Goal: Information Seeking & Learning: Learn about a topic

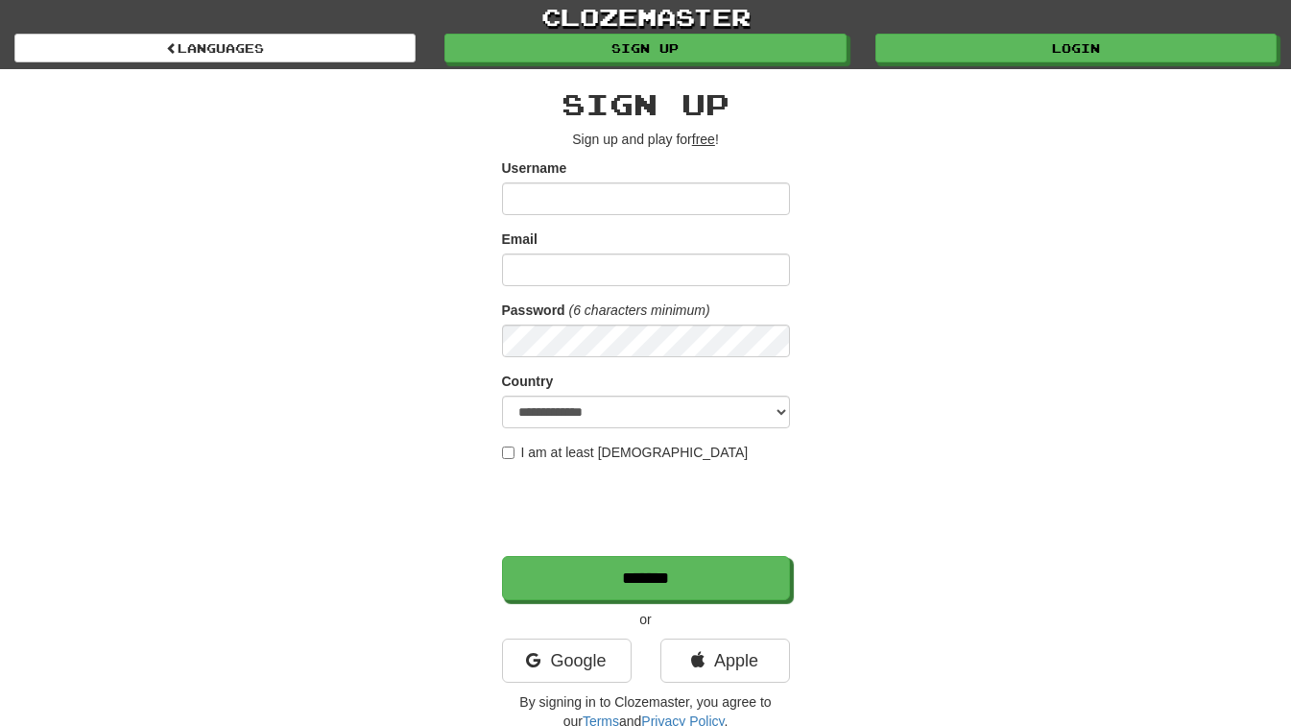
type input "**********"
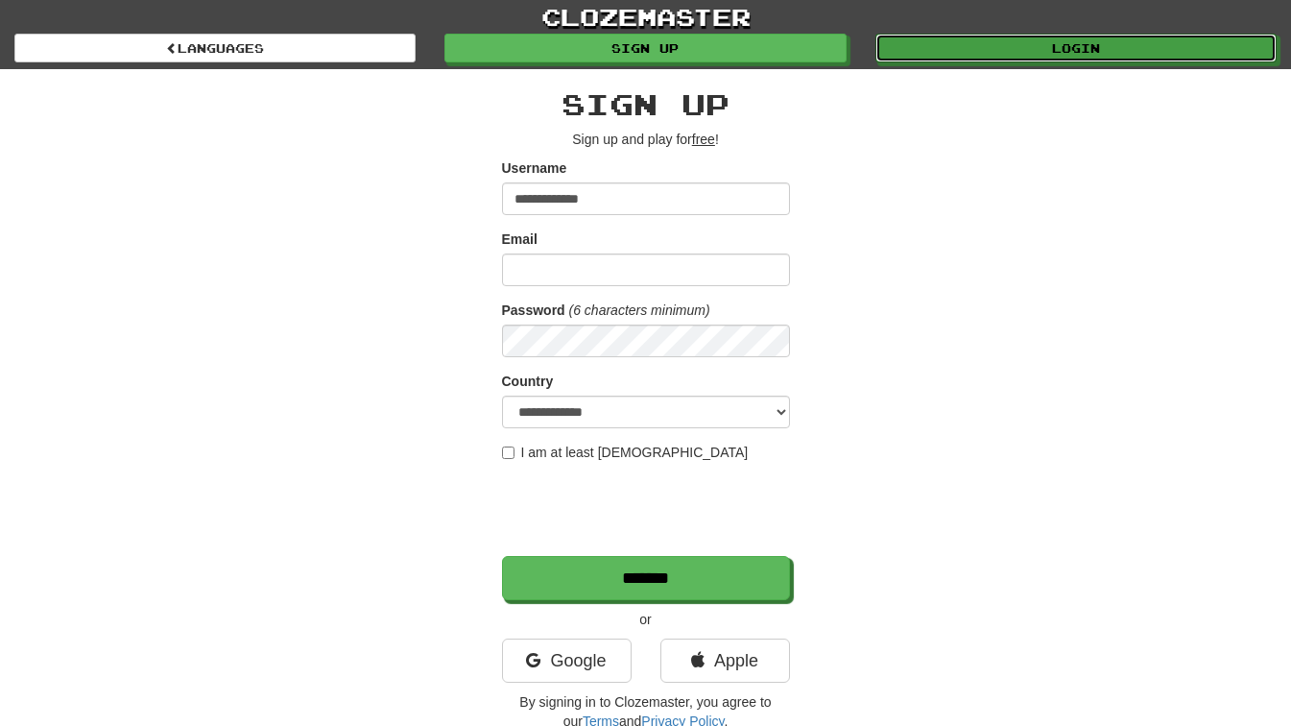
click at [1083, 58] on link "Login" at bounding box center [1075, 48] width 401 height 29
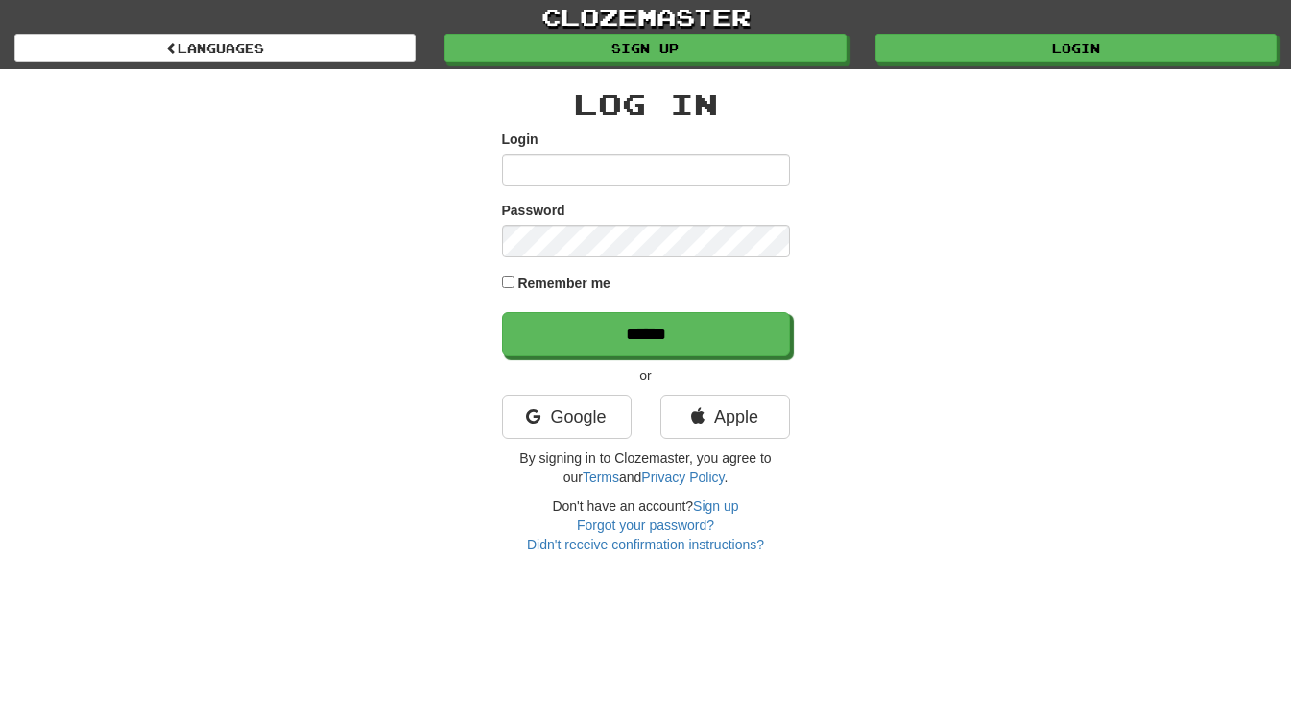
type input "**********"
click at [524, 290] on label "Remember me" at bounding box center [563, 283] width 93 height 19
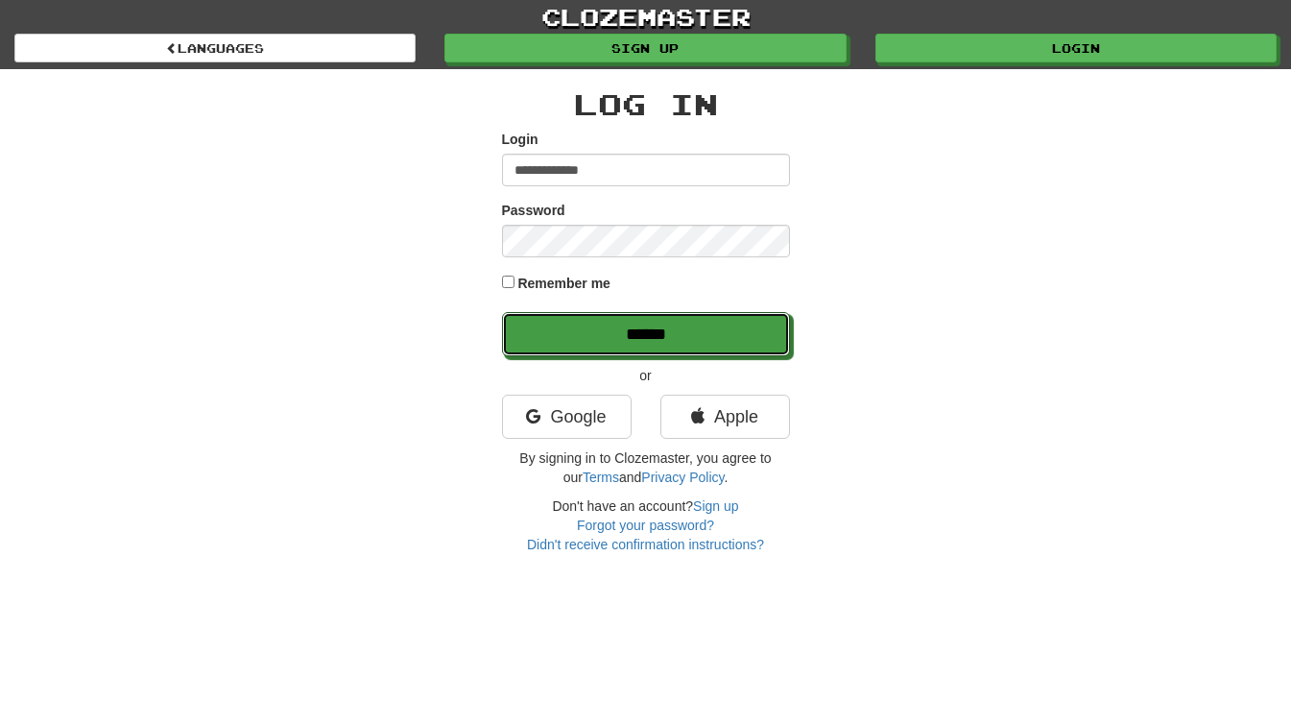
click at [579, 323] on input "******" at bounding box center [646, 334] width 288 height 44
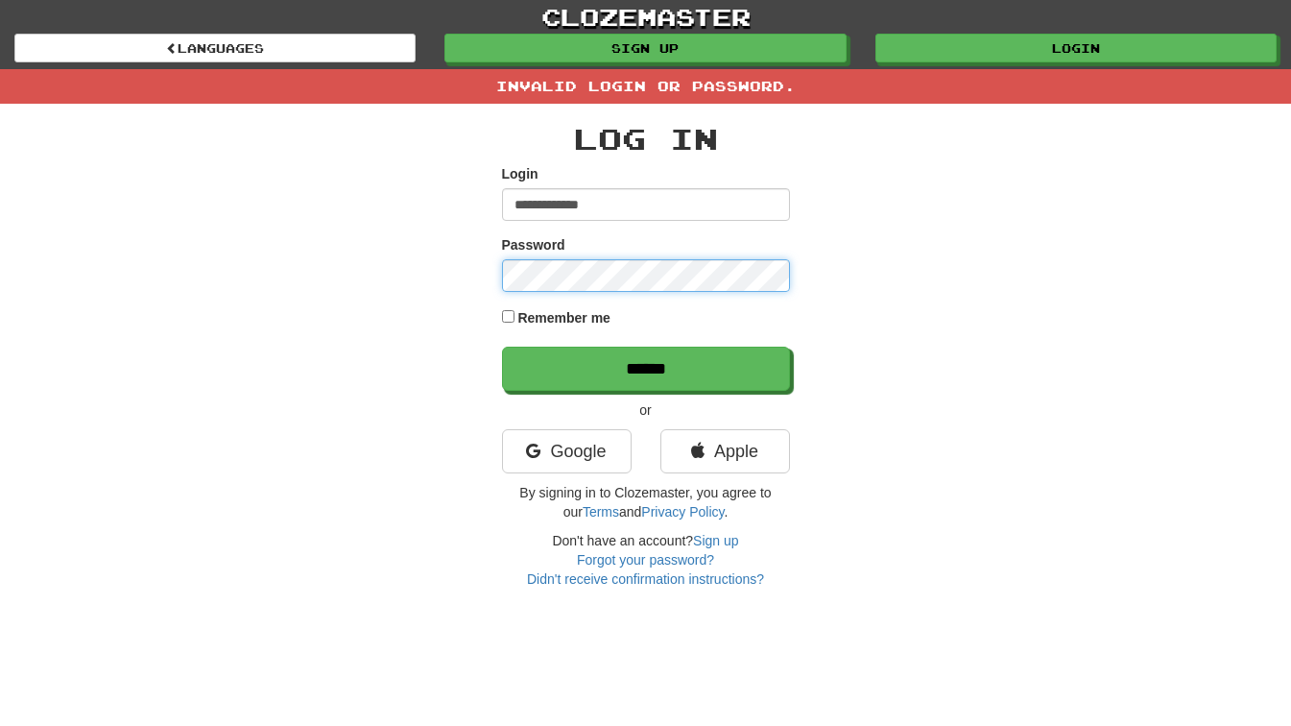
click at [501, 275] on div "**********" at bounding box center [645, 346] width 1123 height 485
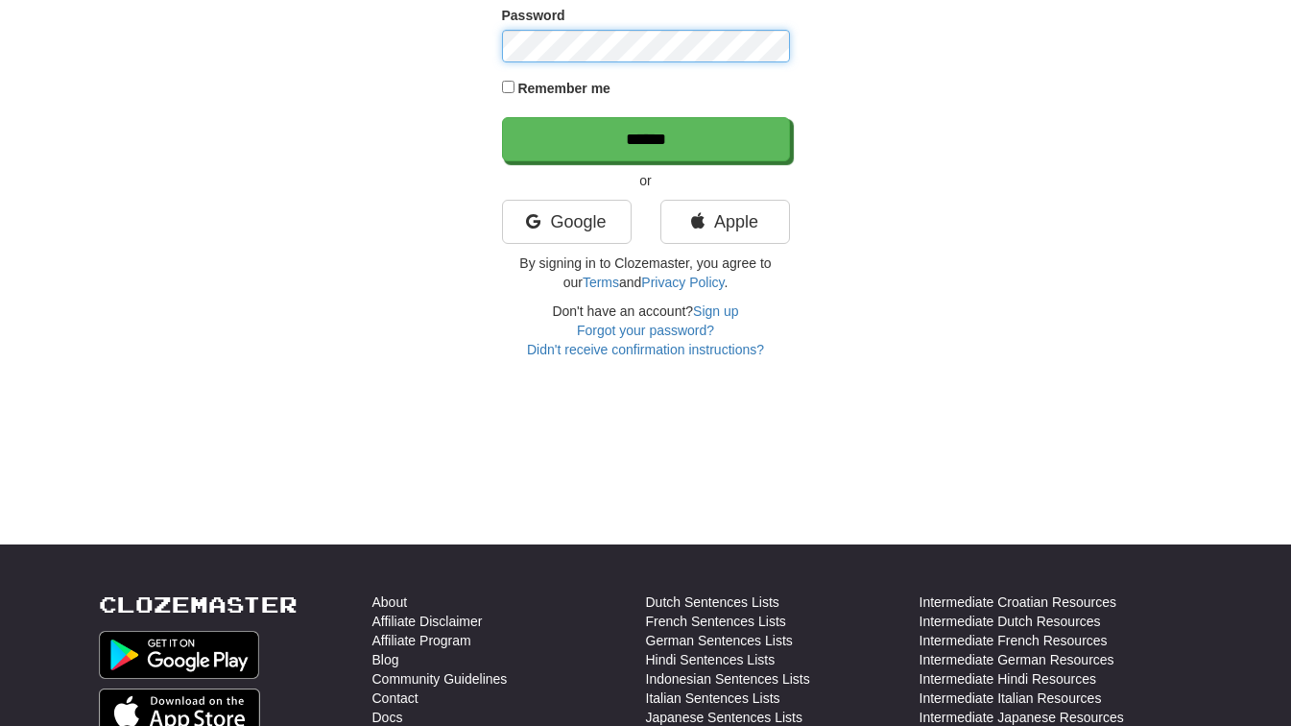
scroll to position [155, 0]
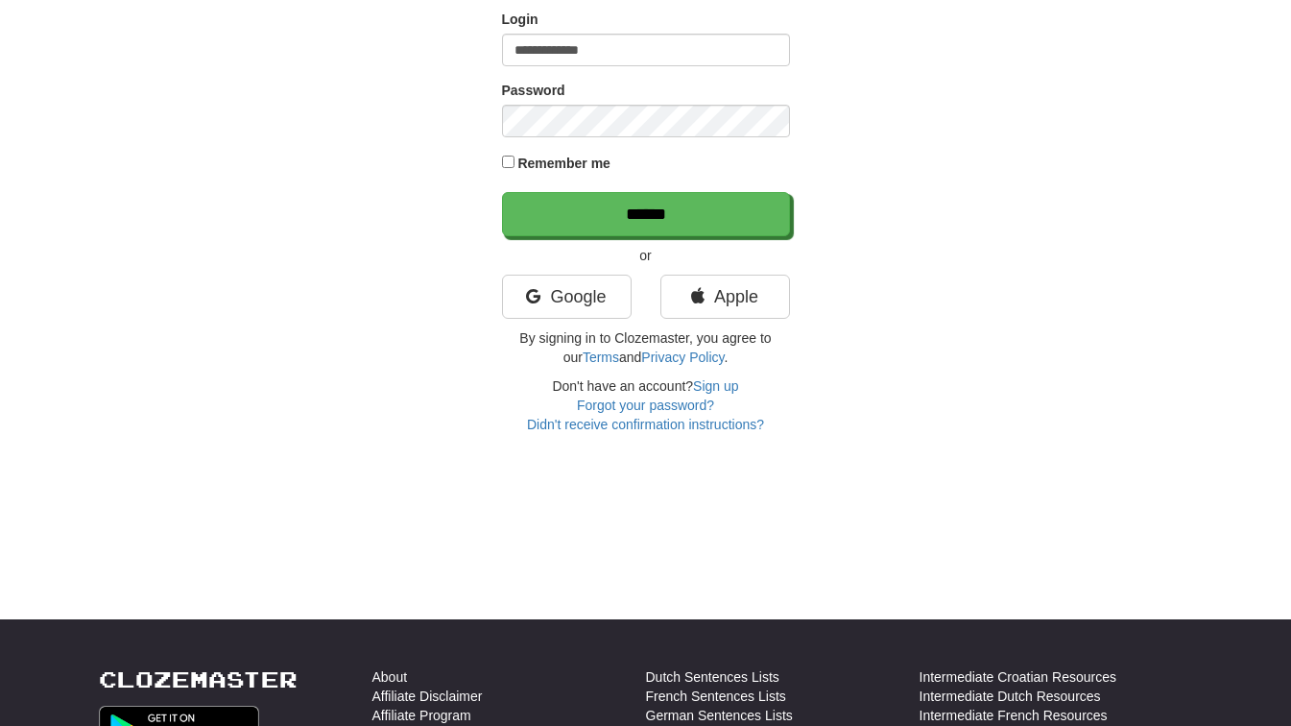
drag, startPoint x: 994, startPoint y: 166, endPoint x: 877, endPoint y: 175, distance: 117.4
click at [994, 166] on div "**********" at bounding box center [645, 191] width 1123 height 485
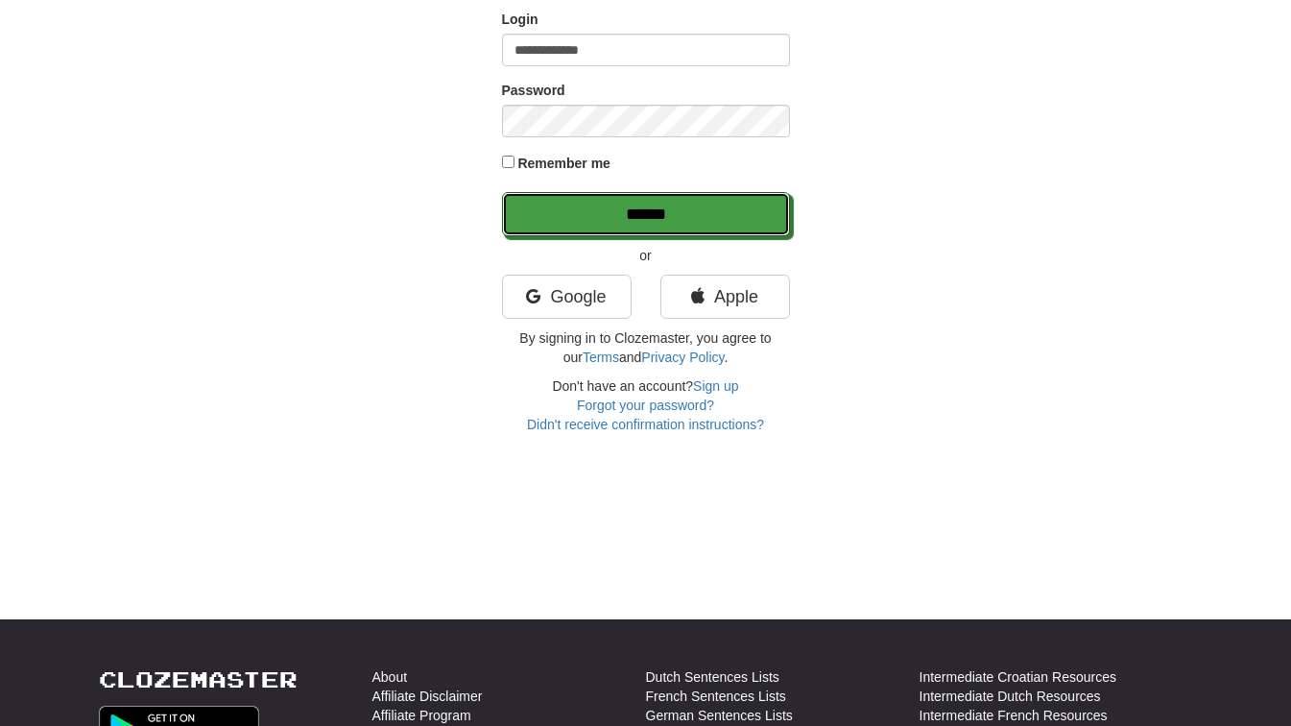
click at [662, 206] on input "******" at bounding box center [646, 214] width 288 height 44
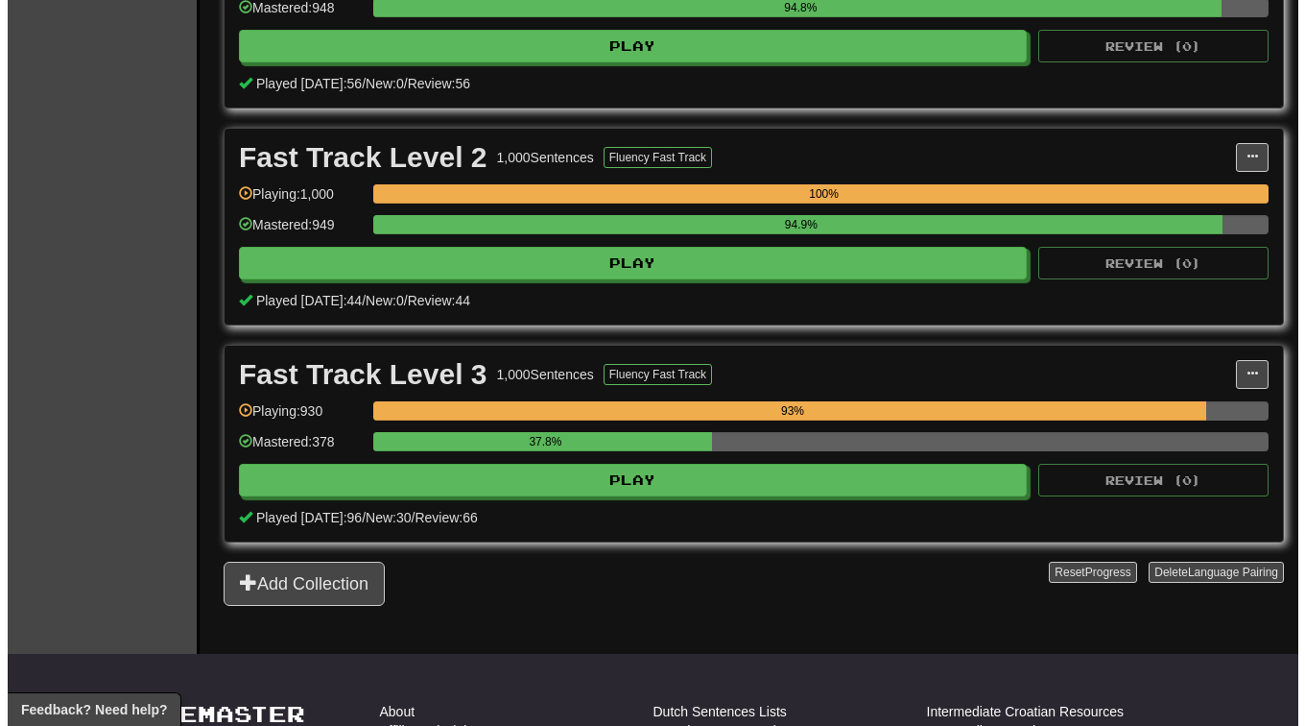
scroll to position [768, 0]
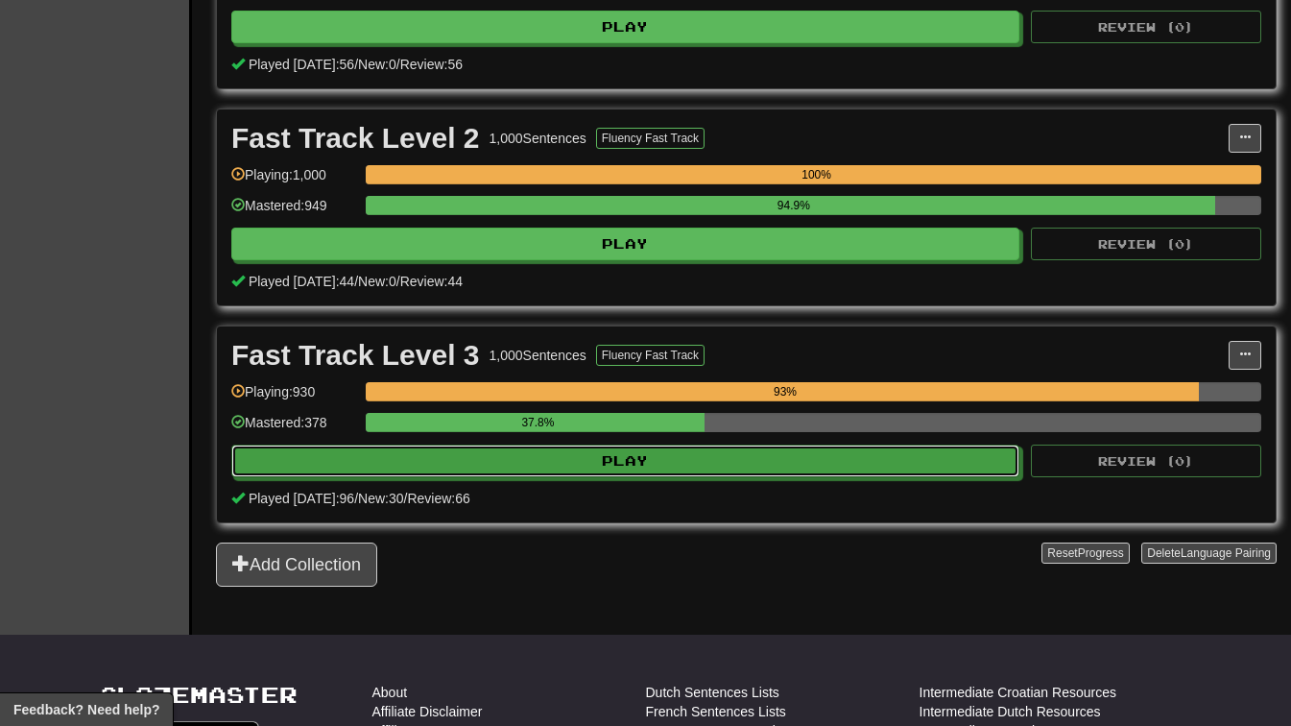
click at [765, 459] on button "Play" at bounding box center [625, 460] width 788 height 33
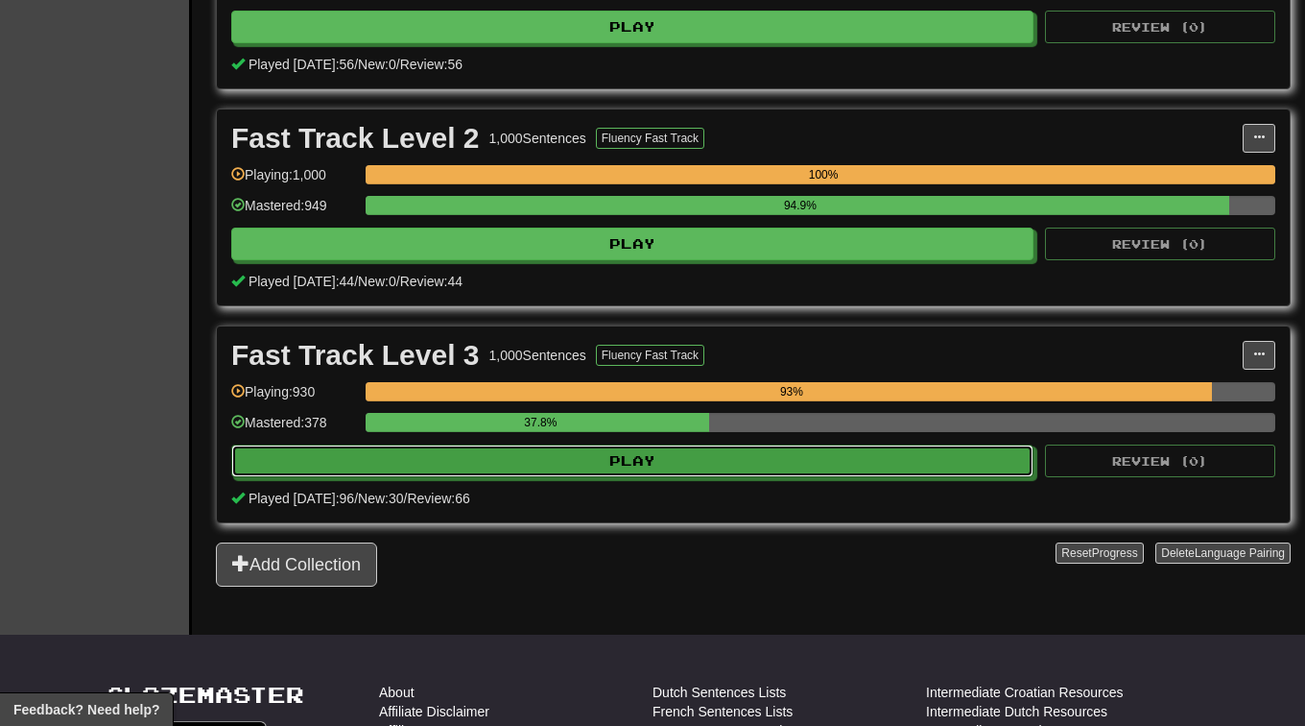
select select "**"
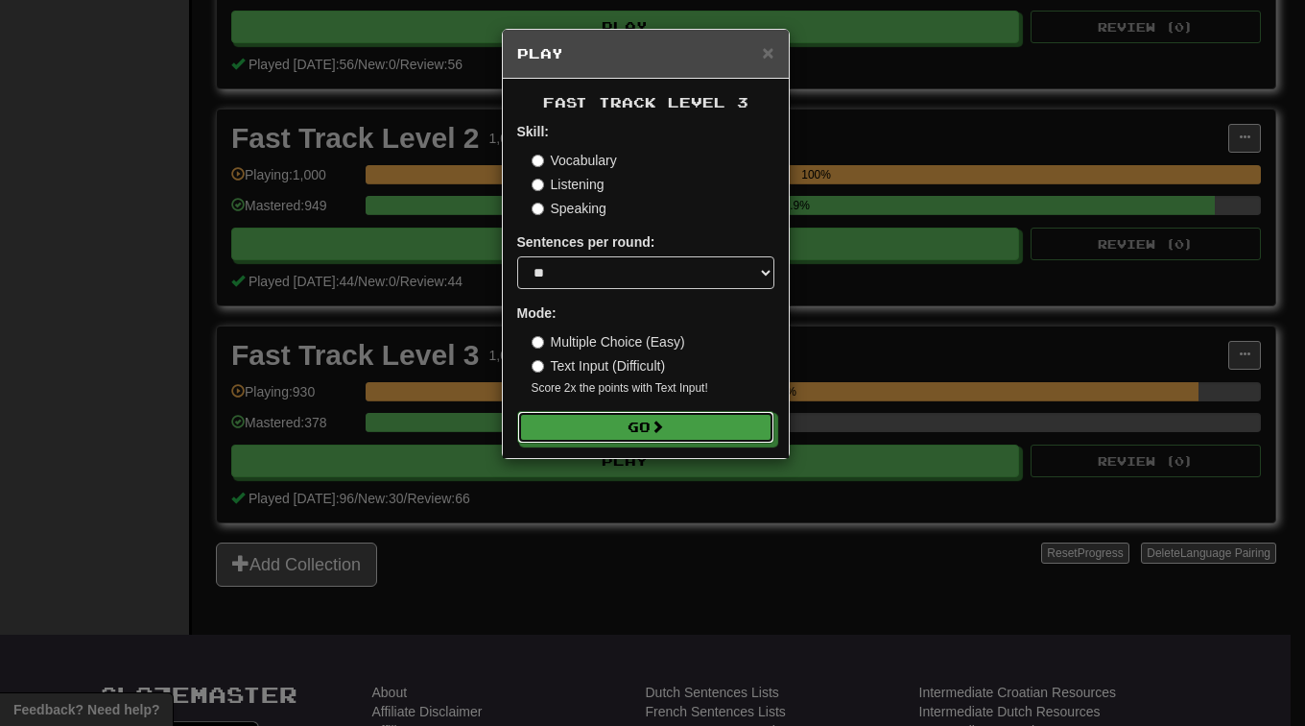
click at [652, 428] on button "Go" at bounding box center [645, 427] width 257 height 33
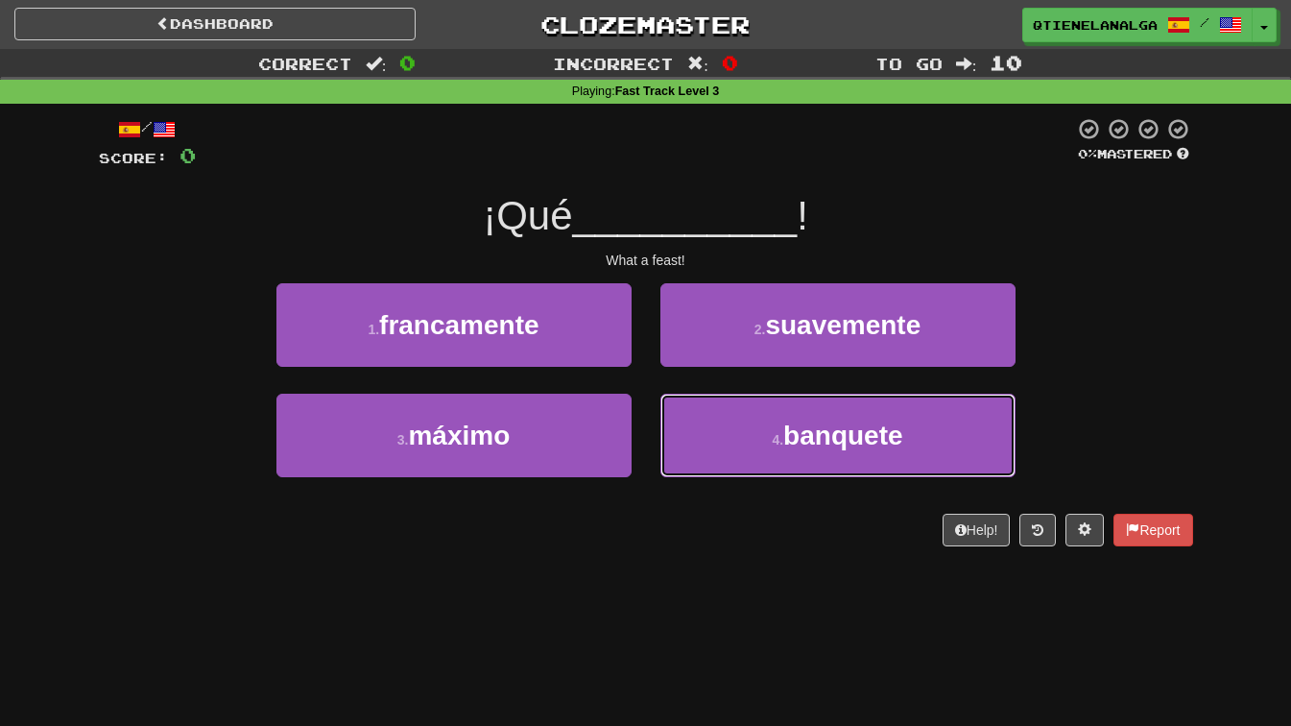
click at [858, 433] on span "banquete" at bounding box center [842, 435] width 119 height 30
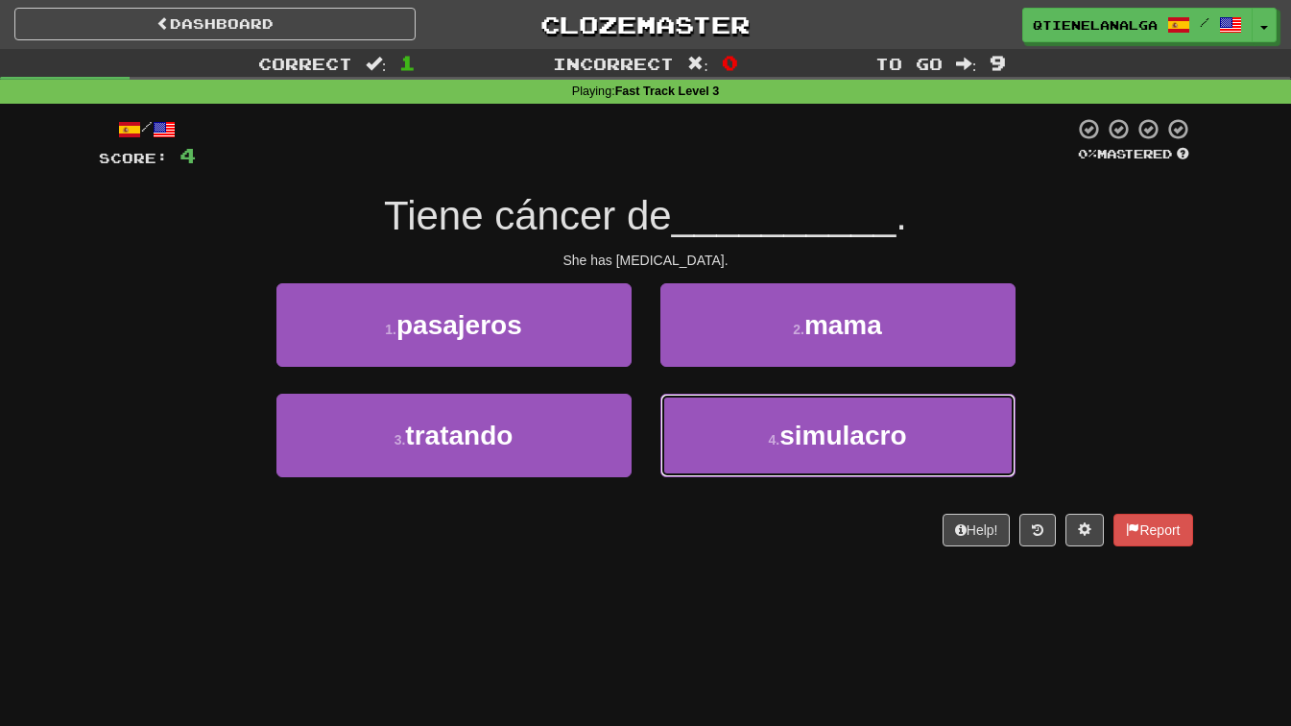
click at [776, 446] on small "4 ." at bounding box center [775, 439] width 12 height 15
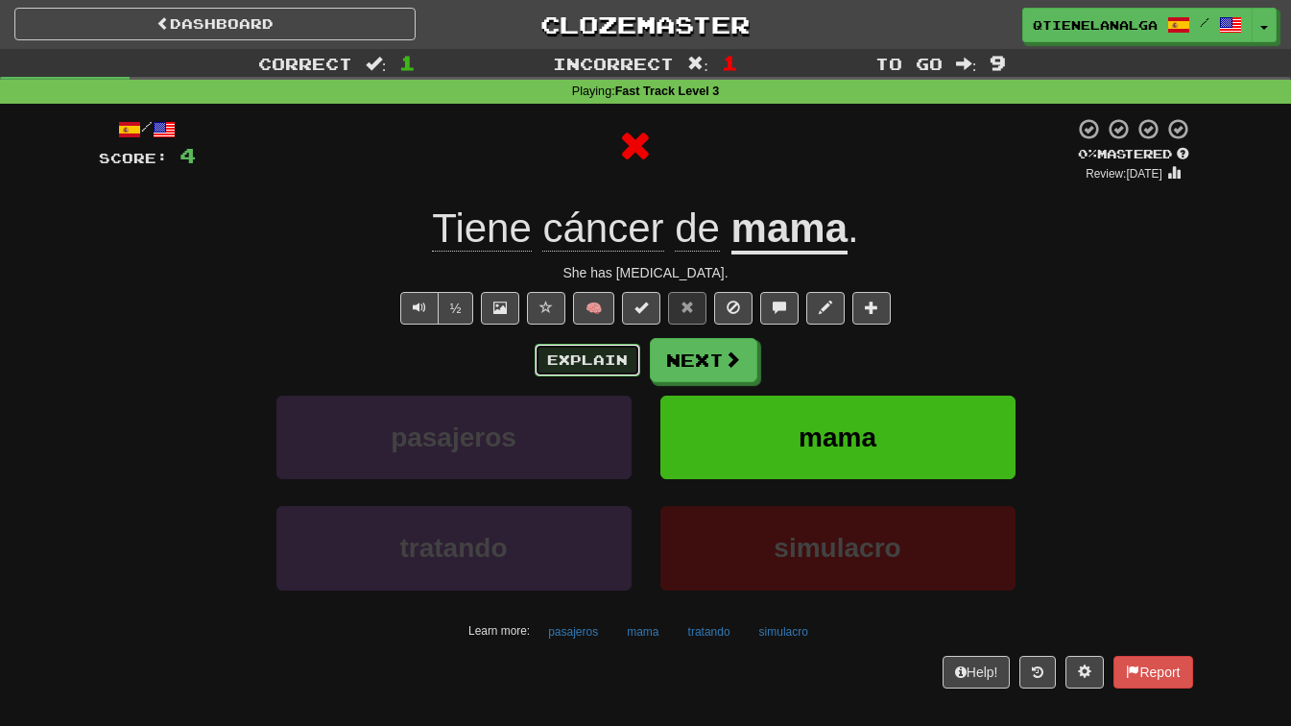
click at [623, 365] on button "Explain" at bounding box center [588, 360] width 106 height 33
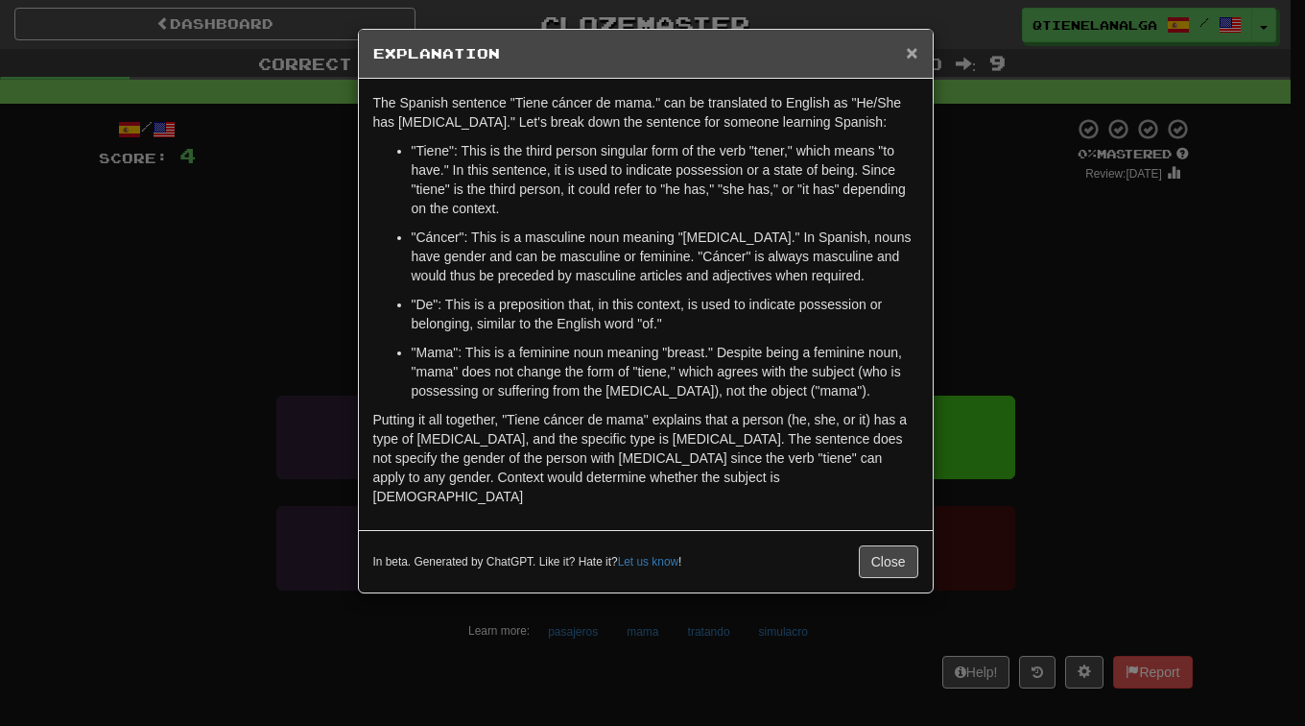
click at [915, 58] on span "×" at bounding box center [912, 52] width 12 height 22
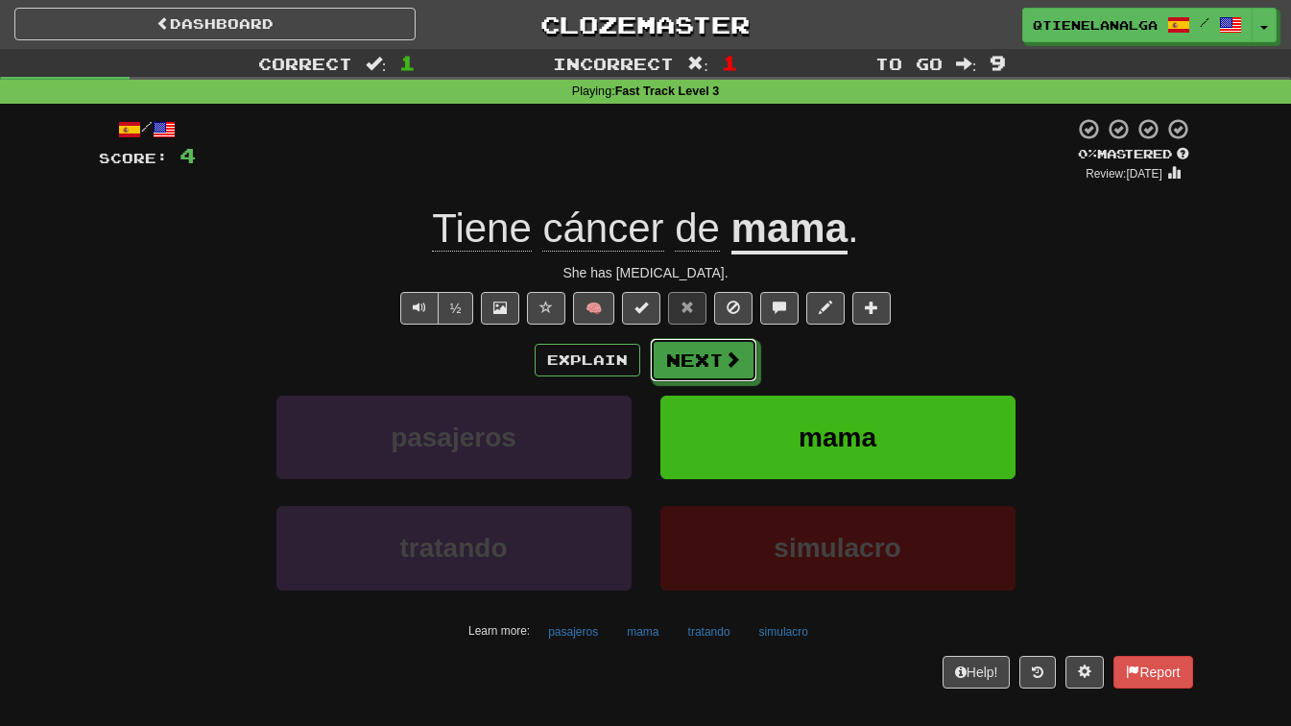
click at [696, 355] on button "Next" at bounding box center [703, 360] width 107 height 44
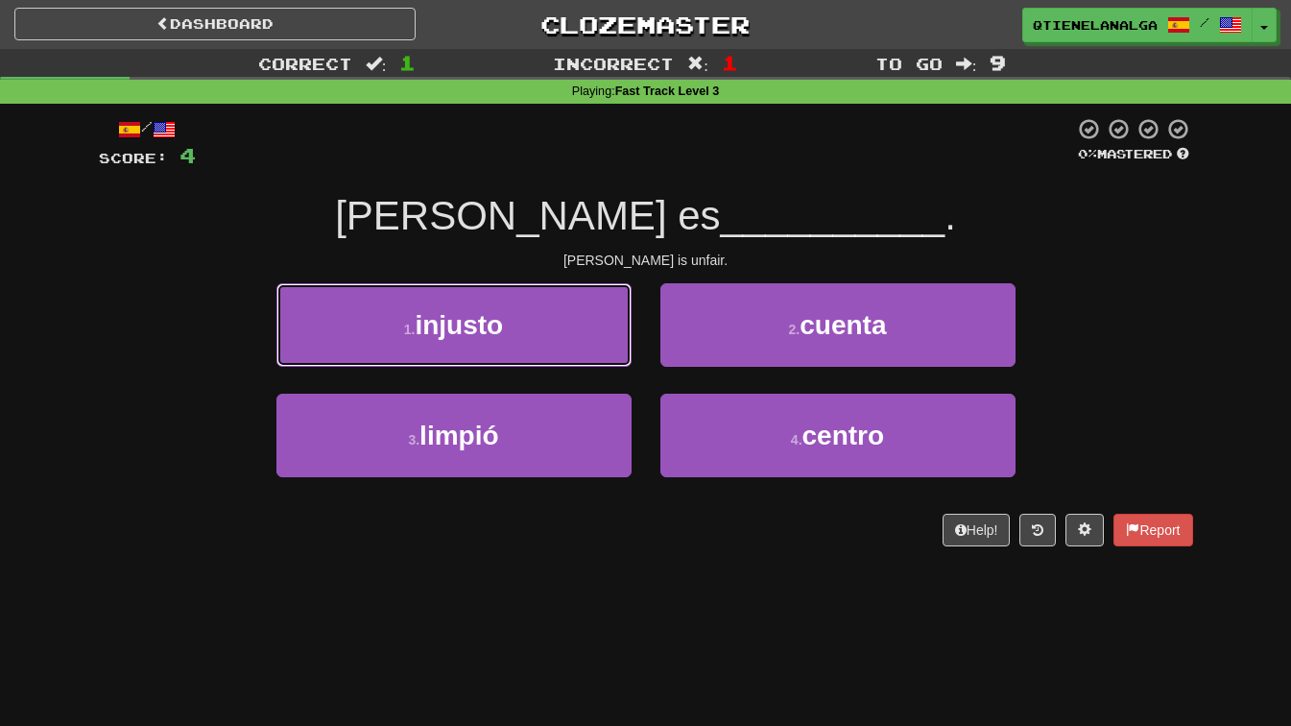
click at [505, 308] on button "1 . injusto" at bounding box center [453, 325] width 355 height 84
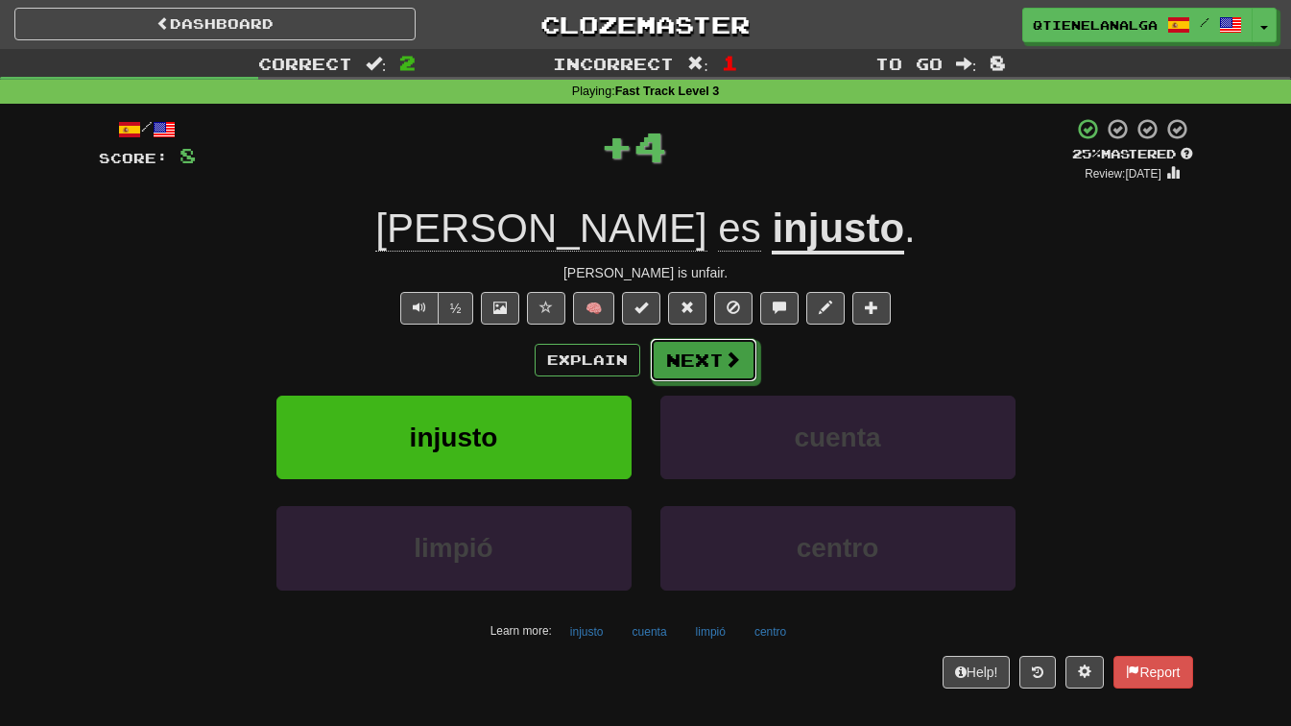
click at [701, 360] on button "Next" at bounding box center [703, 360] width 107 height 44
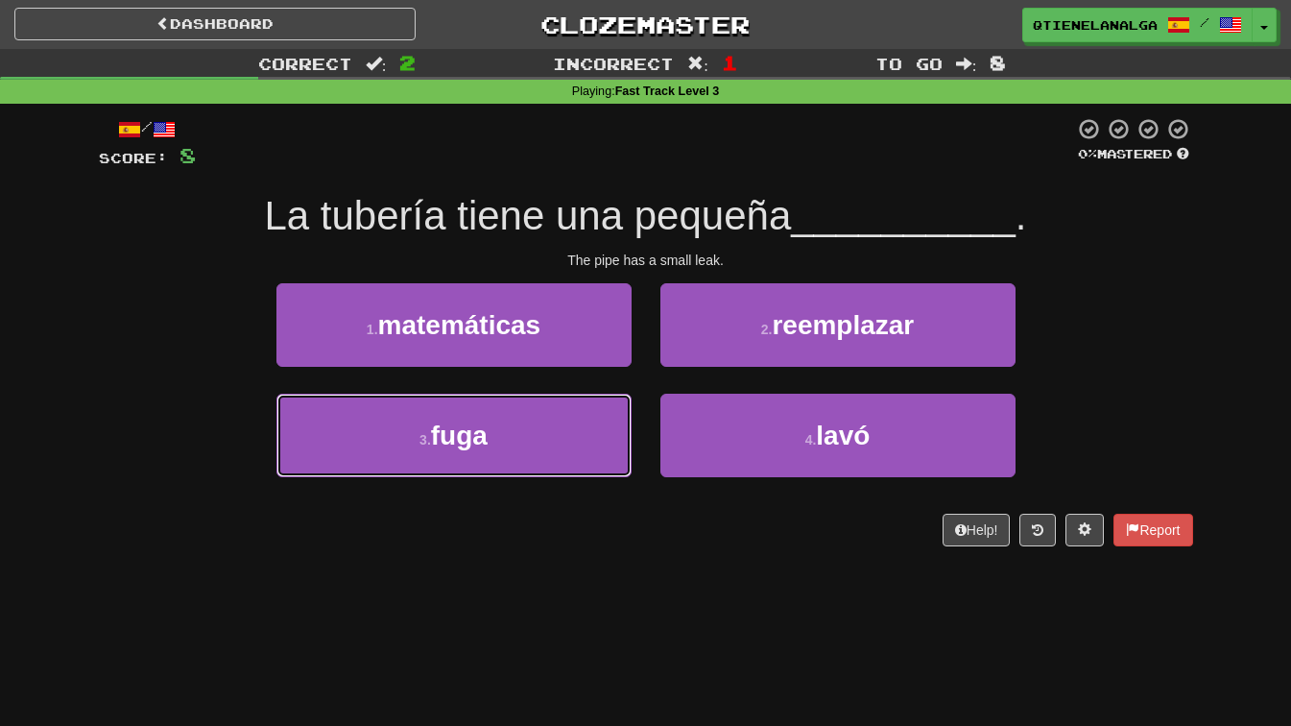
click at [521, 433] on button "3 . fuga" at bounding box center [453, 436] width 355 height 84
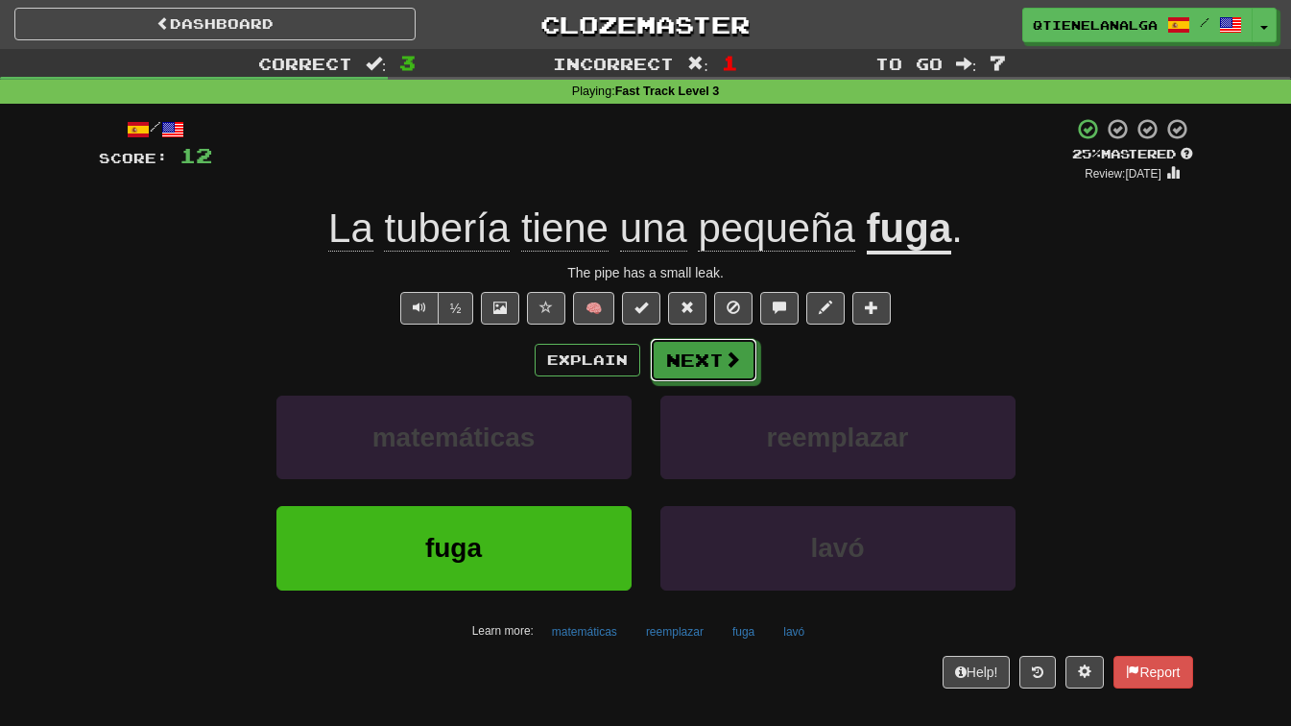
click at [685, 351] on button "Next" at bounding box center [703, 360] width 107 height 44
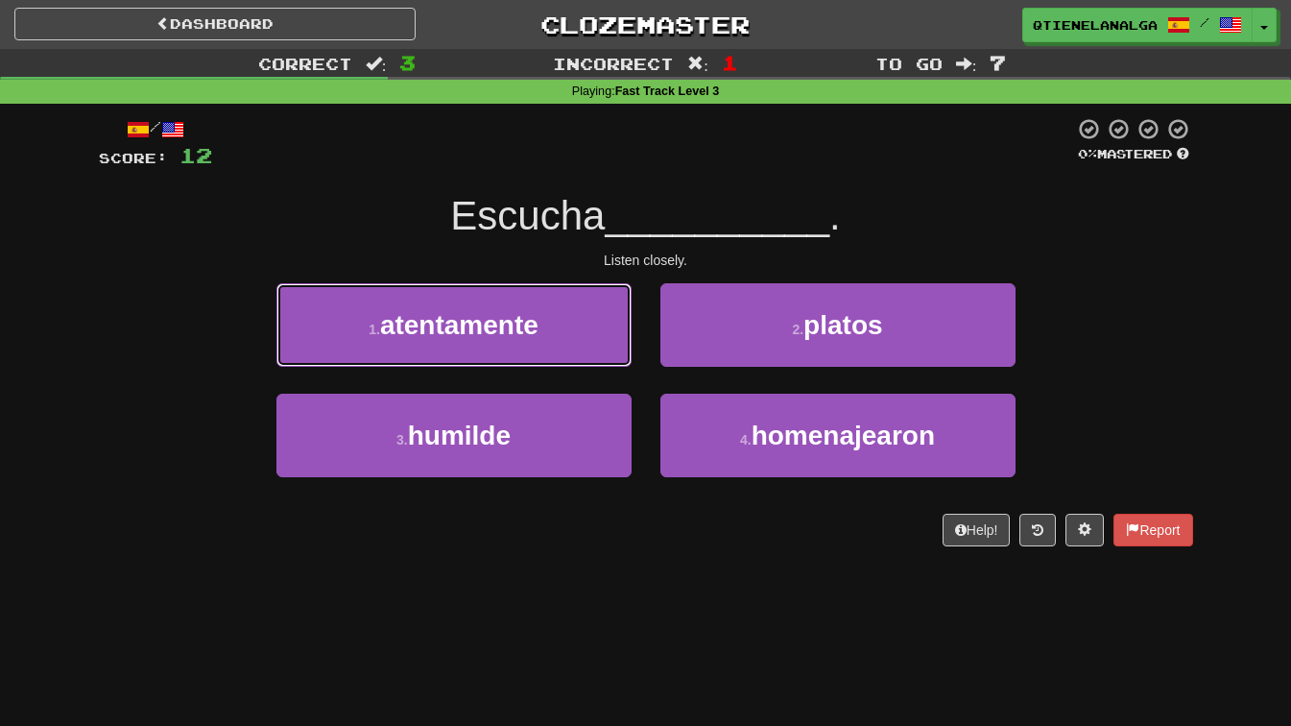
click at [472, 307] on button "1 . atentamente" at bounding box center [453, 325] width 355 height 84
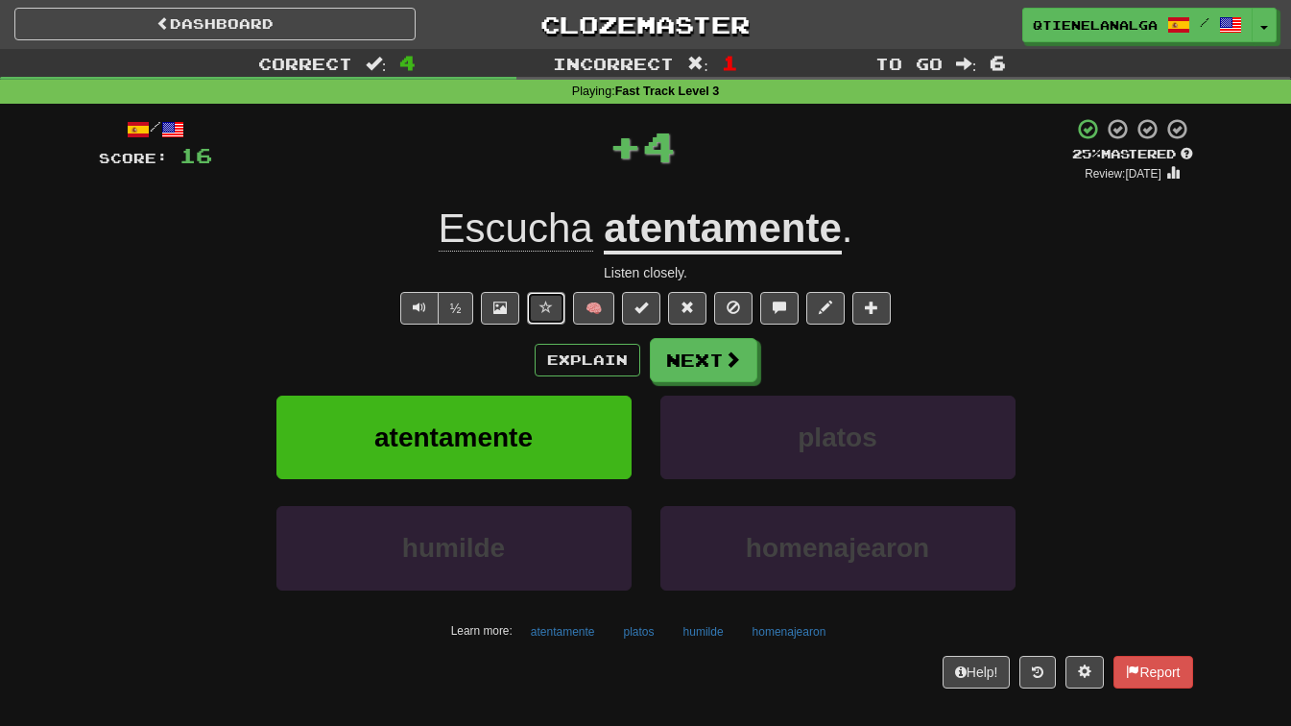
click at [545, 311] on span at bounding box center [545, 306] width 13 height 13
click at [705, 359] on button "Next" at bounding box center [703, 360] width 107 height 44
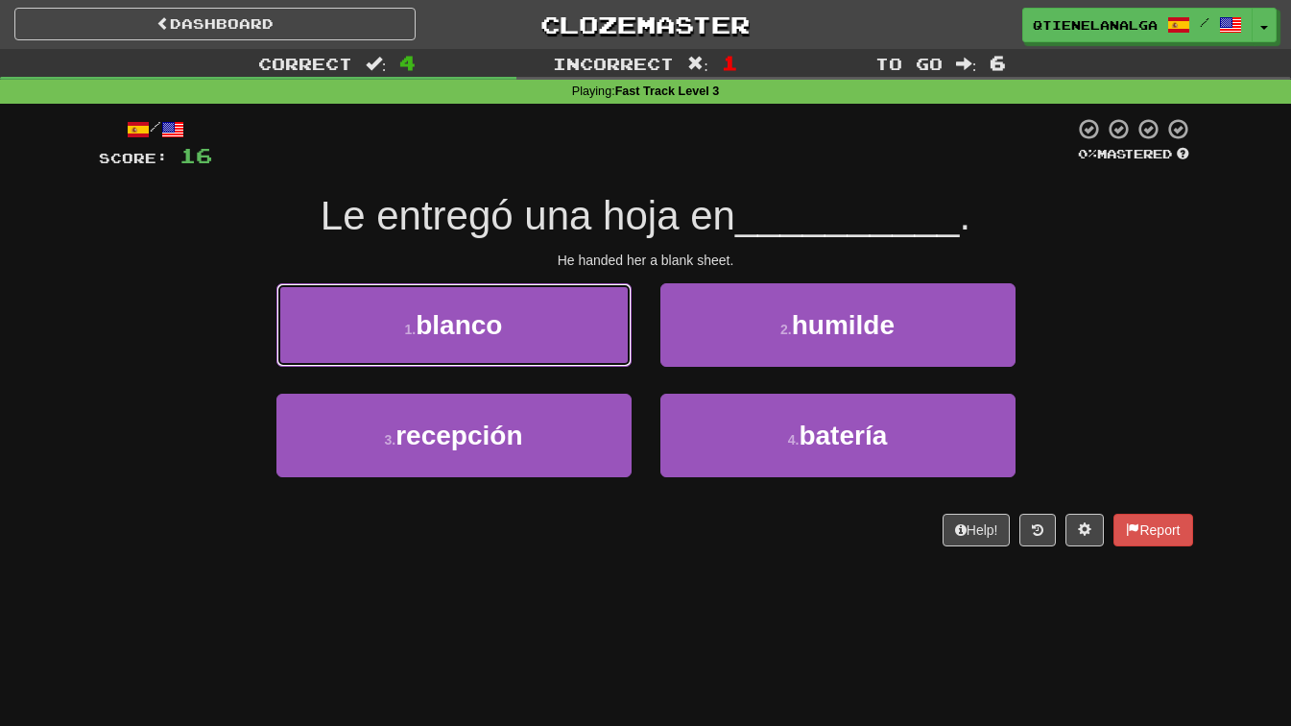
click at [548, 334] on button "1 . [PERSON_NAME]" at bounding box center [453, 325] width 355 height 84
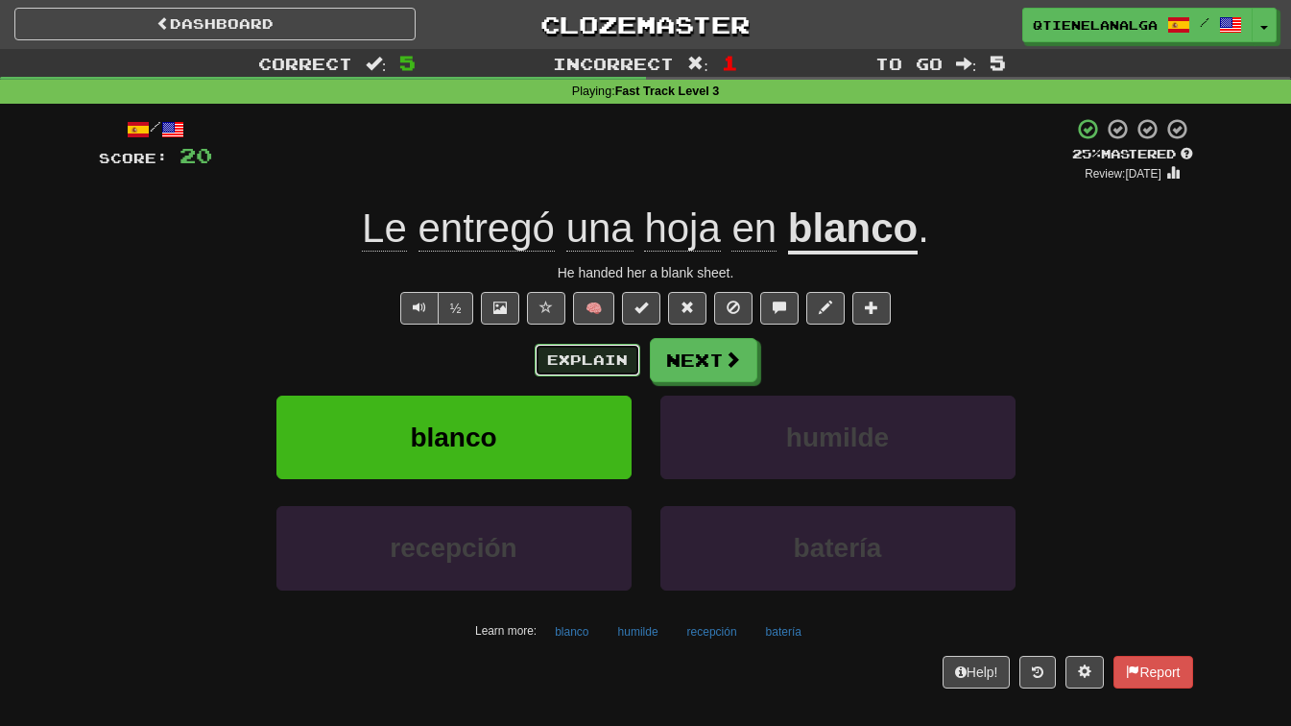
click at [577, 352] on button "Explain" at bounding box center [588, 360] width 106 height 33
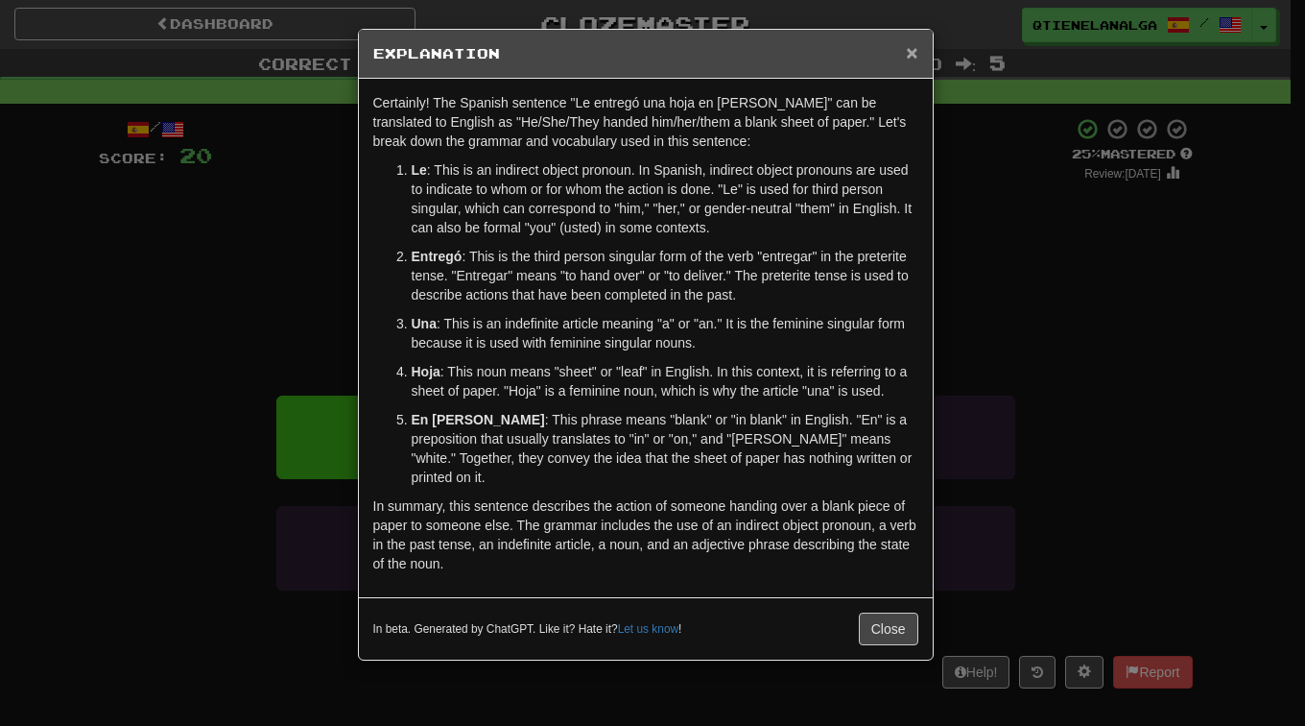
click at [916, 59] on span "×" at bounding box center [912, 52] width 12 height 22
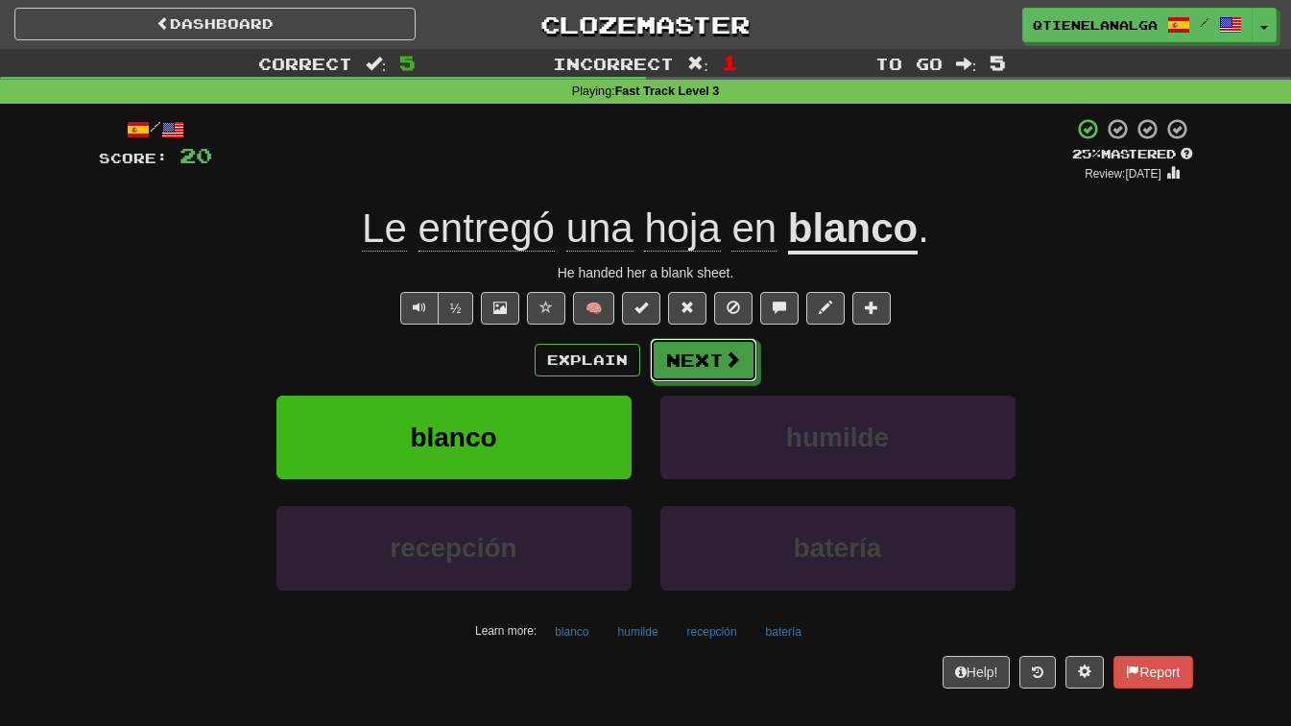
click at [690, 346] on button "Next" at bounding box center [703, 360] width 107 height 44
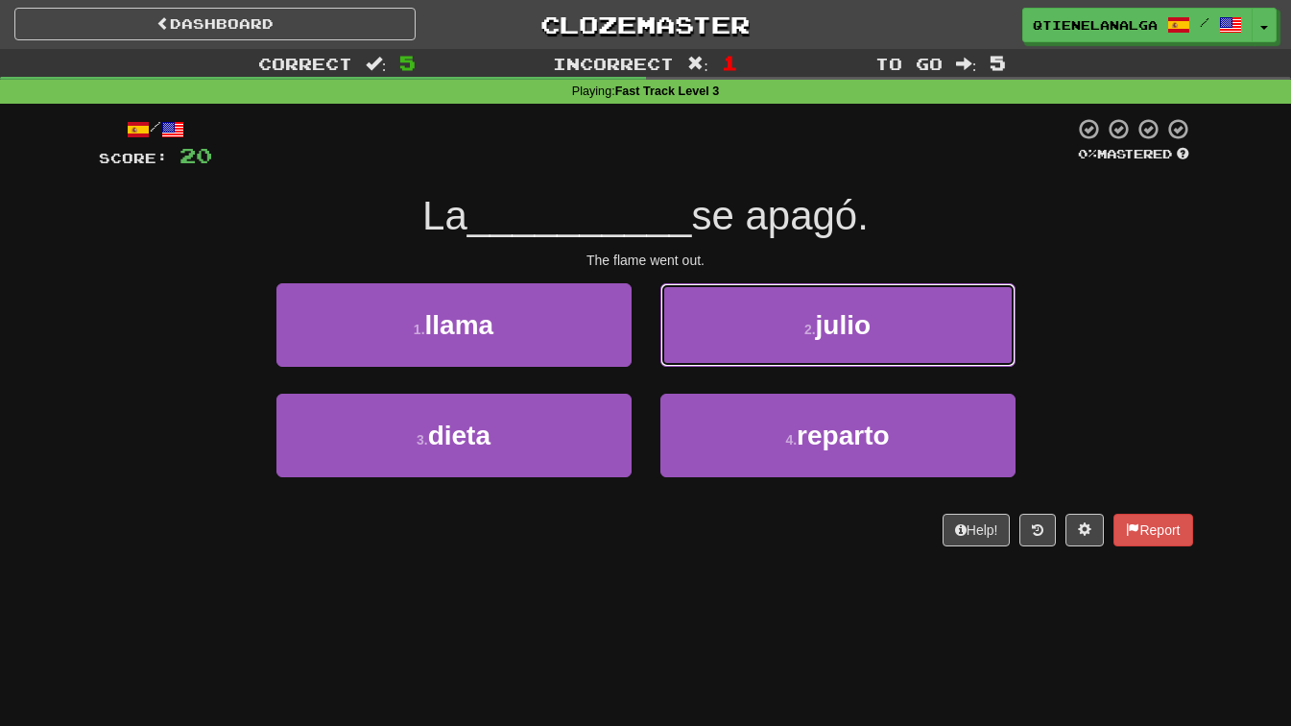
click at [789, 356] on button "2 . [PERSON_NAME]" at bounding box center [837, 325] width 355 height 84
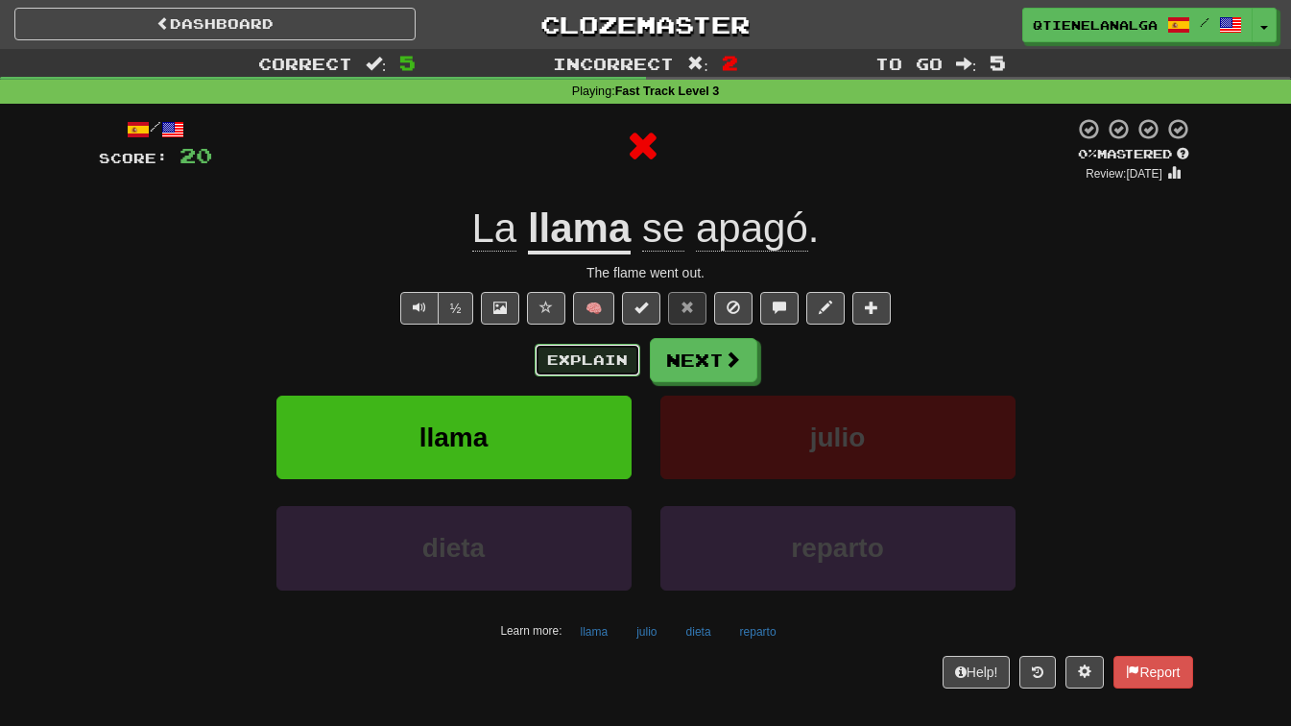
click at [587, 353] on button "Explain" at bounding box center [588, 360] width 106 height 33
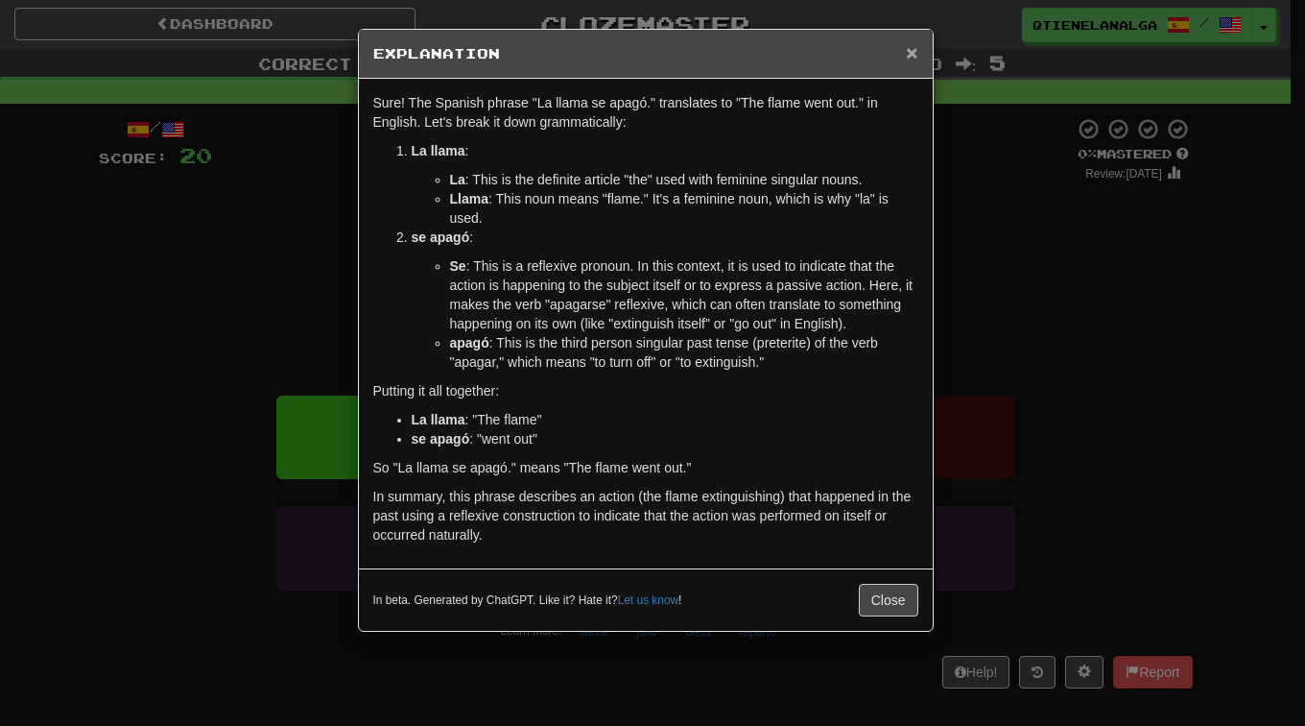
click at [906, 44] on span "×" at bounding box center [912, 52] width 12 height 22
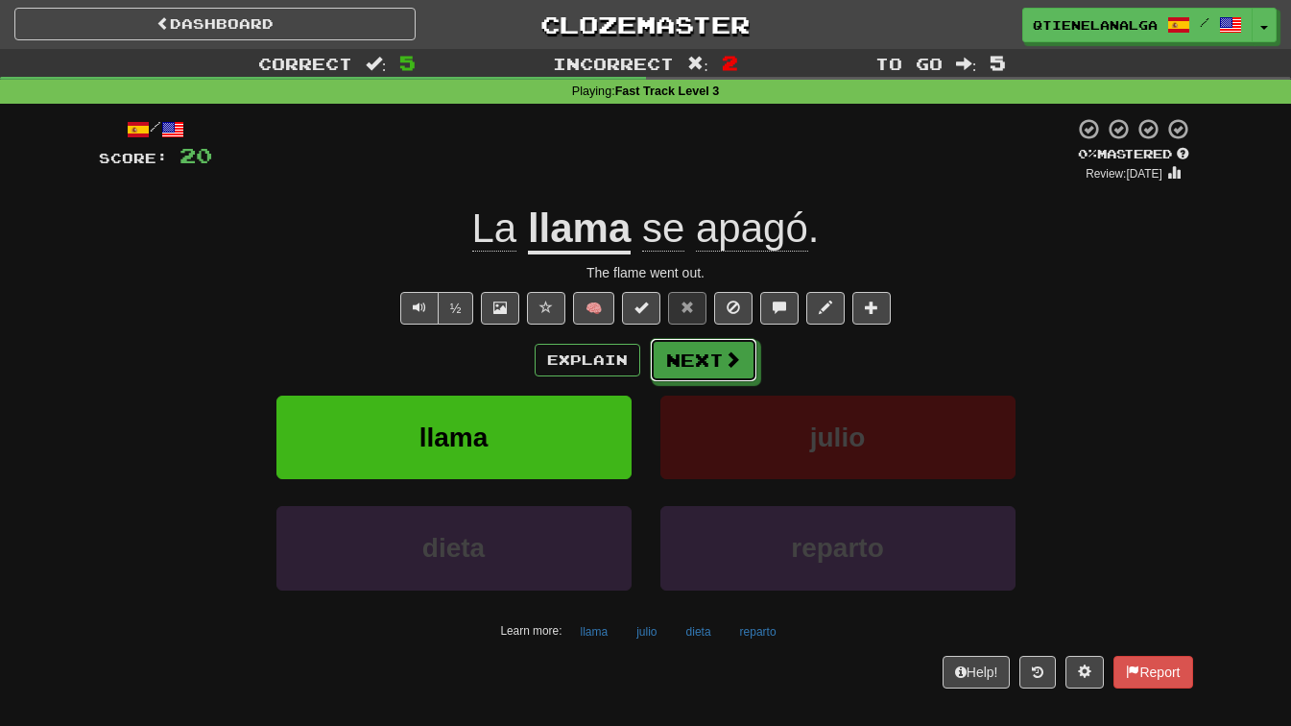
click at [689, 358] on button "Next" at bounding box center [703, 360] width 107 height 44
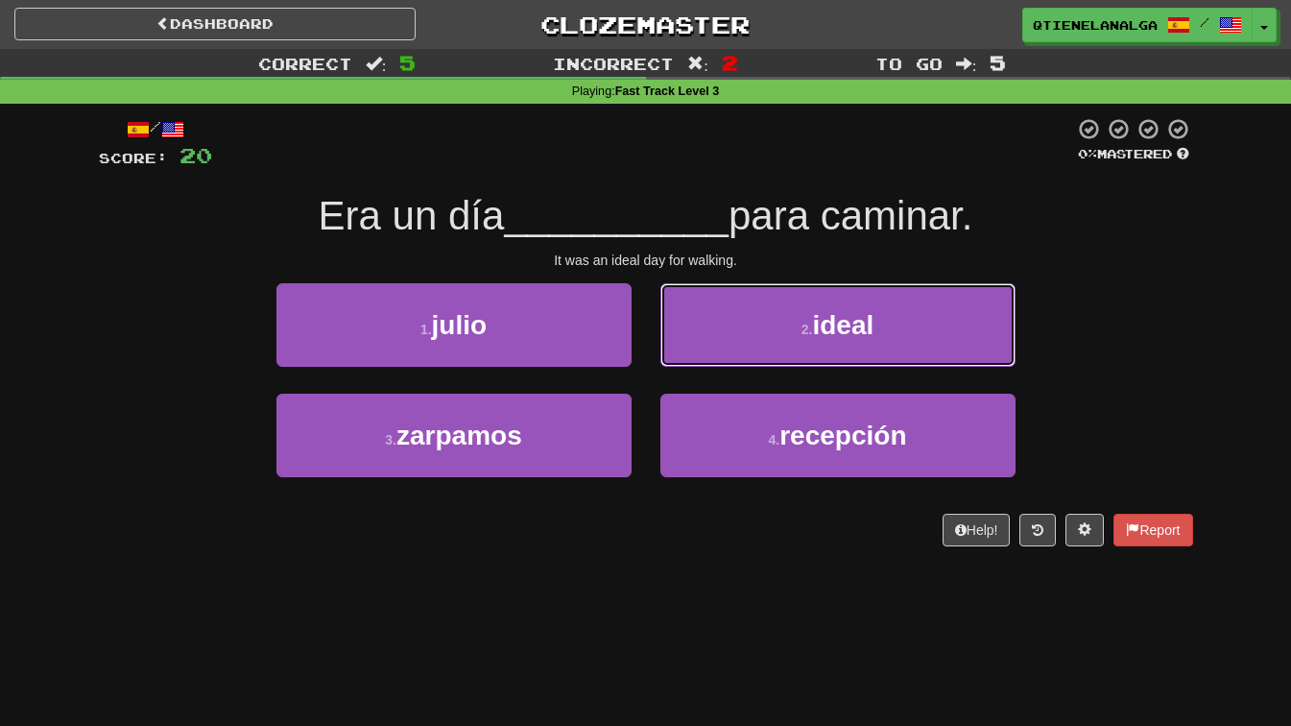
click at [891, 302] on button "2 . ideal" at bounding box center [837, 325] width 355 height 84
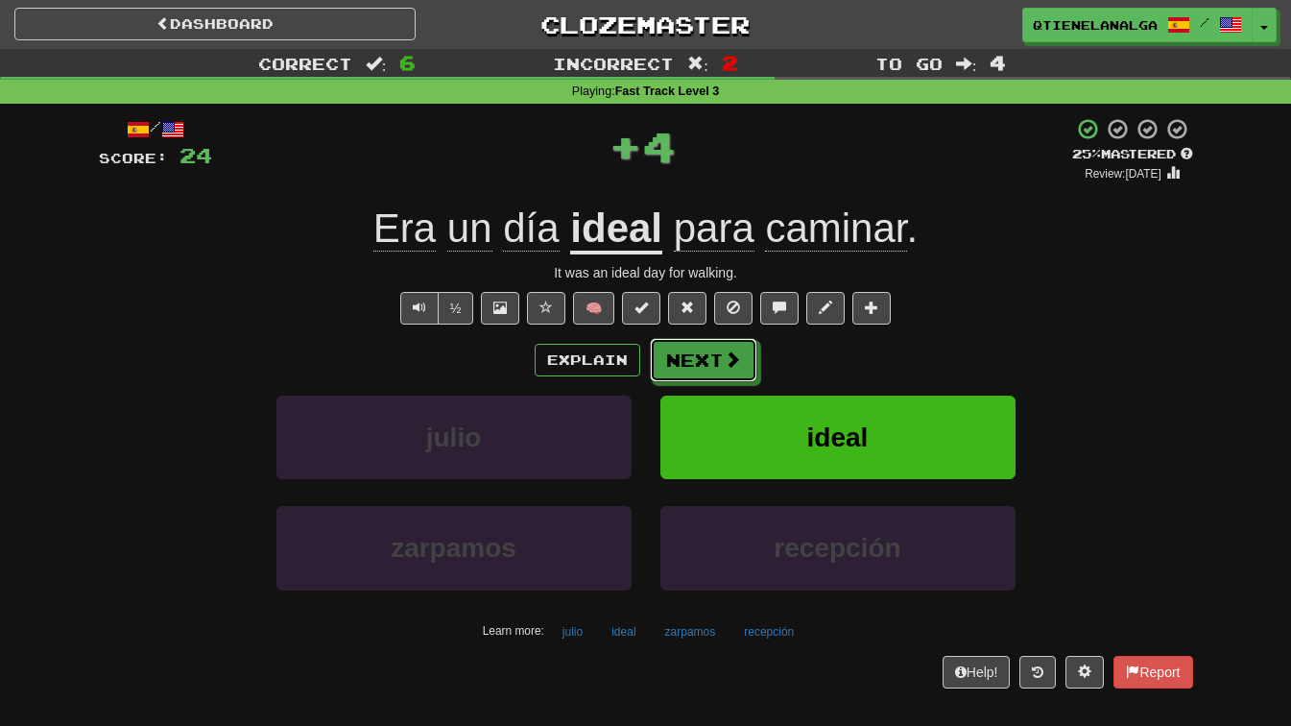
click at [681, 358] on button "Next" at bounding box center [703, 360] width 107 height 44
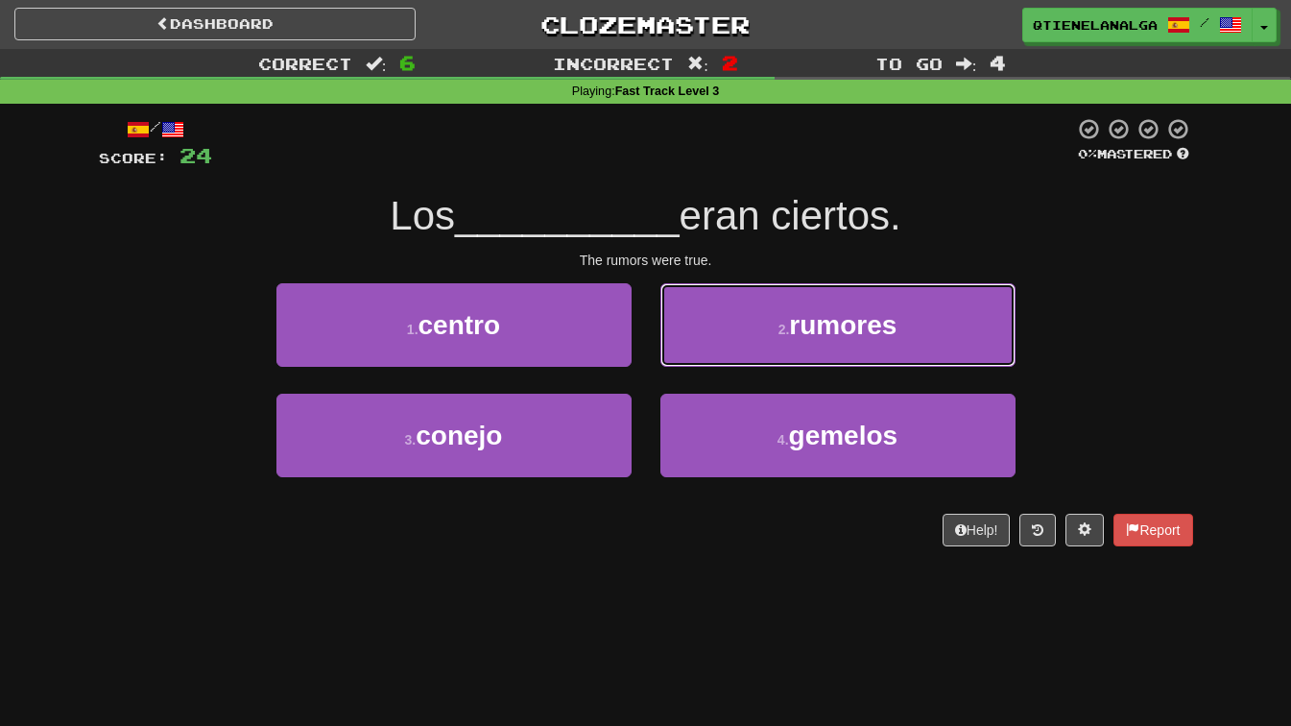
click at [761, 325] on button "2 . rumores" at bounding box center [837, 325] width 355 height 84
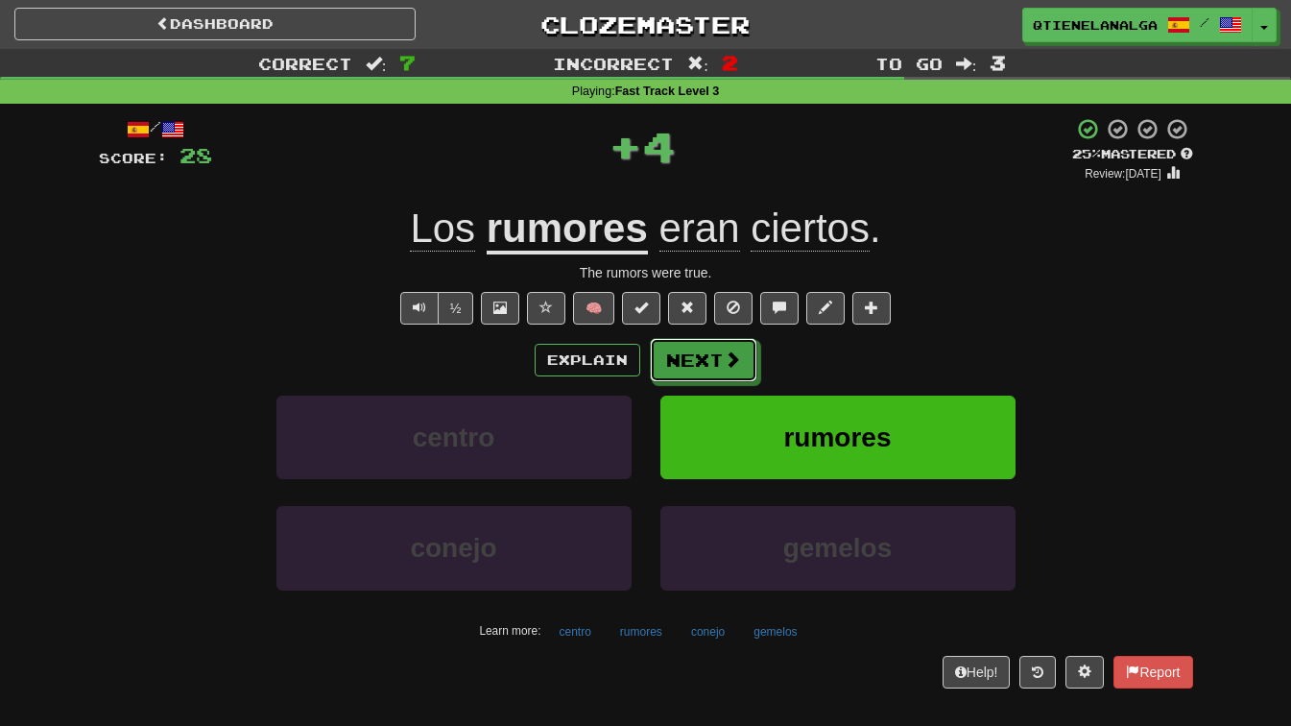
click at [717, 361] on button "Next" at bounding box center [703, 360] width 107 height 44
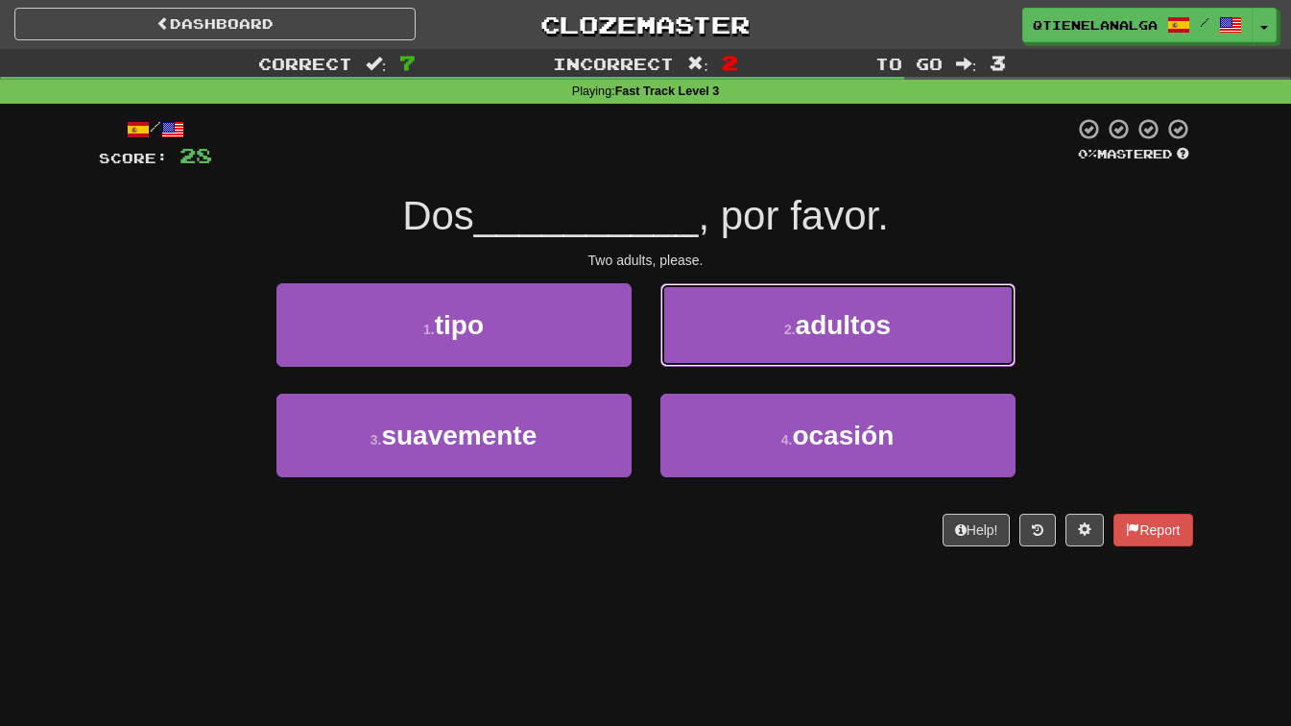
click at [800, 344] on button "2 . adultos" at bounding box center [837, 325] width 355 height 84
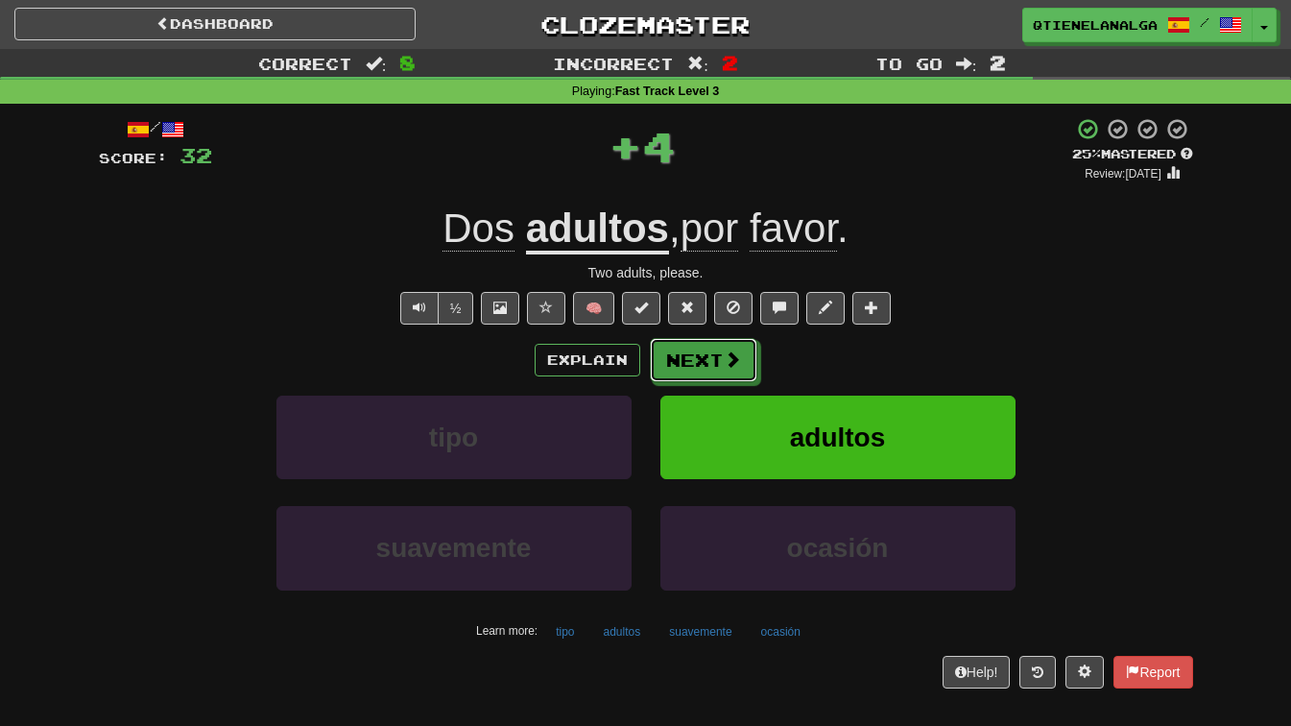
click at [709, 362] on button "Next" at bounding box center [703, 360] width 107 height 44
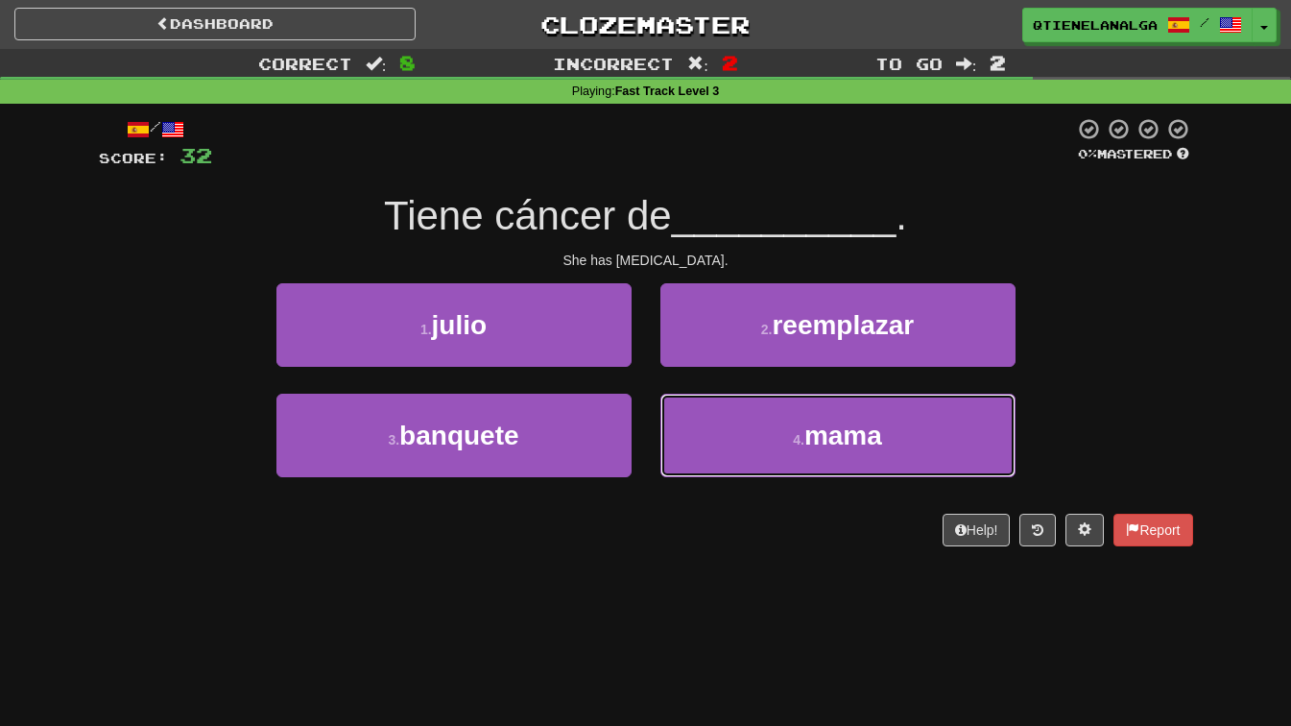
click at [807, 447] on span "mama" at bounding box center [843, 435] width 78 height 30
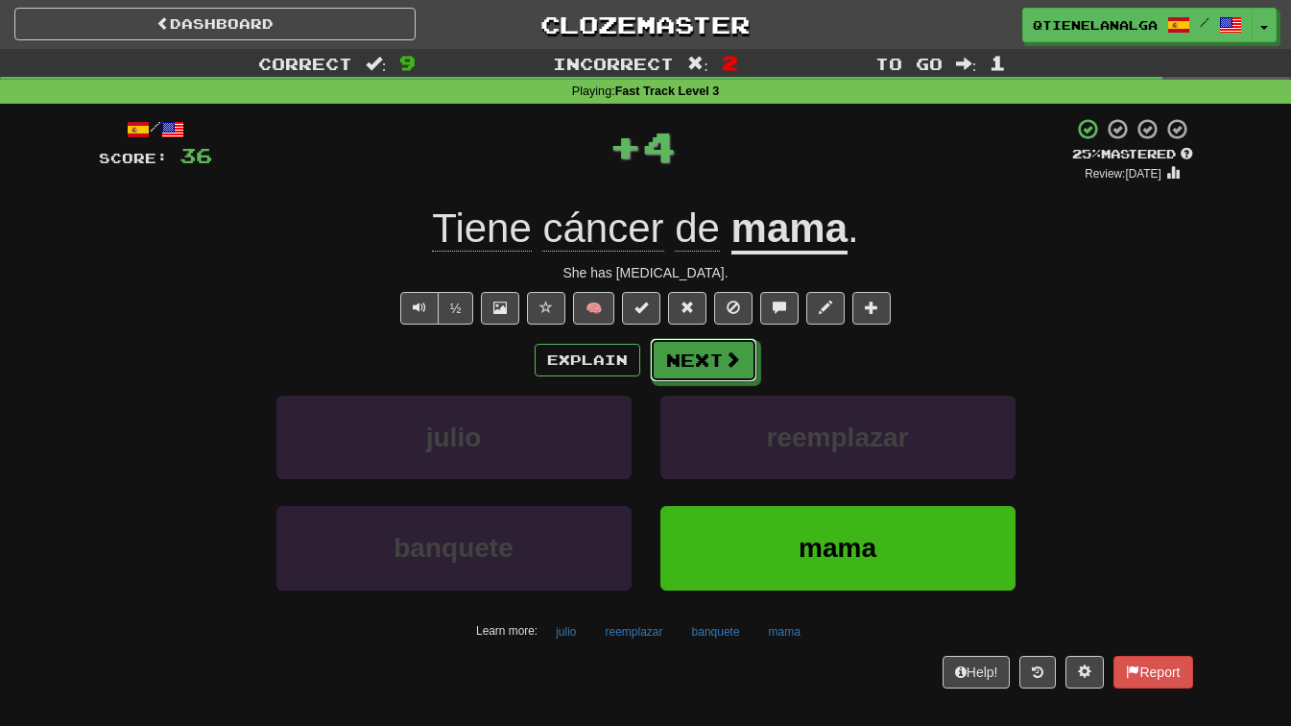
click at [729, 363] on span at bounding box center [732, 358] width 17 height 17
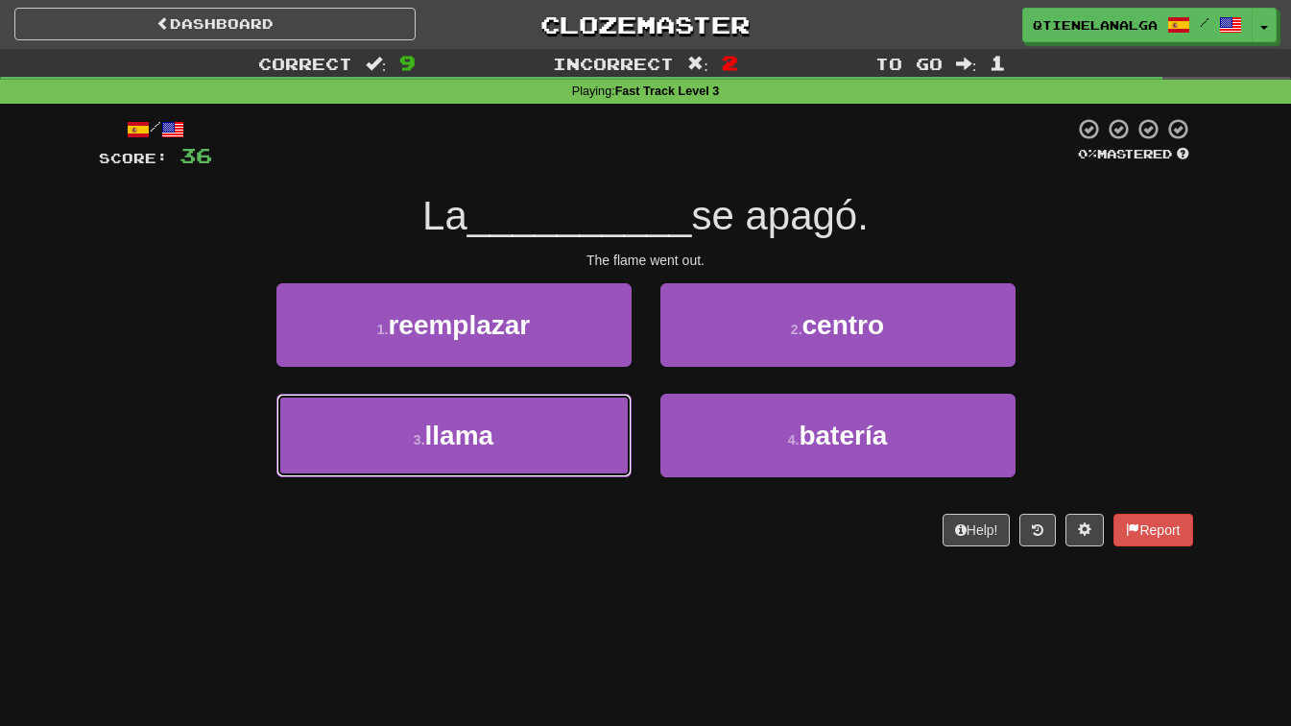
click at [509, 436] on button "3 . llama" at bounding box center [453, 436] width 355 height 84
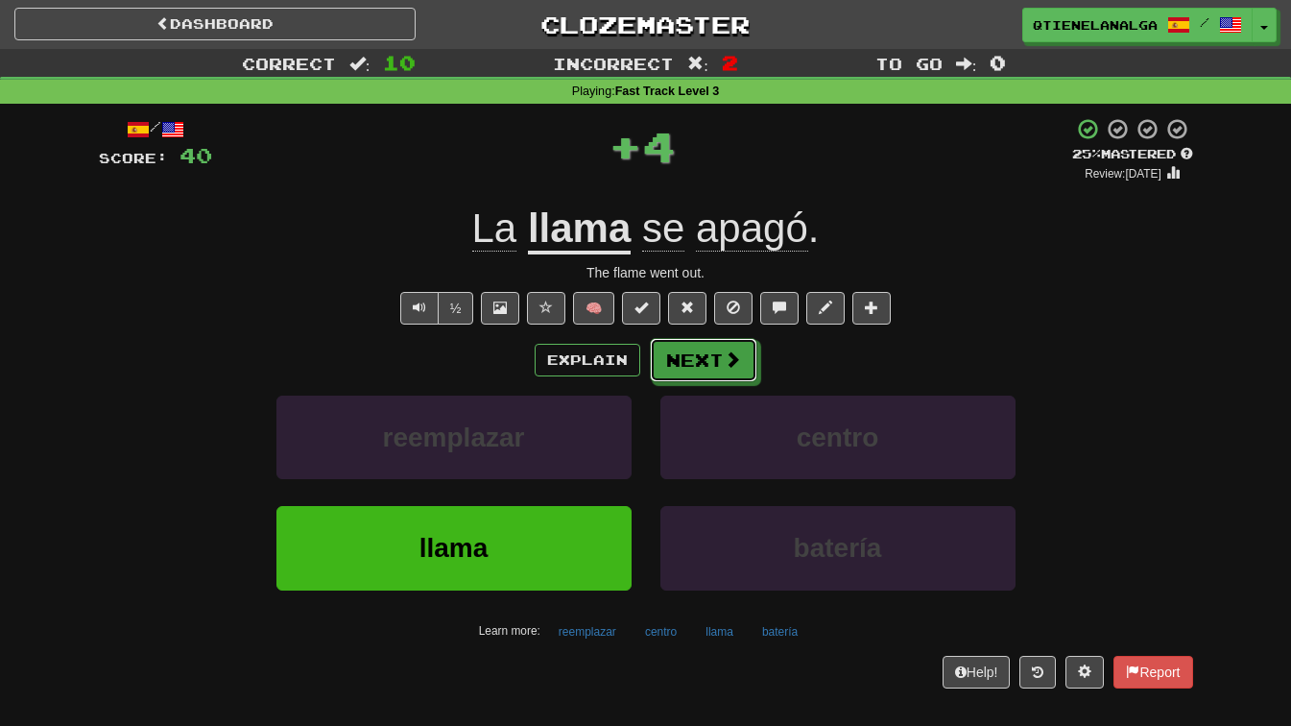
click at [690, 365] on button "Next" at bounding box center [703, 360] width 107 height 44
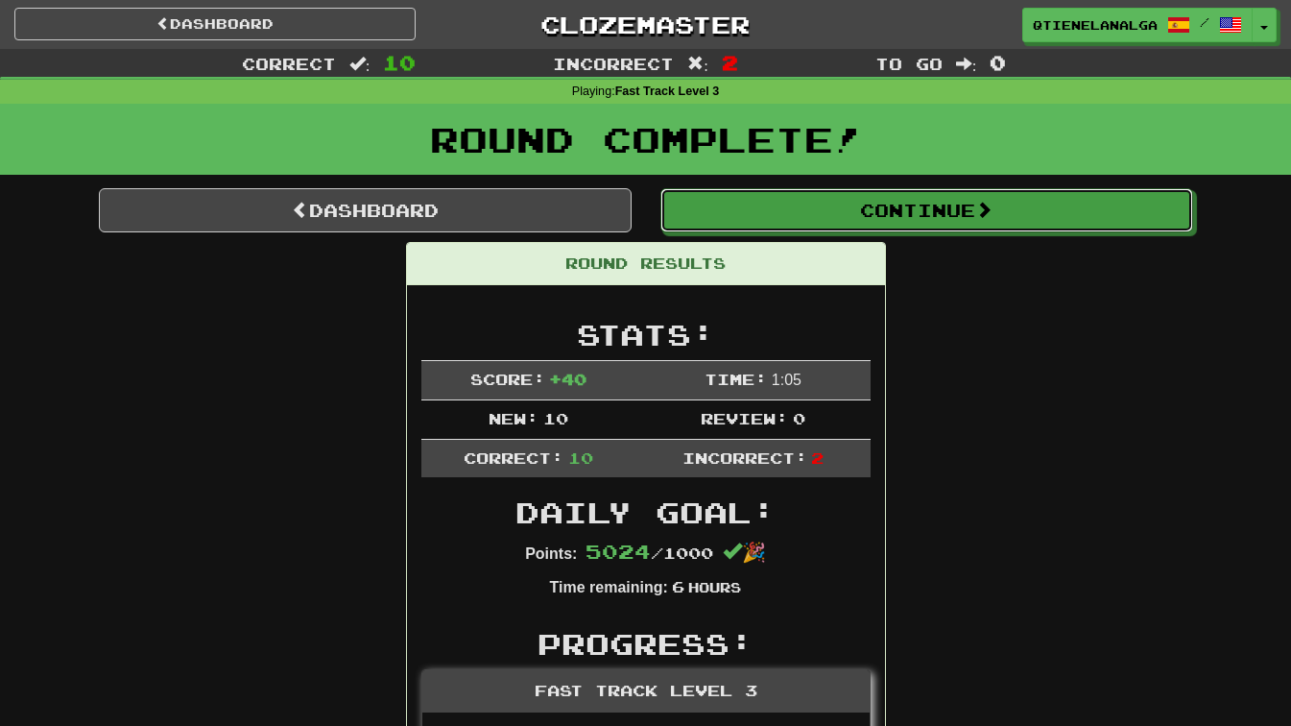
click at [931, 208] on button "Continue" at bounding box center [926, 210] width 533 height 44
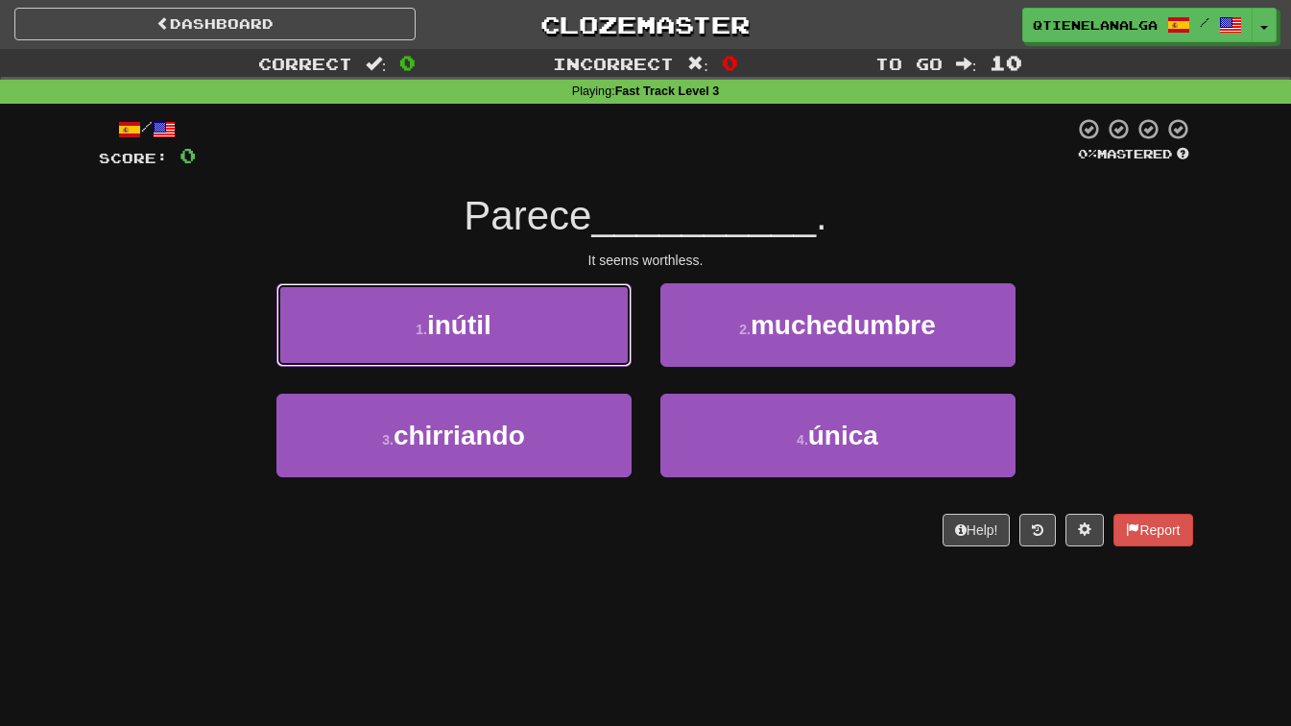
click at [532, 322] on button "1 . inútil" at bounding box center [453, 325] width 355 height 84
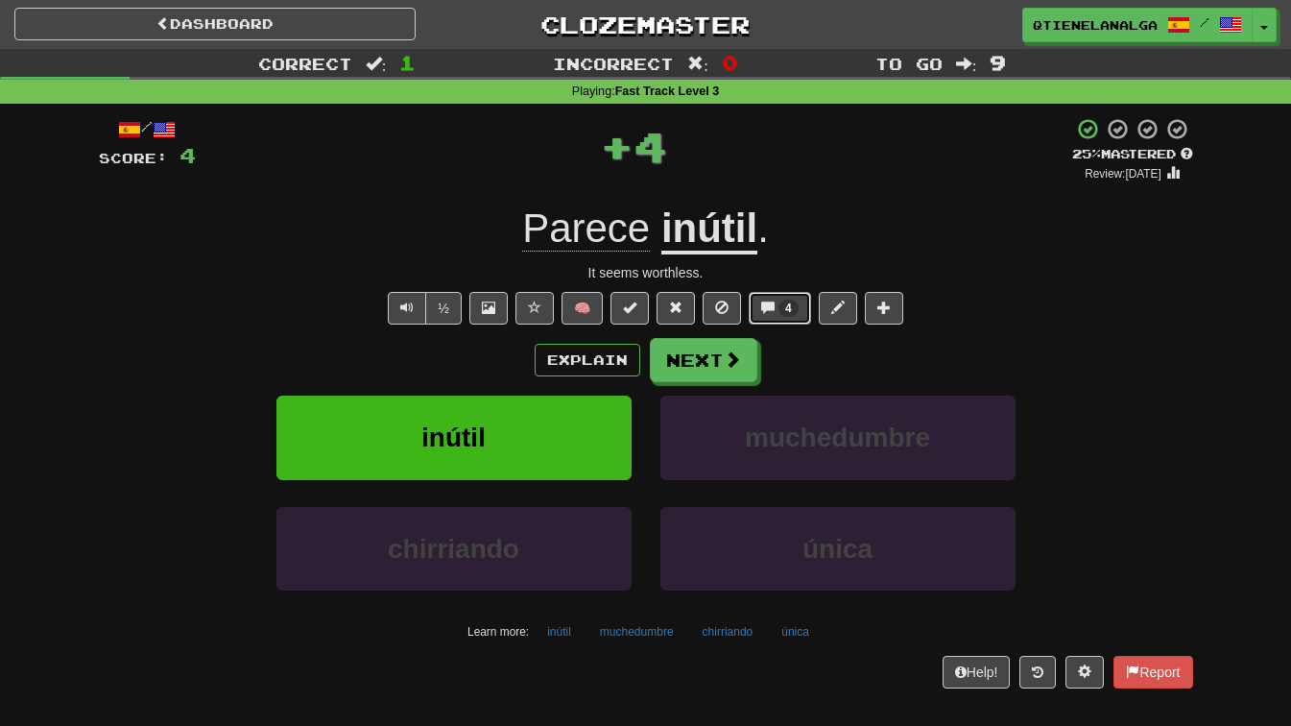
click at [795, 298] on button "4" at bounding box center [780, 308] width 62 height 33
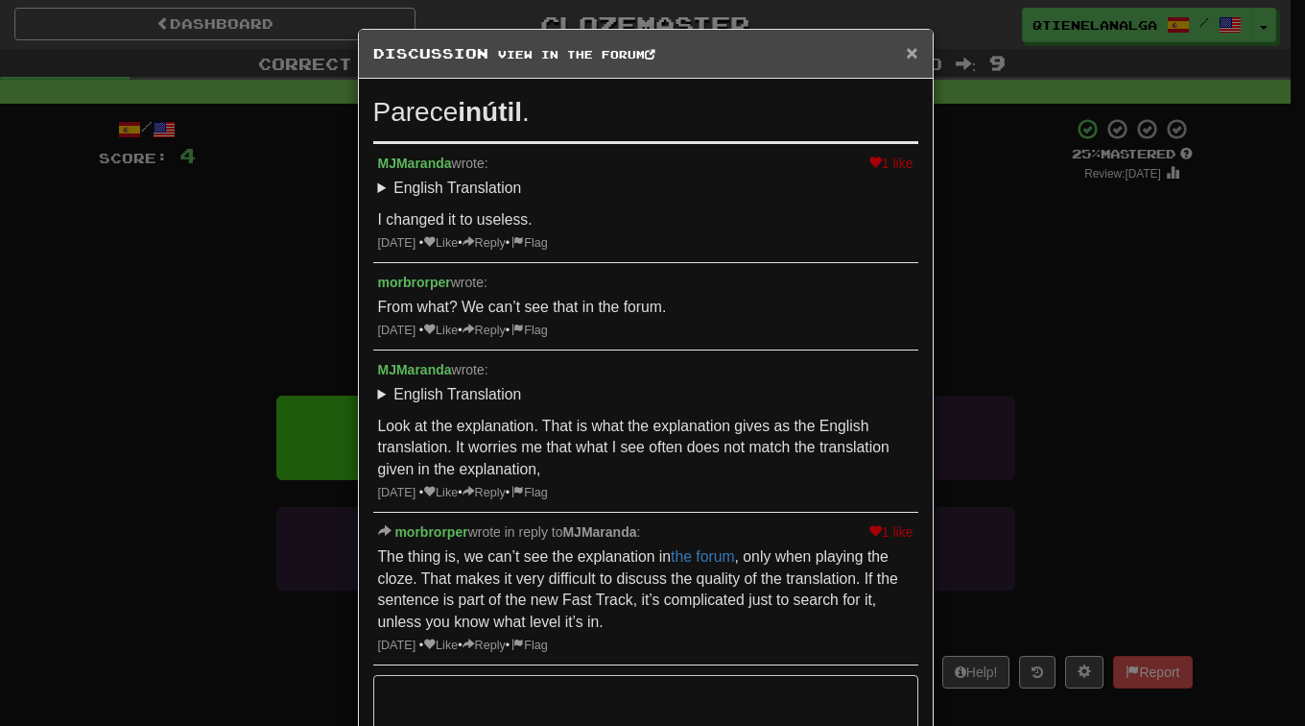
click at [906, 52] on span "×" at bounding box center [912, 52] width 12 height 22
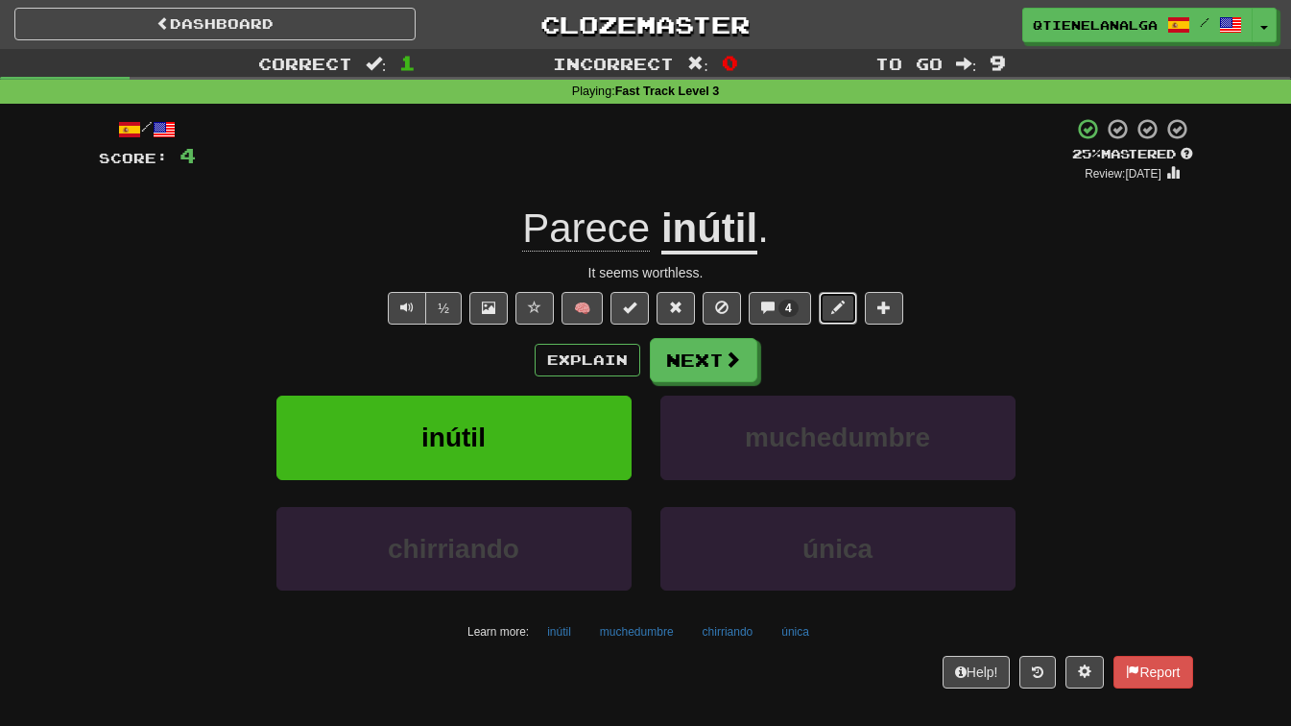
click at [834, 311] on span at bounding box center [837, 306] width 13 height 13
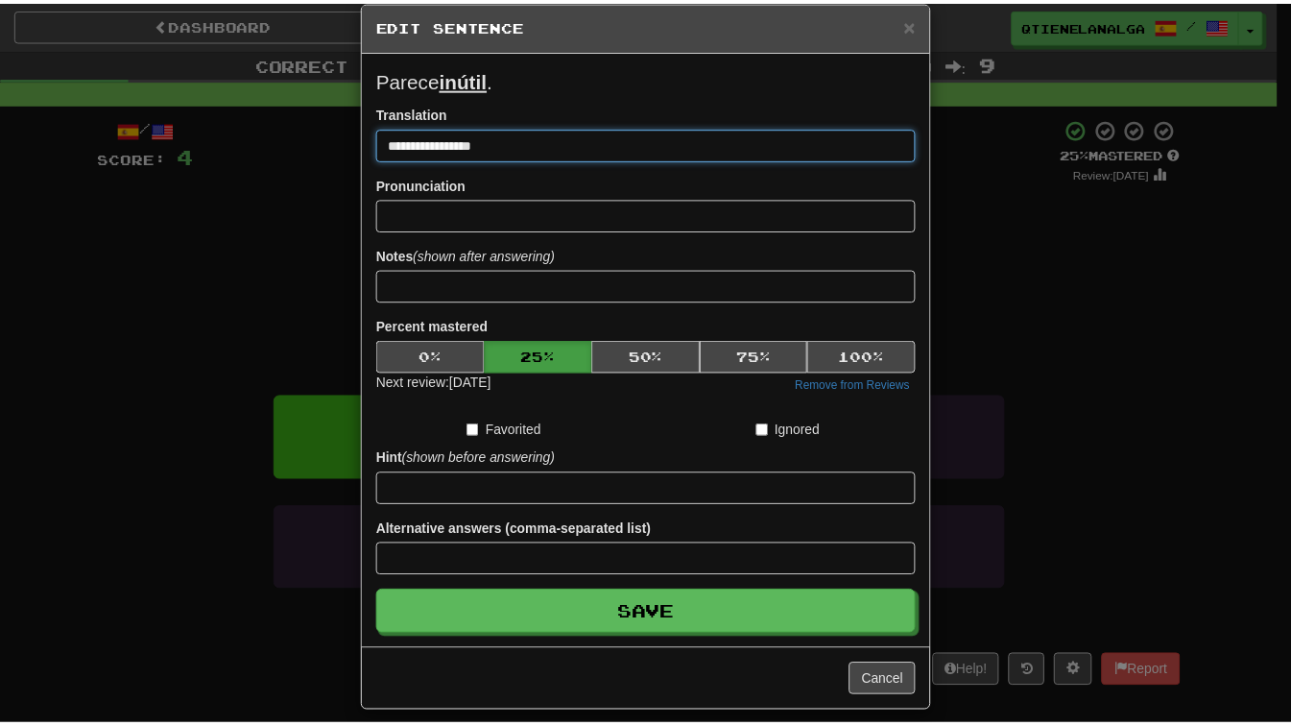
scroll to position [44, 0]
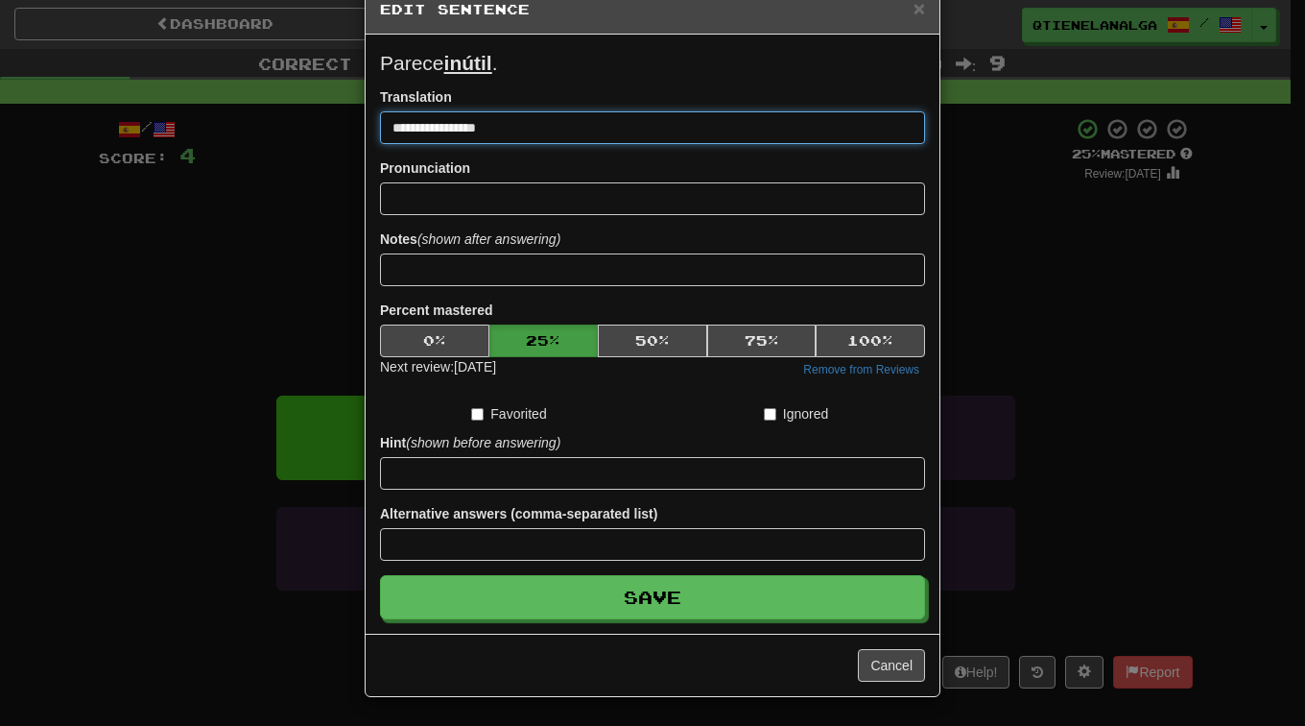
type input "**********"
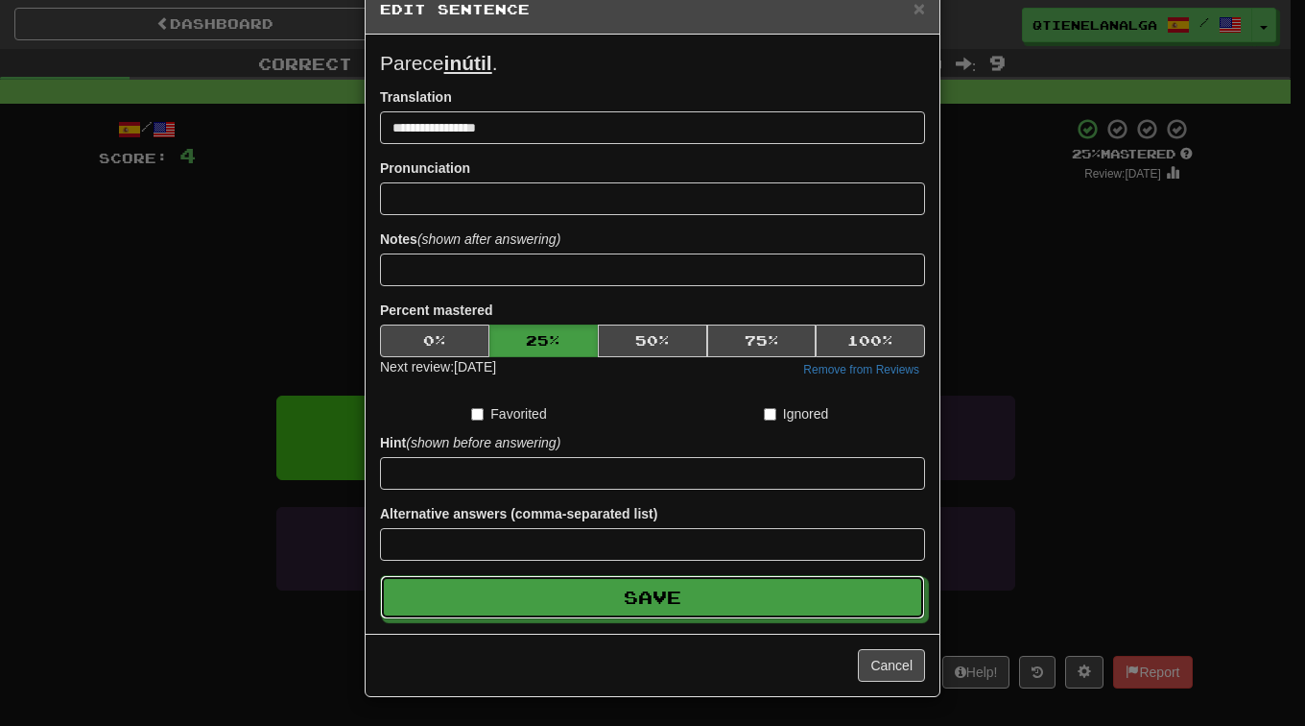
click at [567, 603] on button "Save" at bounding box center [652, 597] width 545 height 44
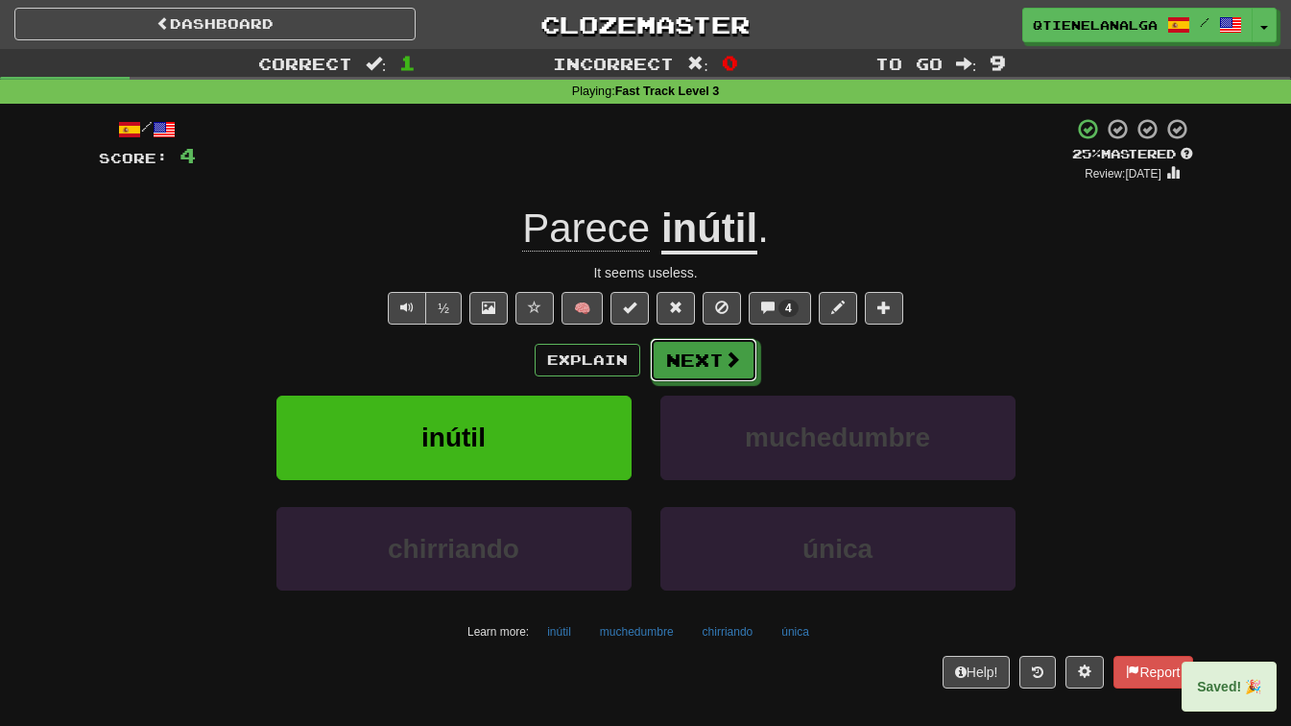
click at [703, 354] on button "Next" at bounding box center [703, 360] width 107 height 44
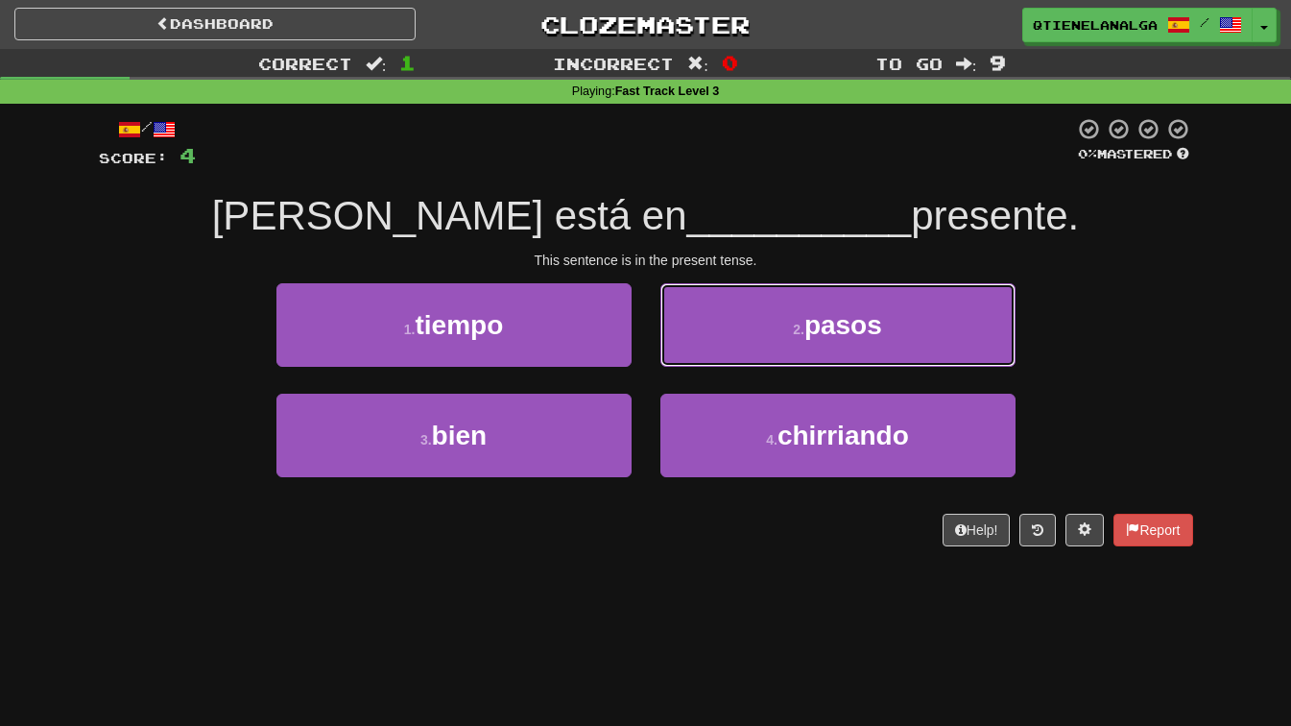
click at [752, 331] on button "2 . pasos" at bounding box center [837, 325] width 355 height 84
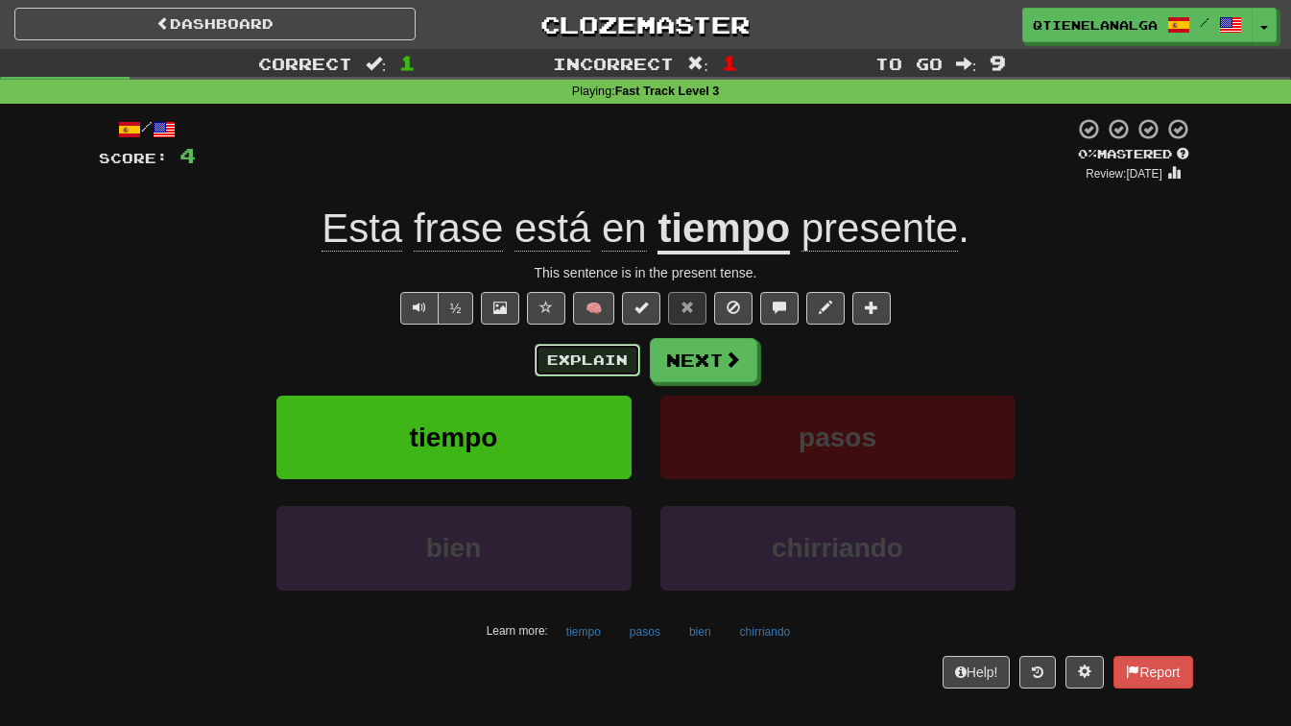
click at [566, 356] on button "Explain" at bounding box center [588, 360] width 106 height 33
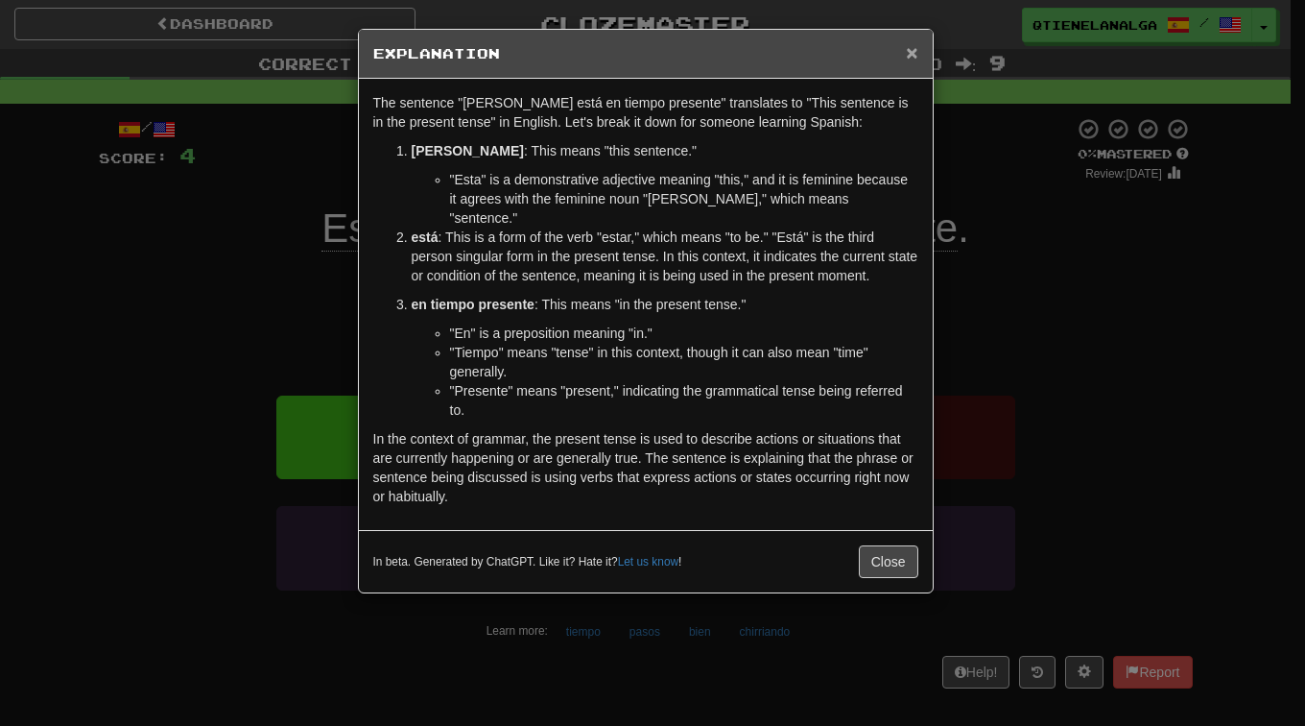
click at [914, 48] on span "×" at bounding box center [912, 52] width 12 height 22
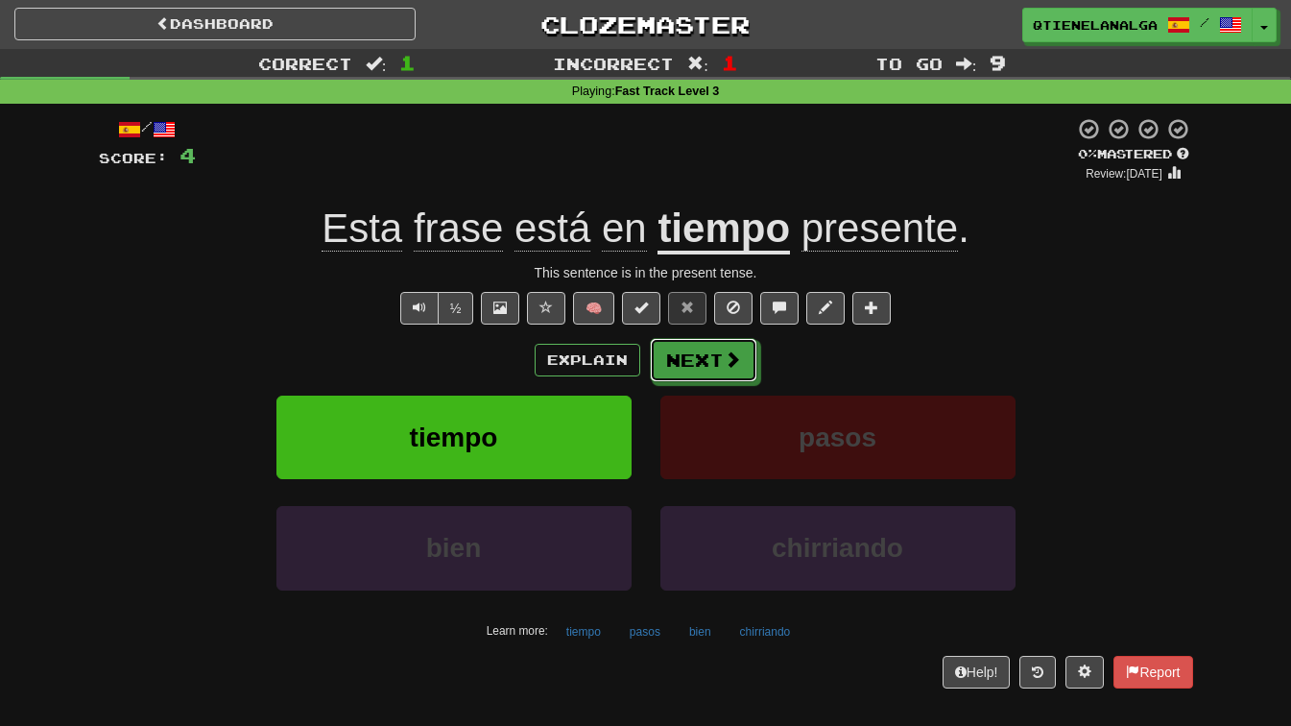
click at [705, 353] on button "Next" at bounding box center [703, 360] width 107 height 44
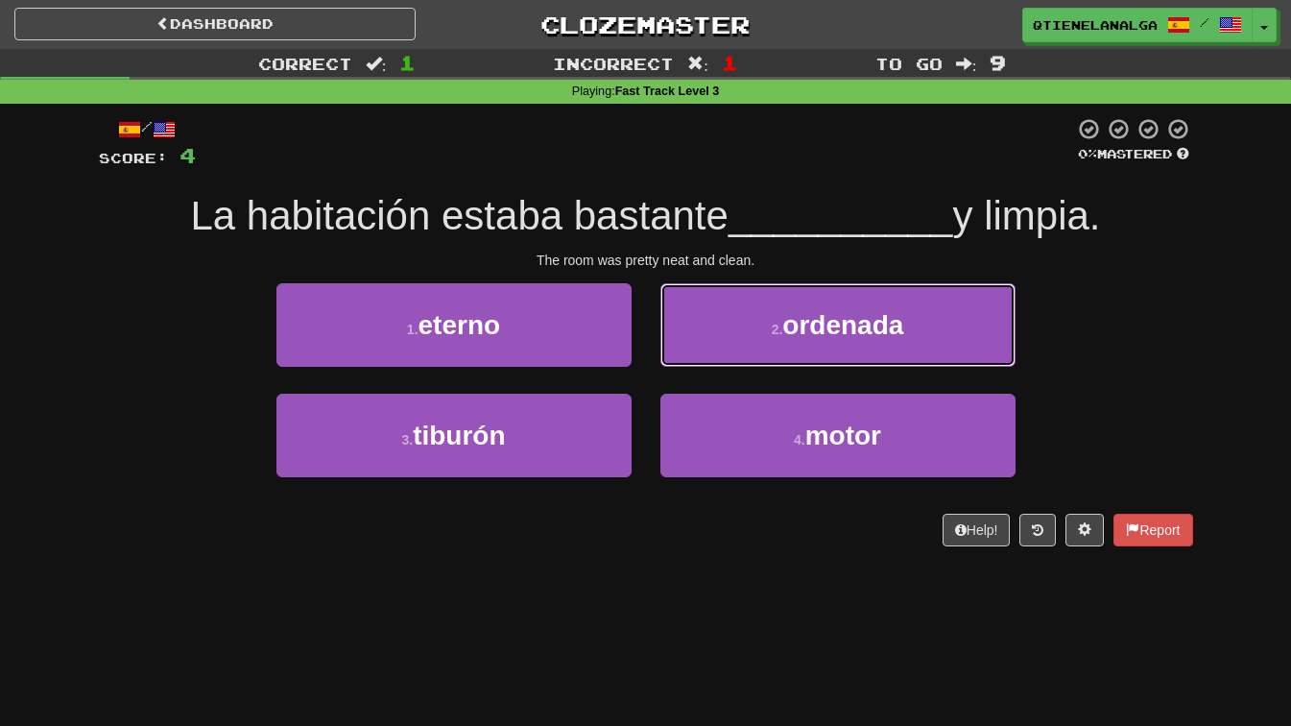
click at [843, 325] on span "ordenada" at bounding box center [842, 325] width 121 height 30
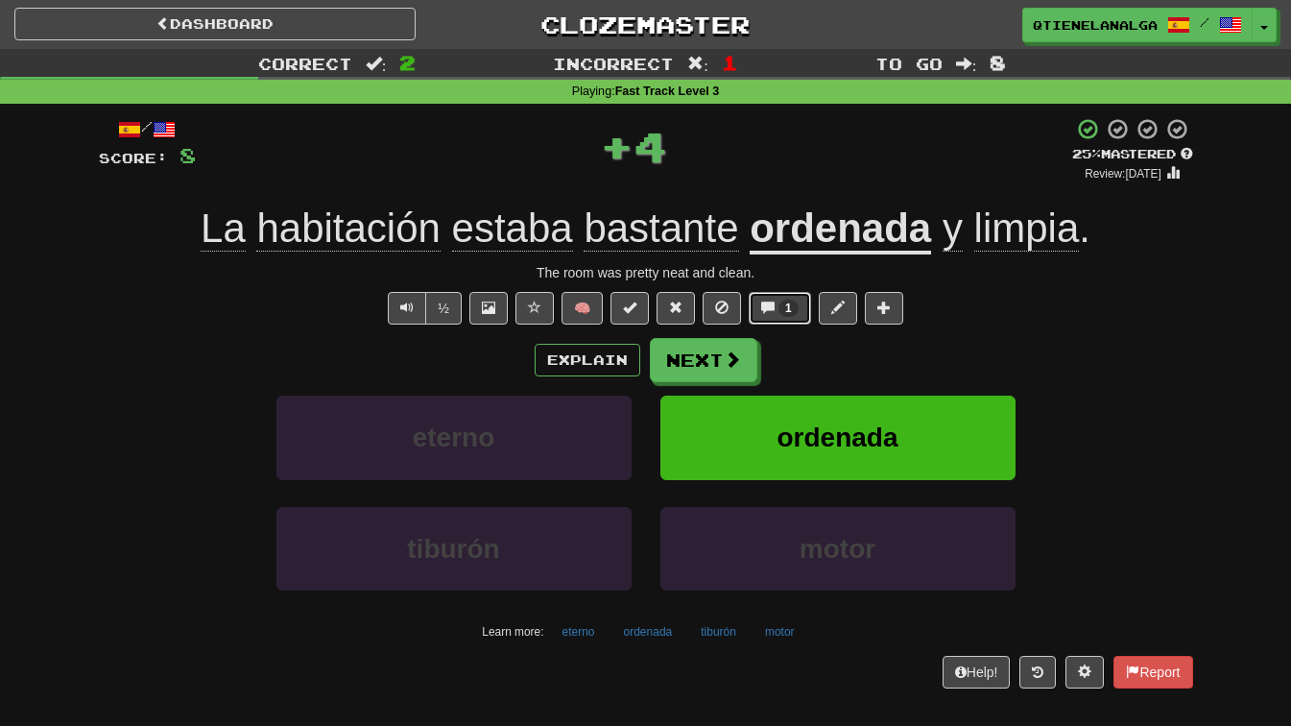
click at [804, 301] on button "1" at bounding box center [780, 308] width 62 height 33
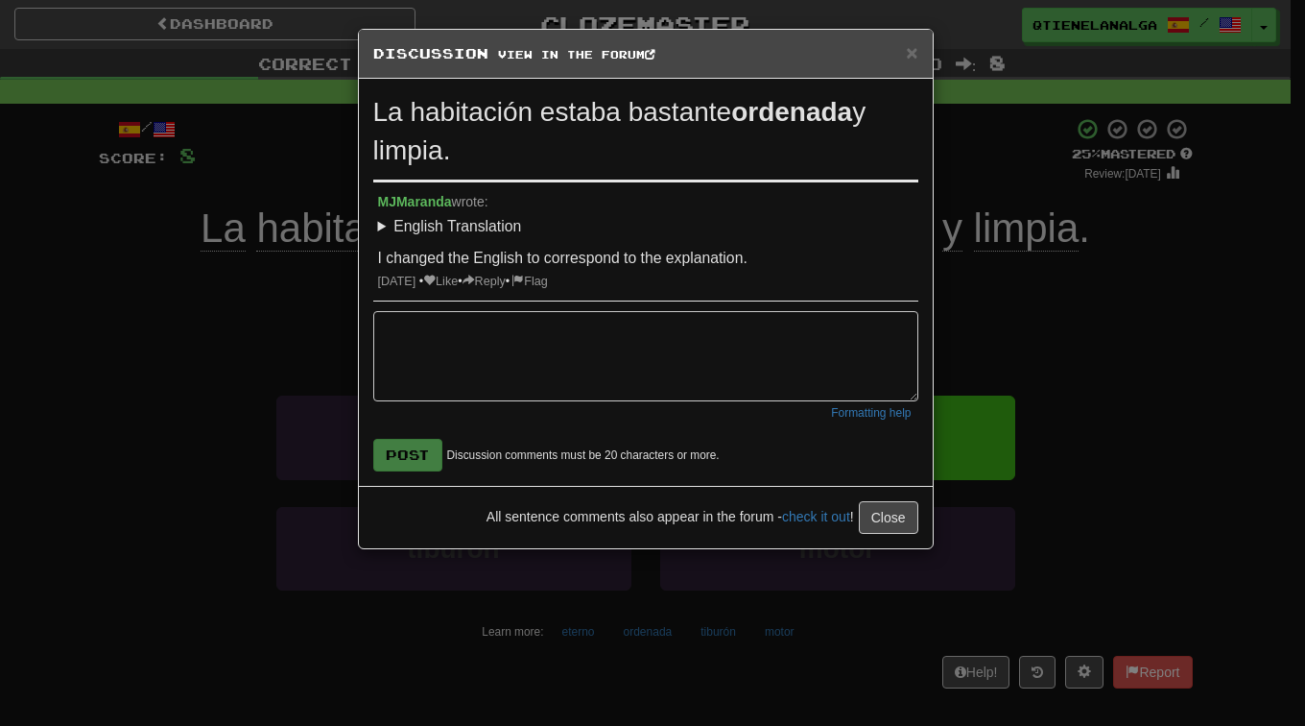
click at [909, 39] on div "× Discussion View in the forum" at bounding box center [646, 54] width 574 height 49
click at [908, 51] on span "×" at bounding box center [912, 52] width 12 height 22
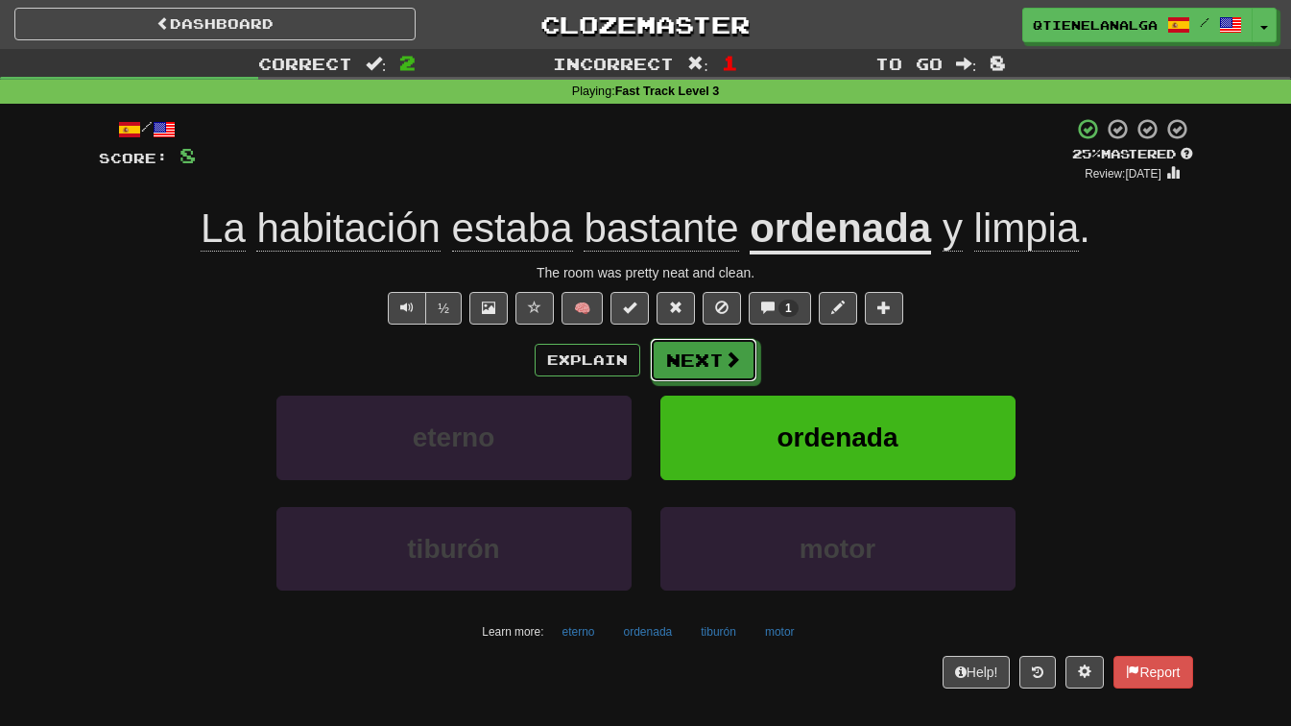
click at [706, 346] on button "Next" at bounding box center [703, 360] width 107 height 44
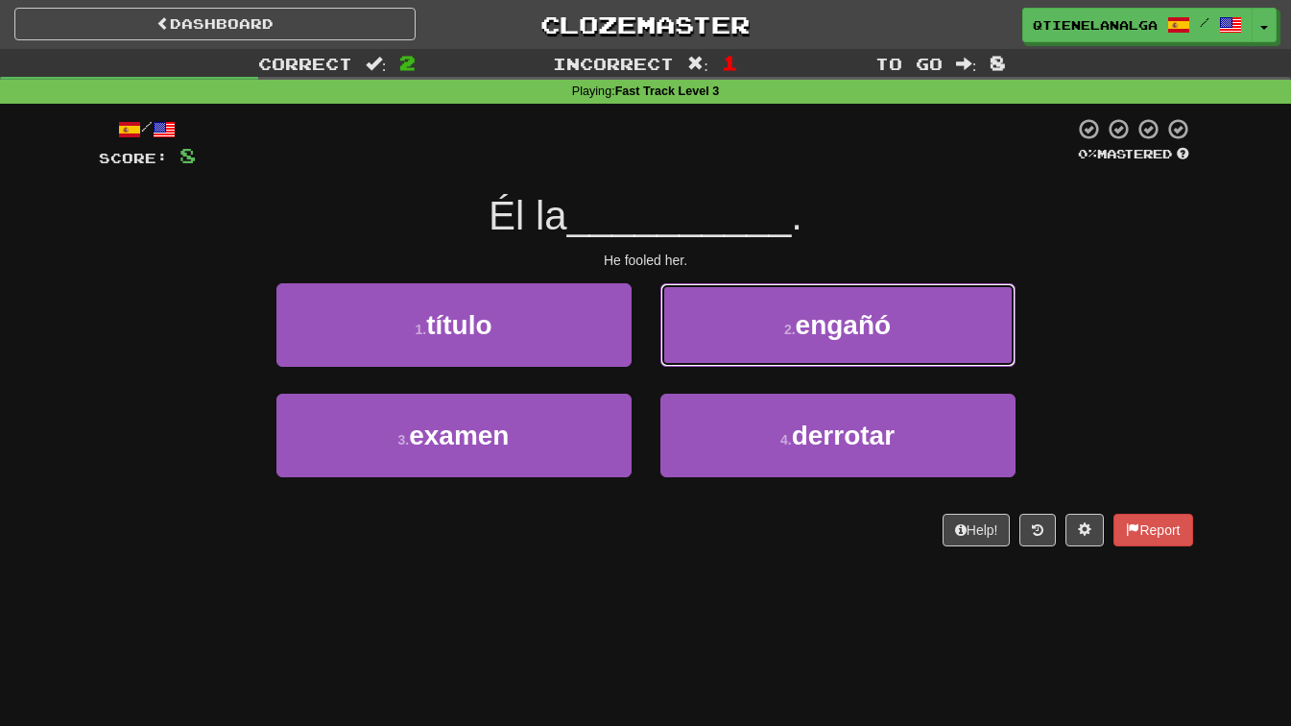
click at [768, 304] on button "2 . [GEOGRAPHIC_DATA]" at bounding box center [837, 325] width 355 height 84
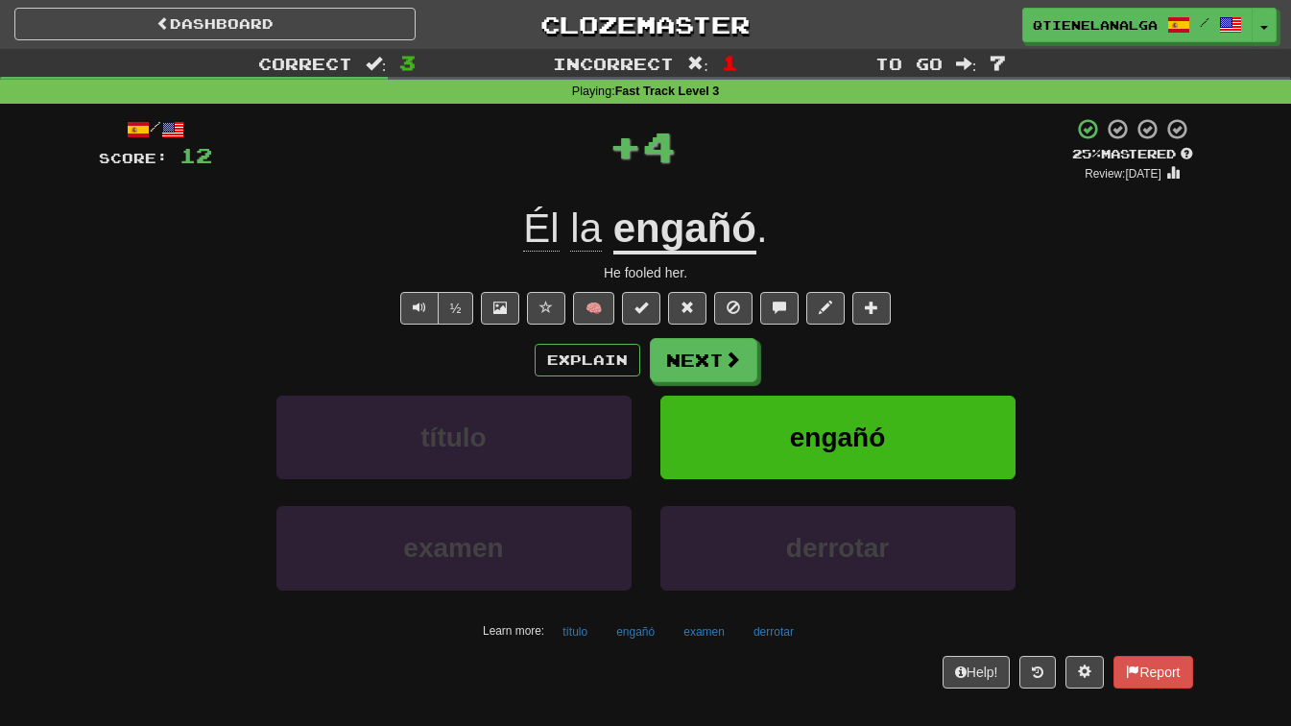
click at [620, 340] on div "Explain Next" at bounding box center [646, 360] width 1094 height 44
click at [617, 360] on button "Explain" at bounding box center [588, 360] width 106 height 33
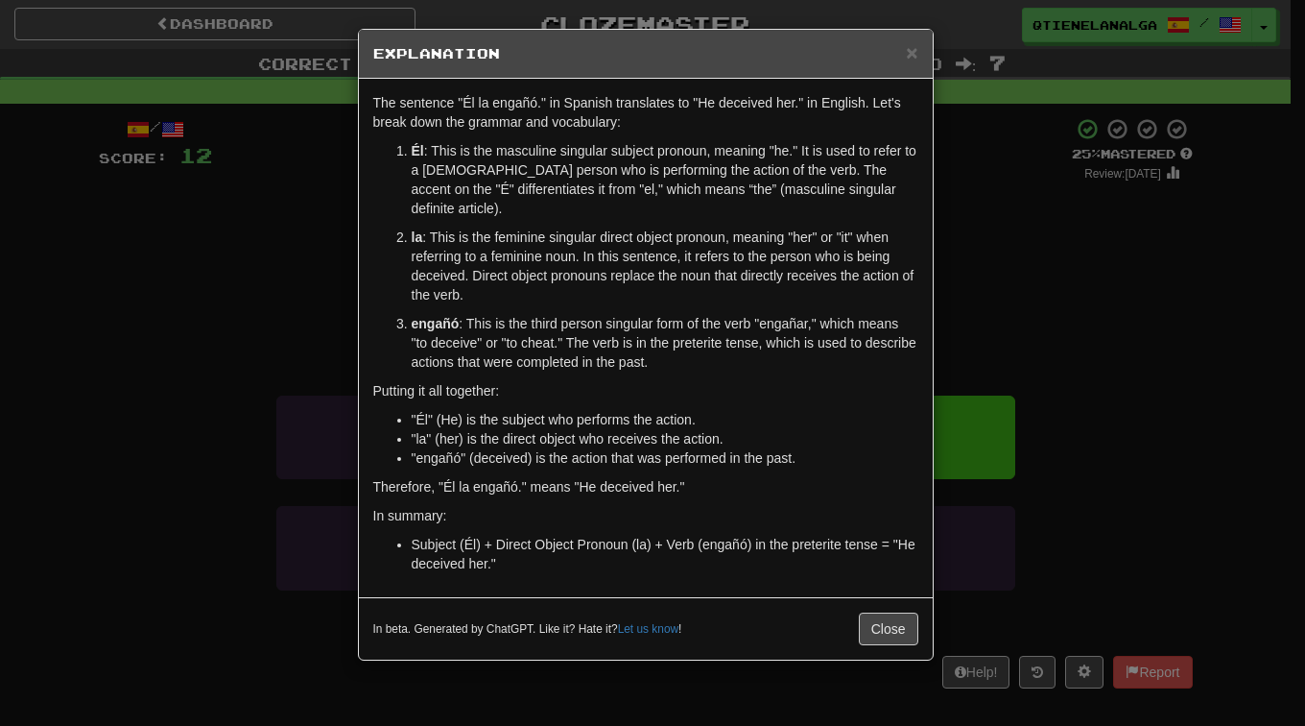
click at [919, 47] on div "× Explanation" at bounding box center [646, 54] width 574 height 49
click at [915, 48] on span "×" at bounding box center [912, 52] width 12 height 22
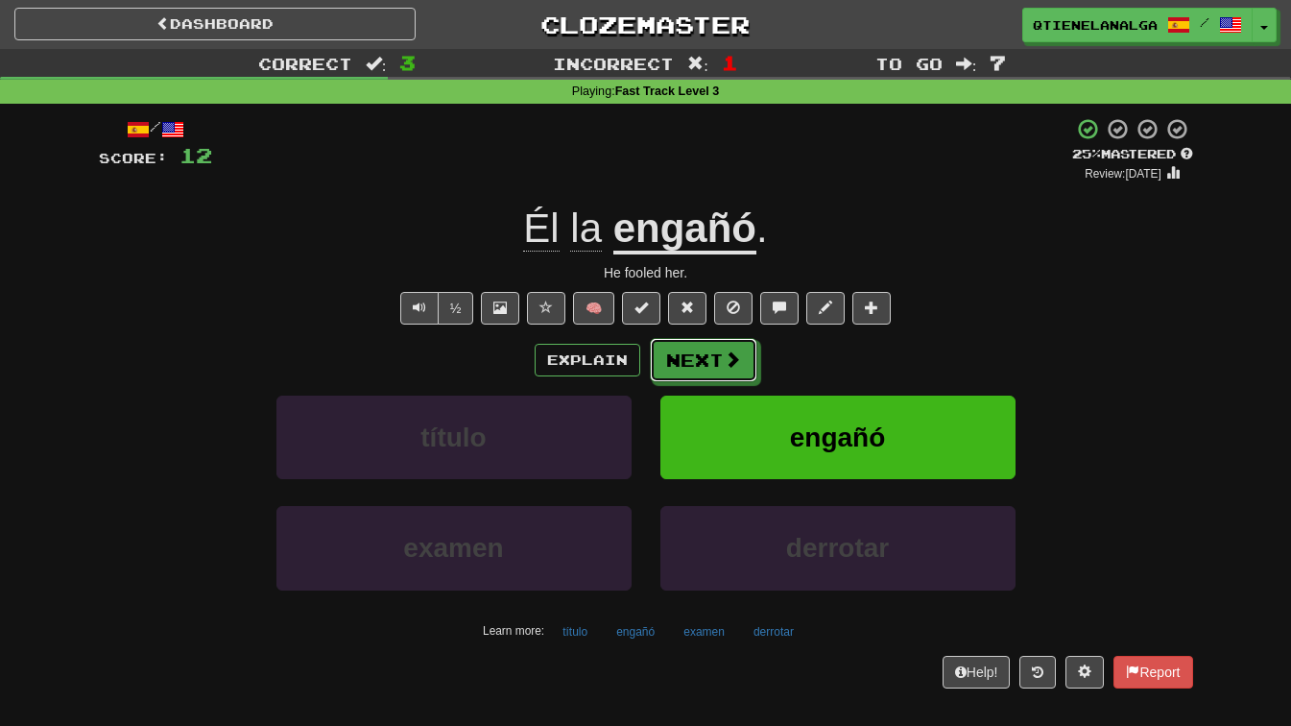
click at [724, 363] on span at bounding box center [732, 358] width 17 height 17
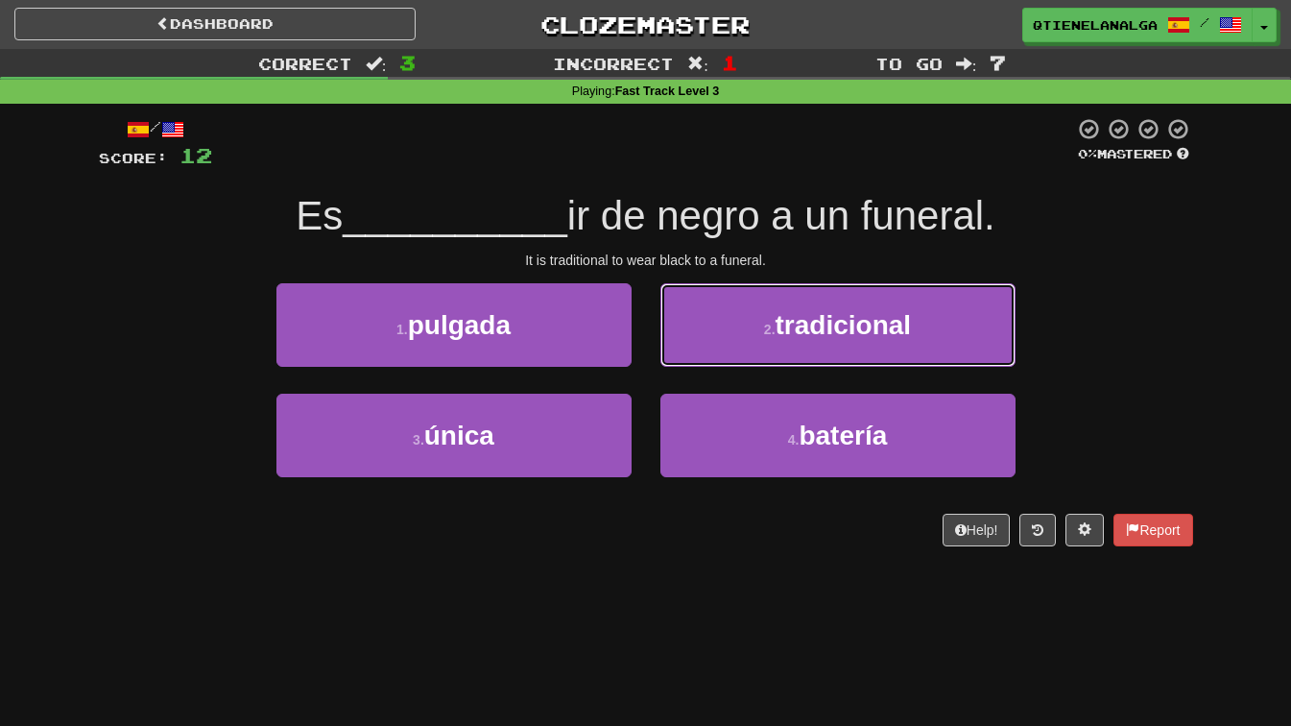
click at [762, 312] on button "2 . tradicional" at bounding box center [837, 325] width 355 height 84
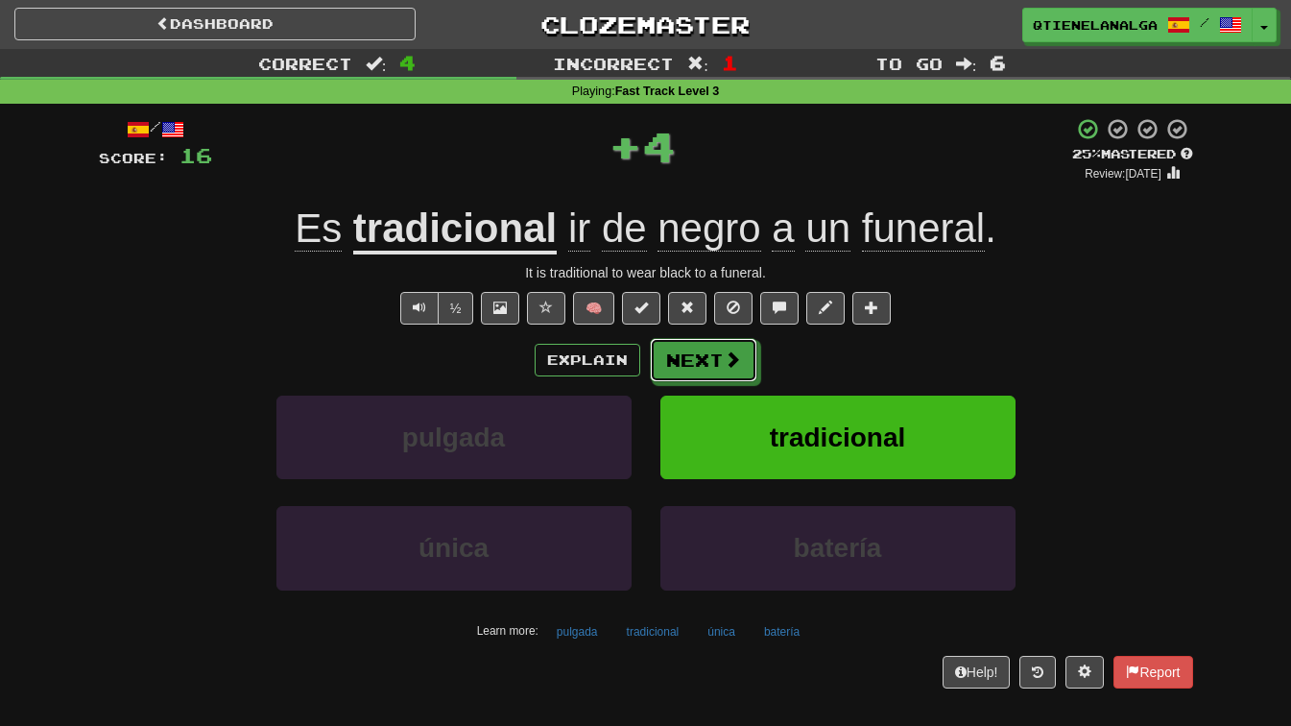
click at [699, 357] on button "Next" at bounding box center [703, 360] width 107 height 44
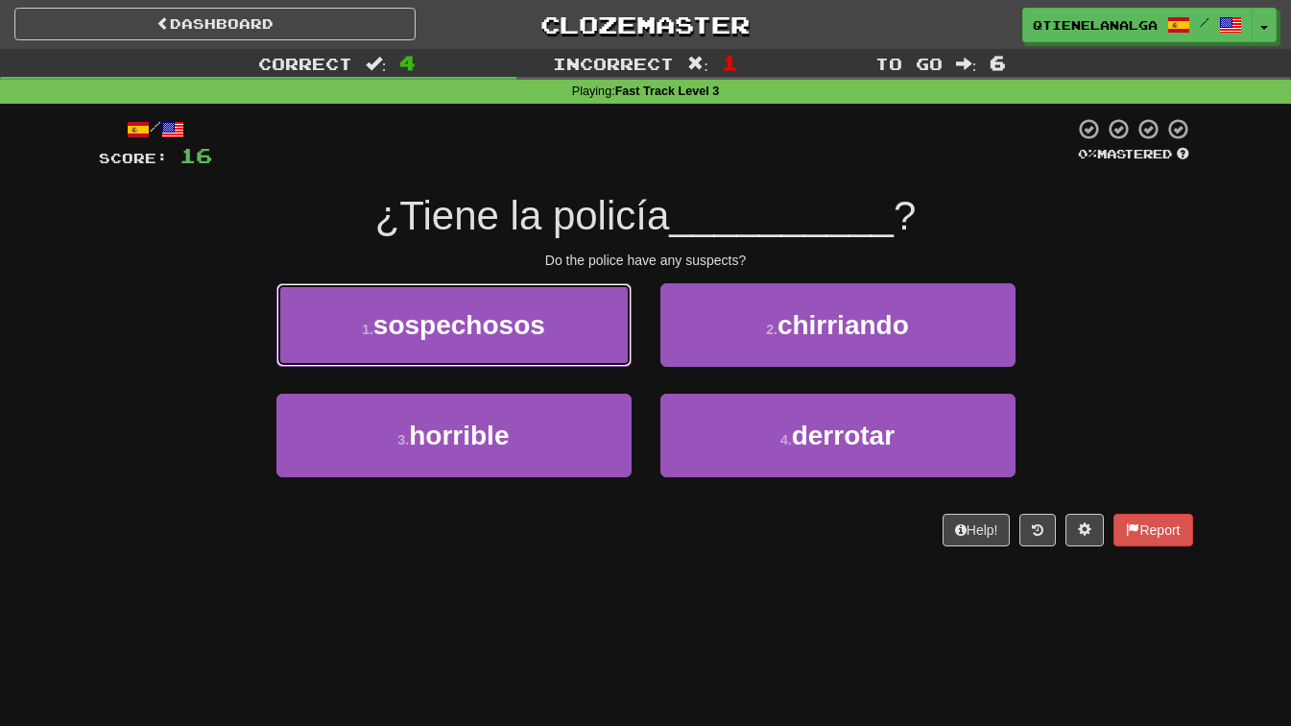
click at [552, 305] on button "1 . sospechosos" at bounding box center [453, 325] width 355 height 84
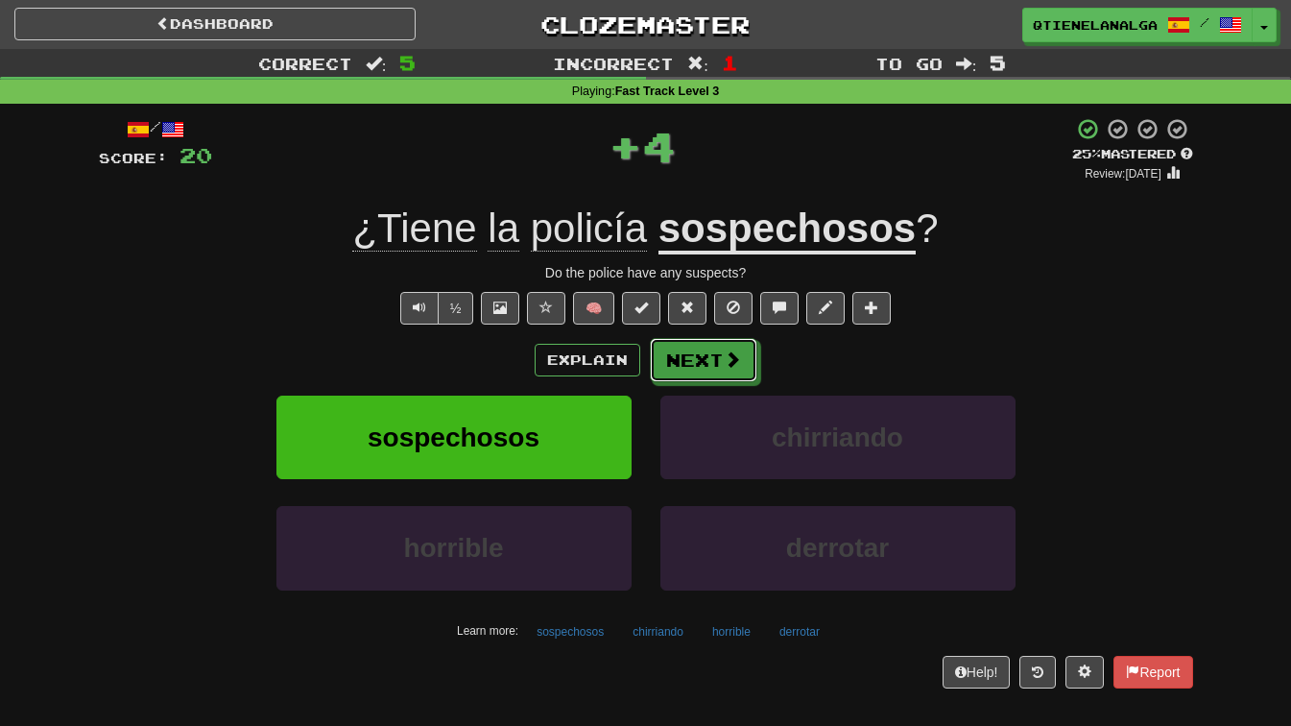
click at [688, 350] on button "Next" at bounding box center [703, 360] width 107 height 44
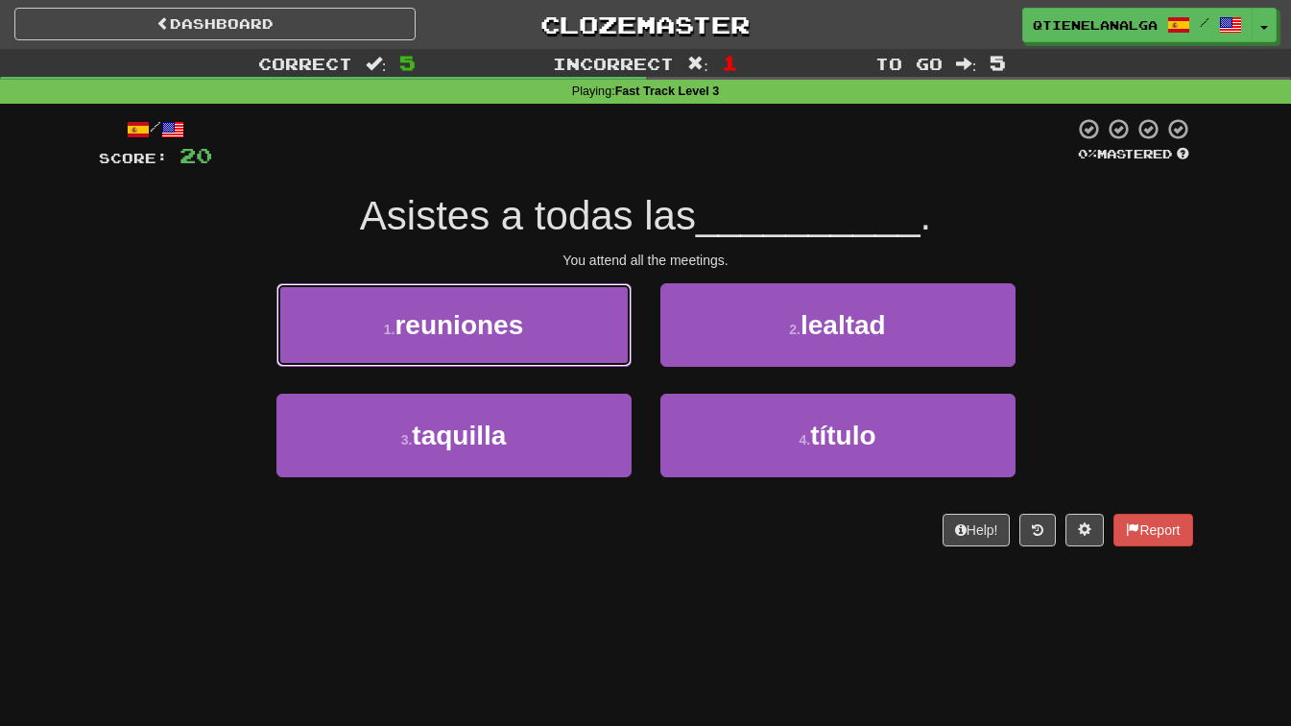
click at [532, 310] on button "1 . reuniones" at bounding box center [453, 325] width 355 height 84
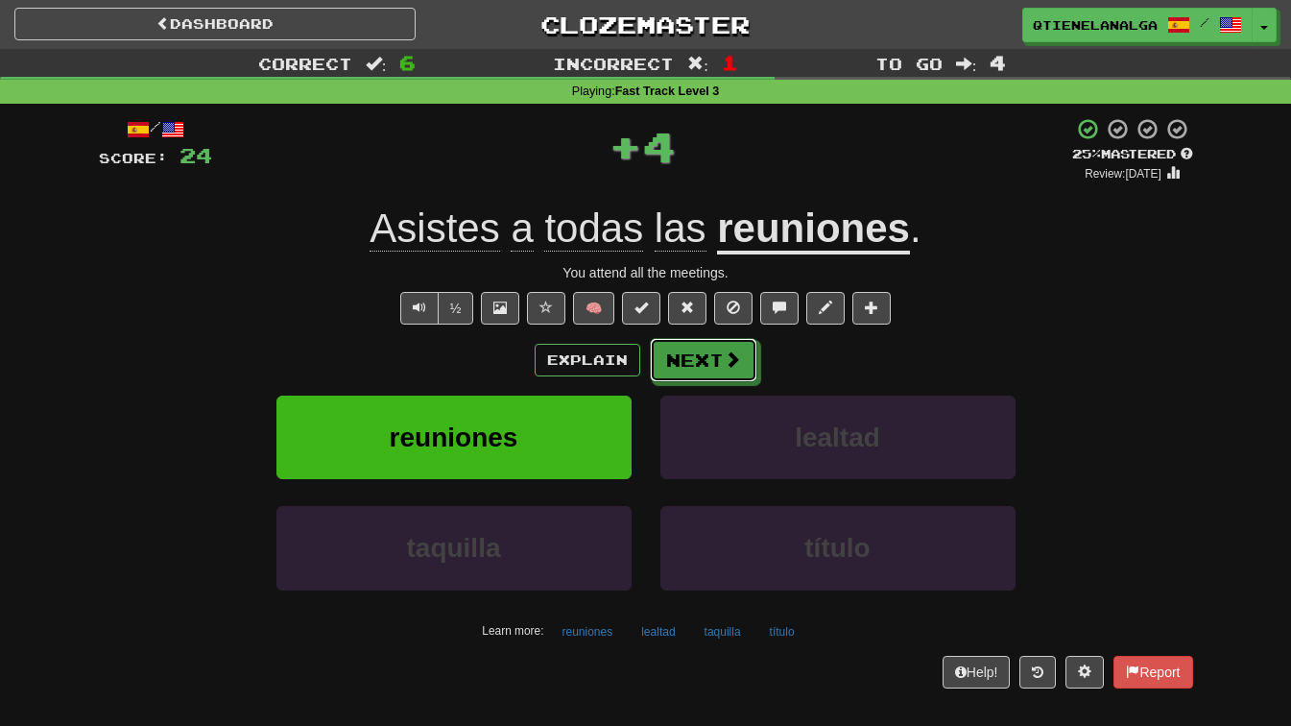
click at [716, 346] on button "Next" at bounding box center [703, 360] width 107 height 44
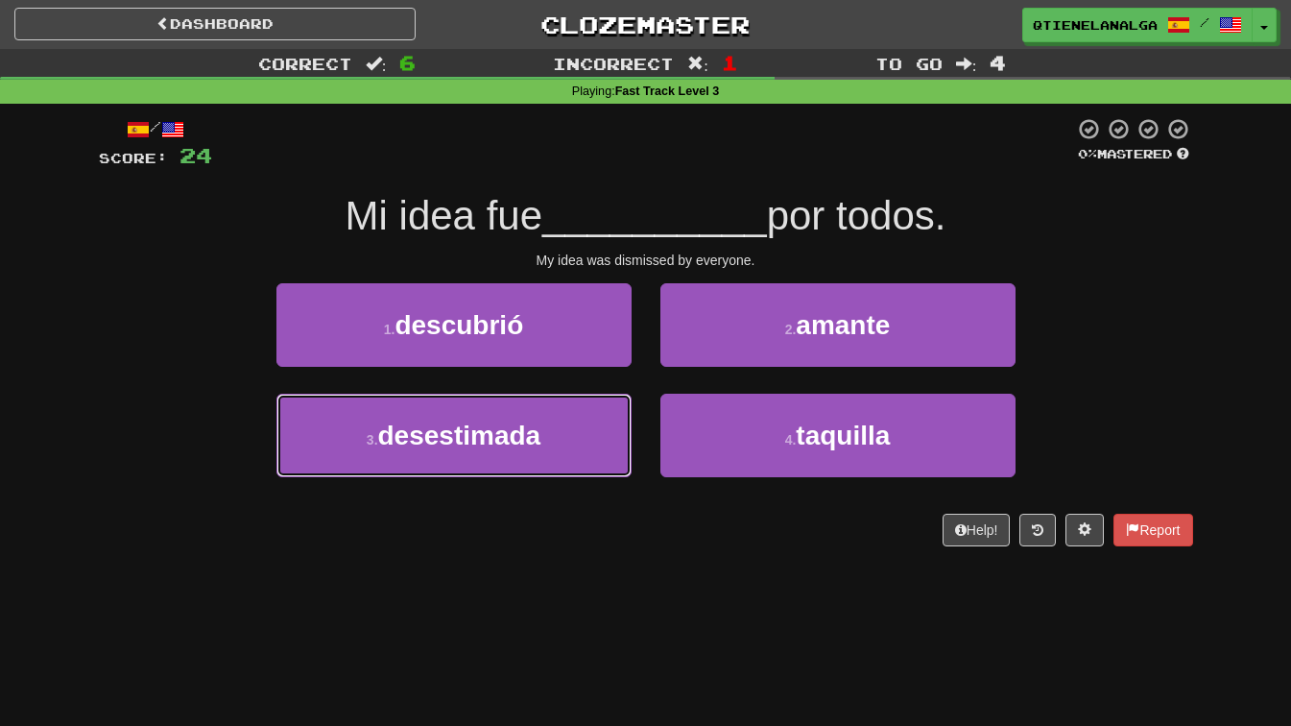
click at [555, 428] on button "3 . desestimada" at bounding box center [453, 436] width 355 height 84
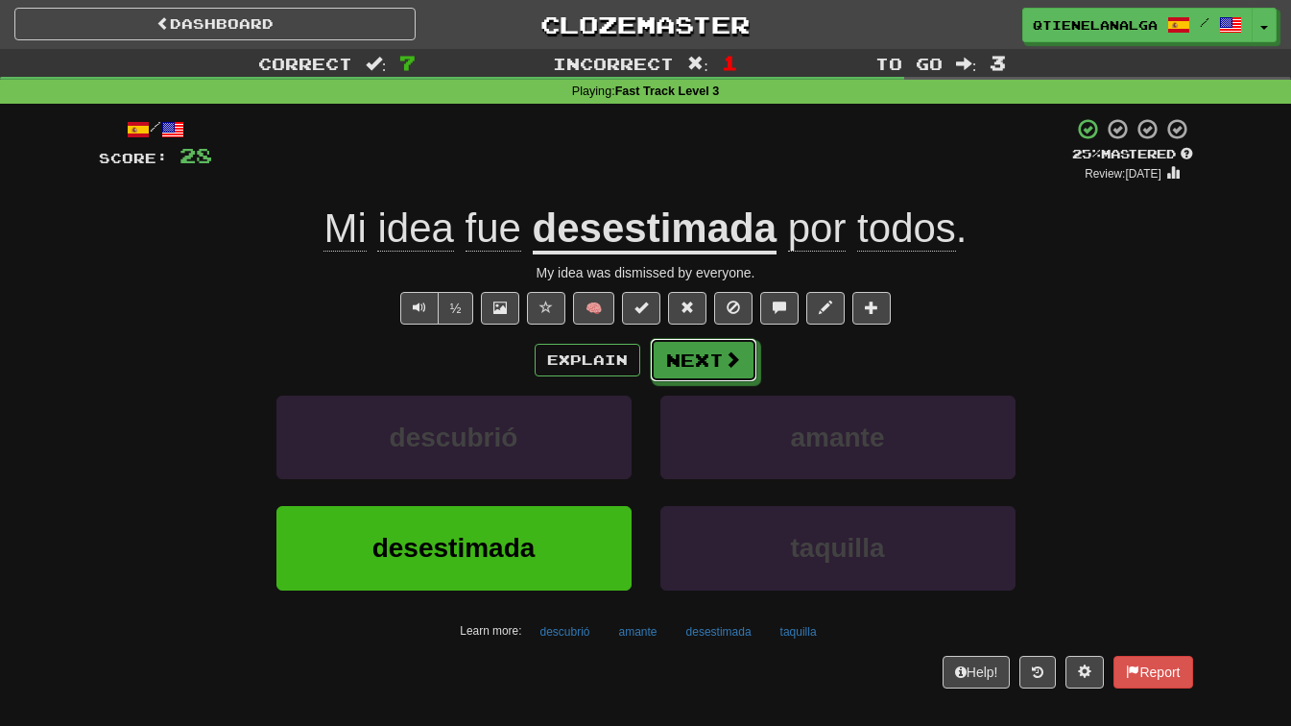
click at [714, 356] on button "Next" at bounding box center [703, 360] width 107 height 44
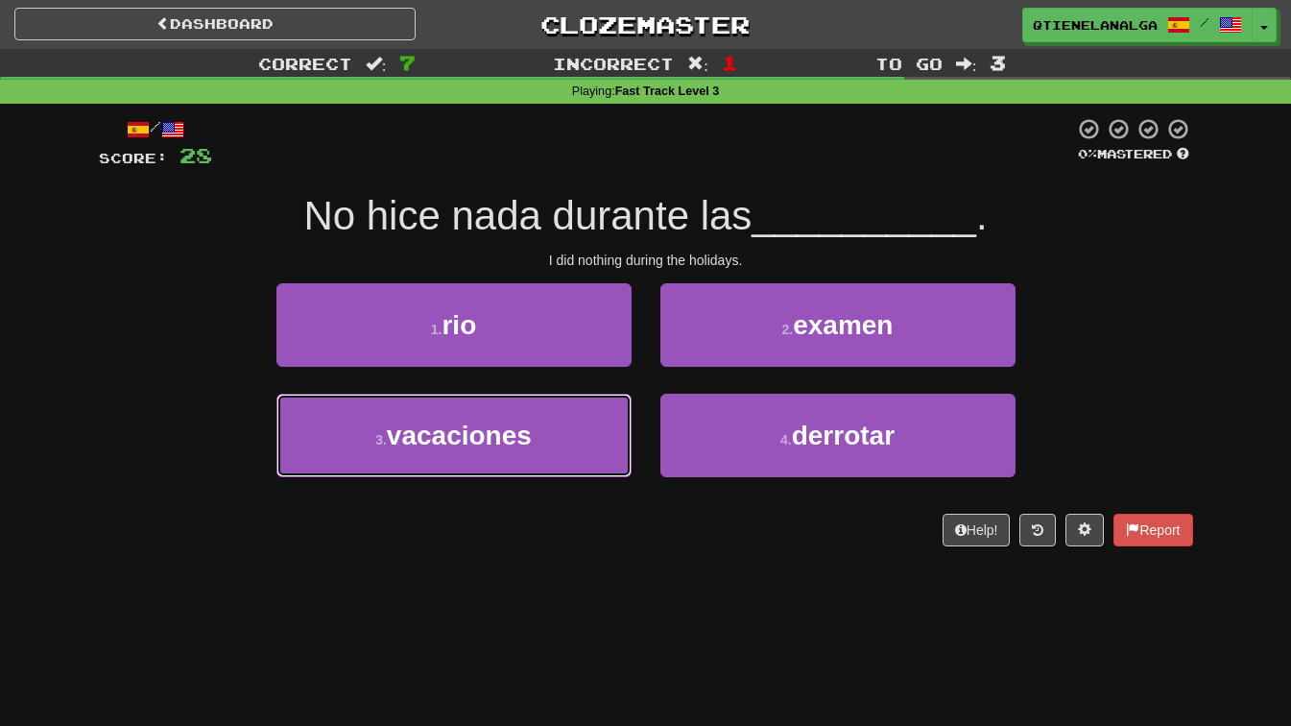
click at [536, 444] on button "3 . vacaciones" at bounding box center [453, 436] width 355 height 84
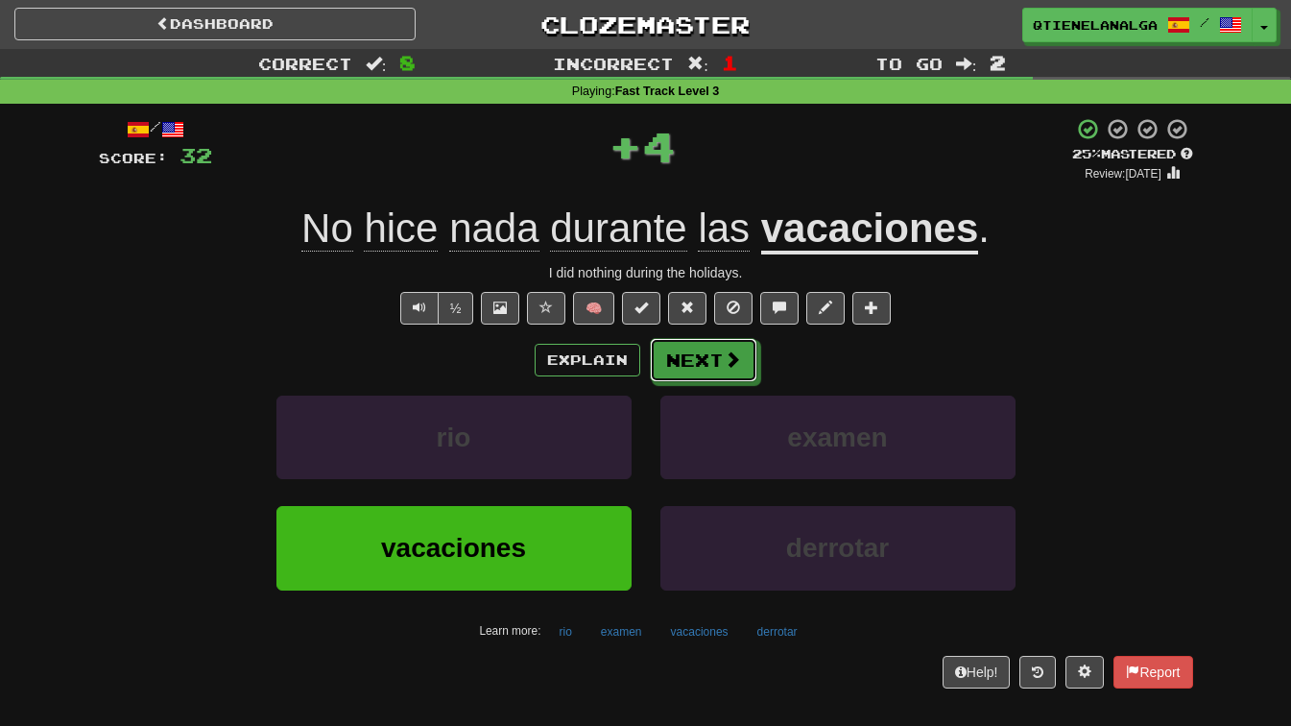
click at [699, 352] on button "Next" at bounding box center [703, 360] width 107 height 44
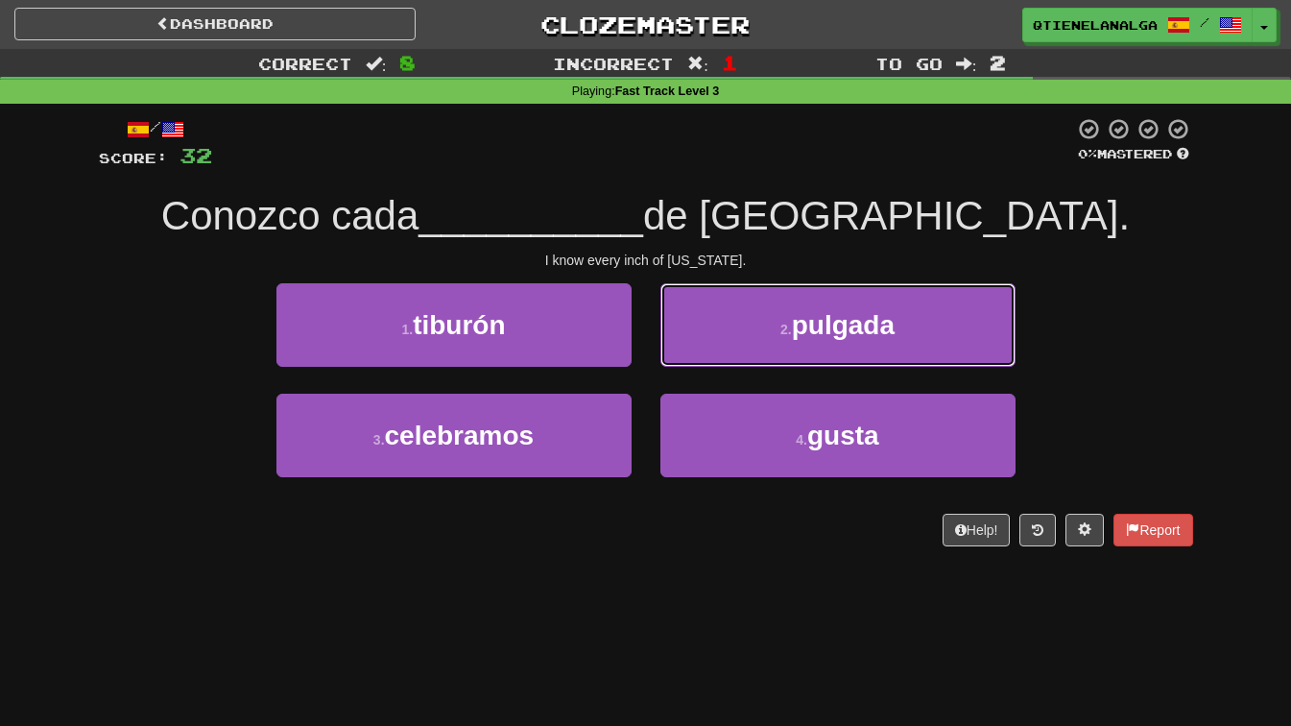
click at [882, 337] on span "pulgada" at bounding box center [843, 325] width 103 height 30
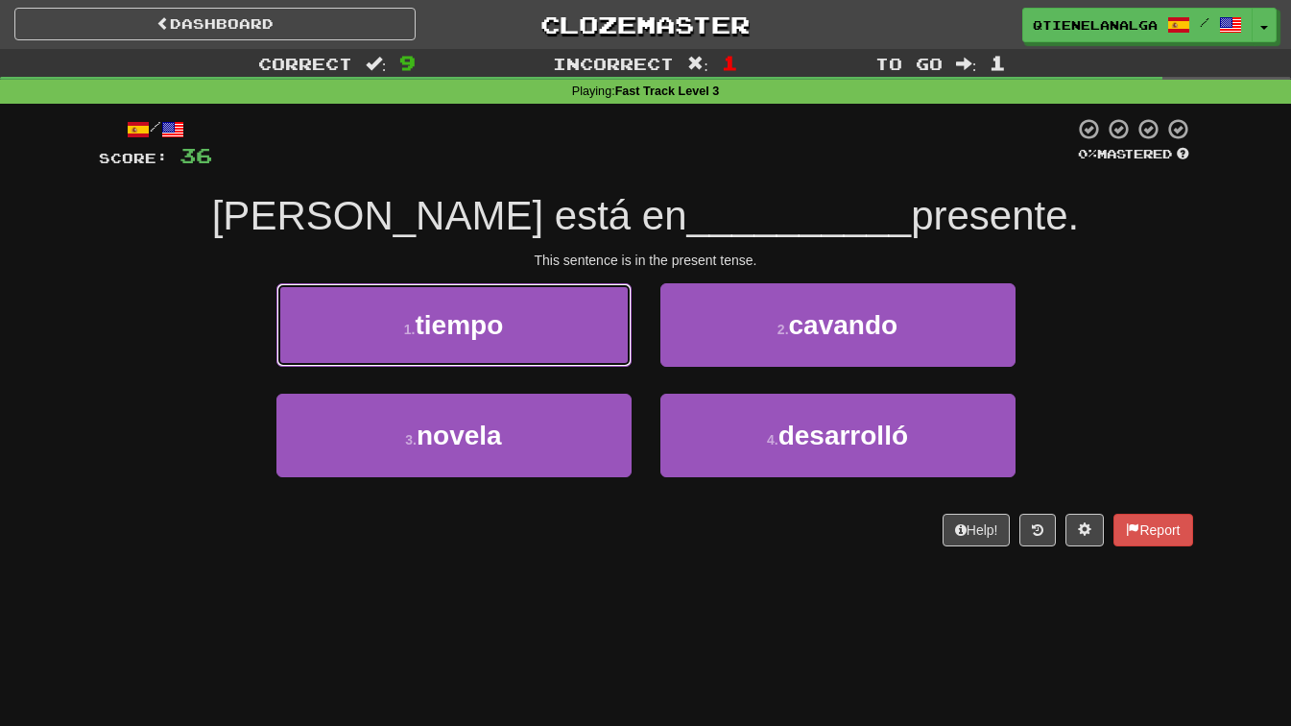
click at [490, 295] on button "1 . tiempo" at bounding box center [453, 325] width 355 height 84
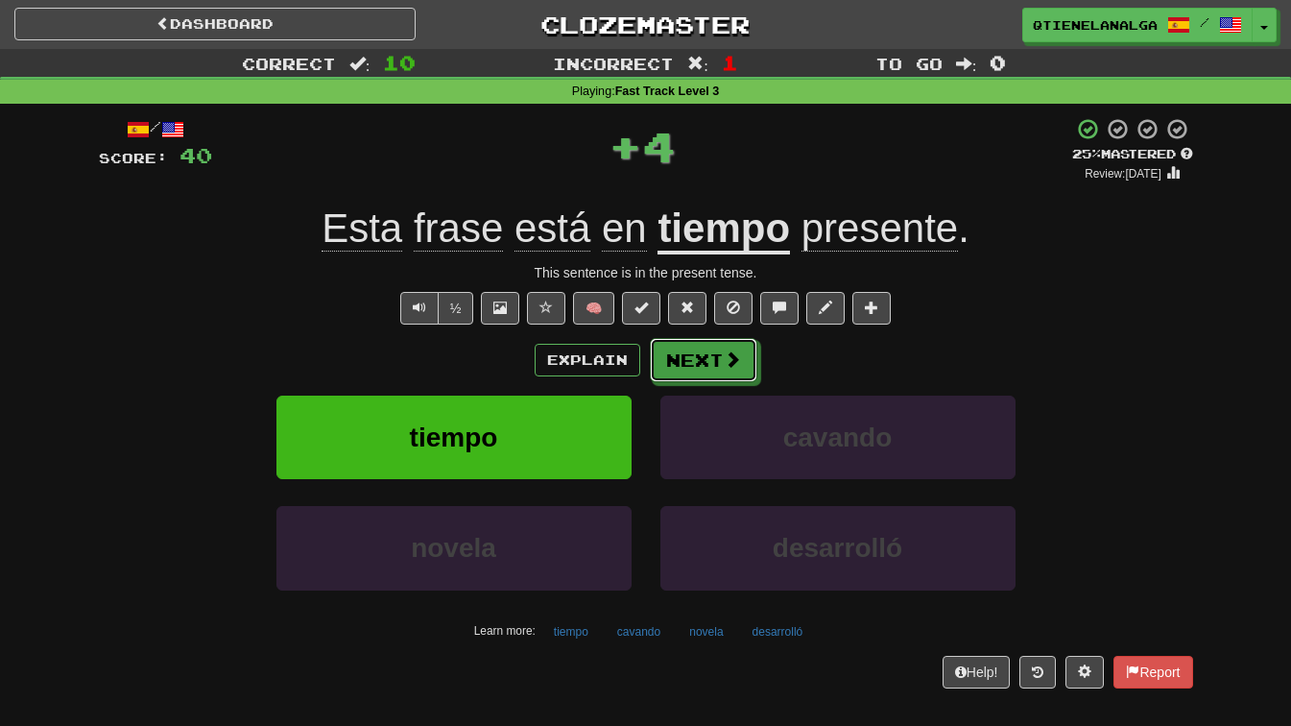
click at [705, 365] on button "Next" at bounding box center [703, 360] width 107 height 44
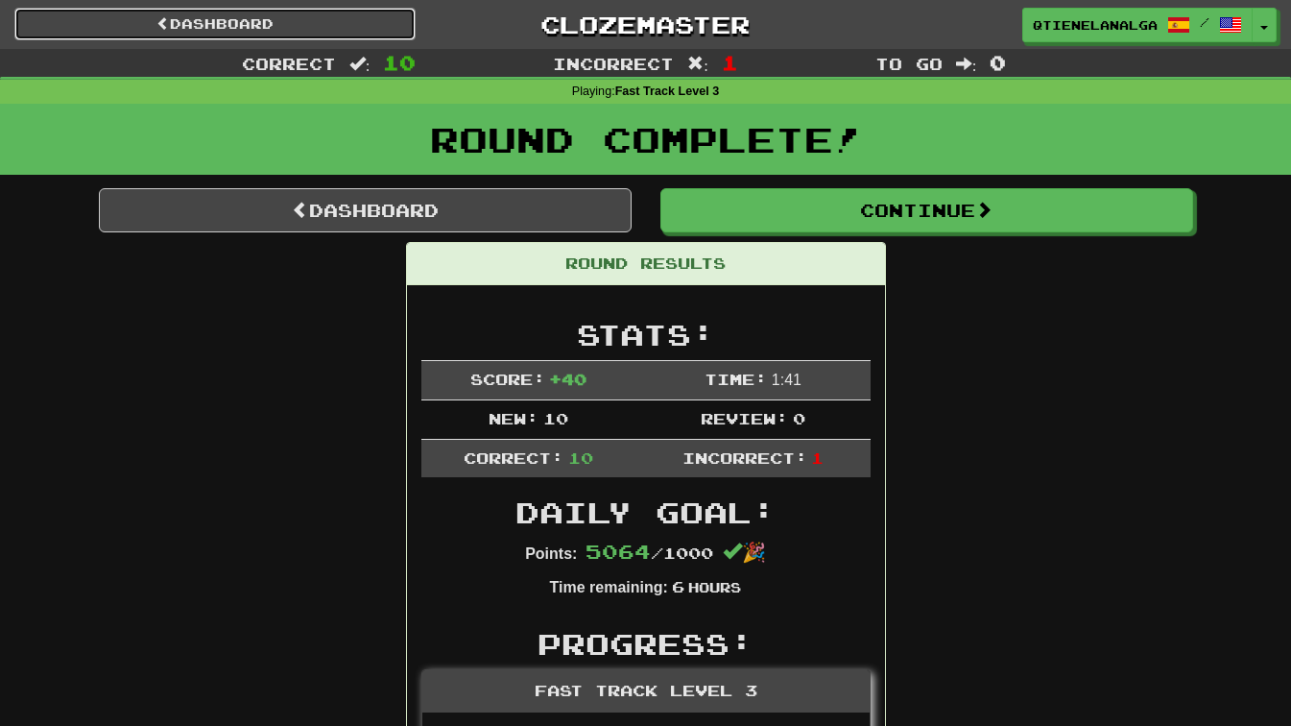
click at [135, 26] on link "Dashboard" at bounding box center [214, 24] width 401 height 33
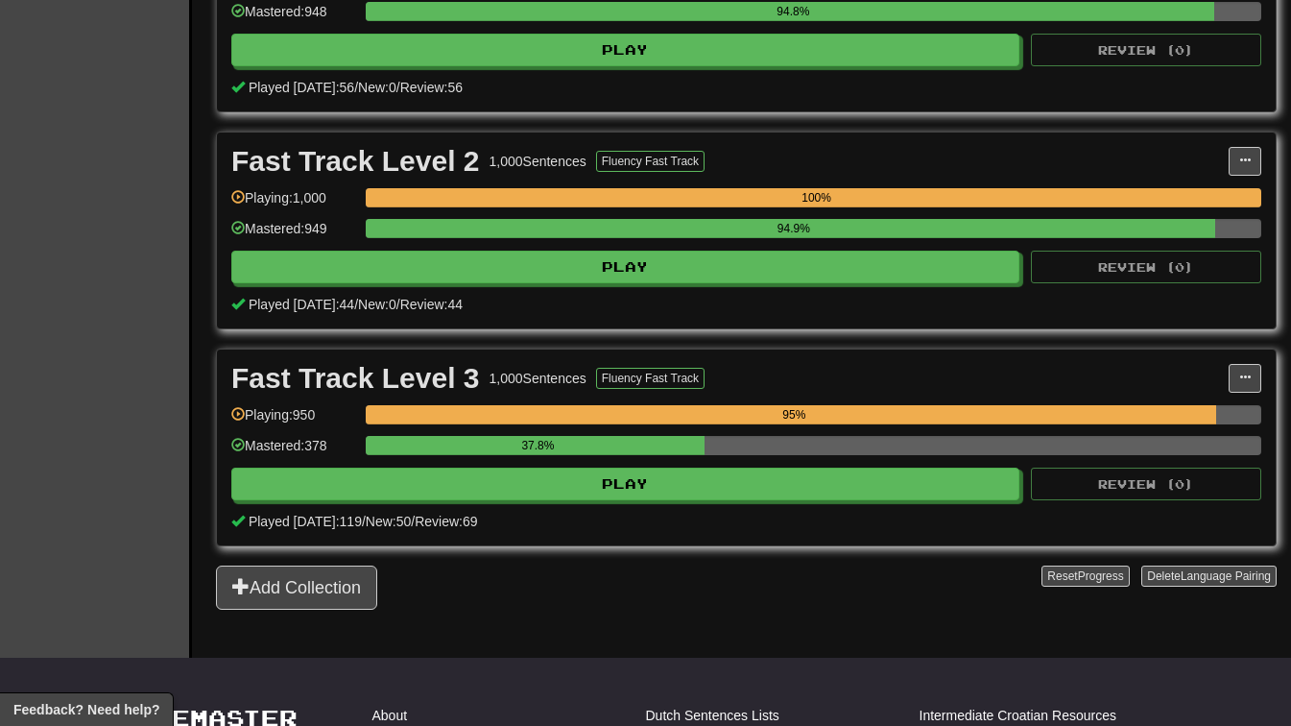
scroll to position [768, 0]
